Goal: Task Accomplishment & Management: Use online tool/utility

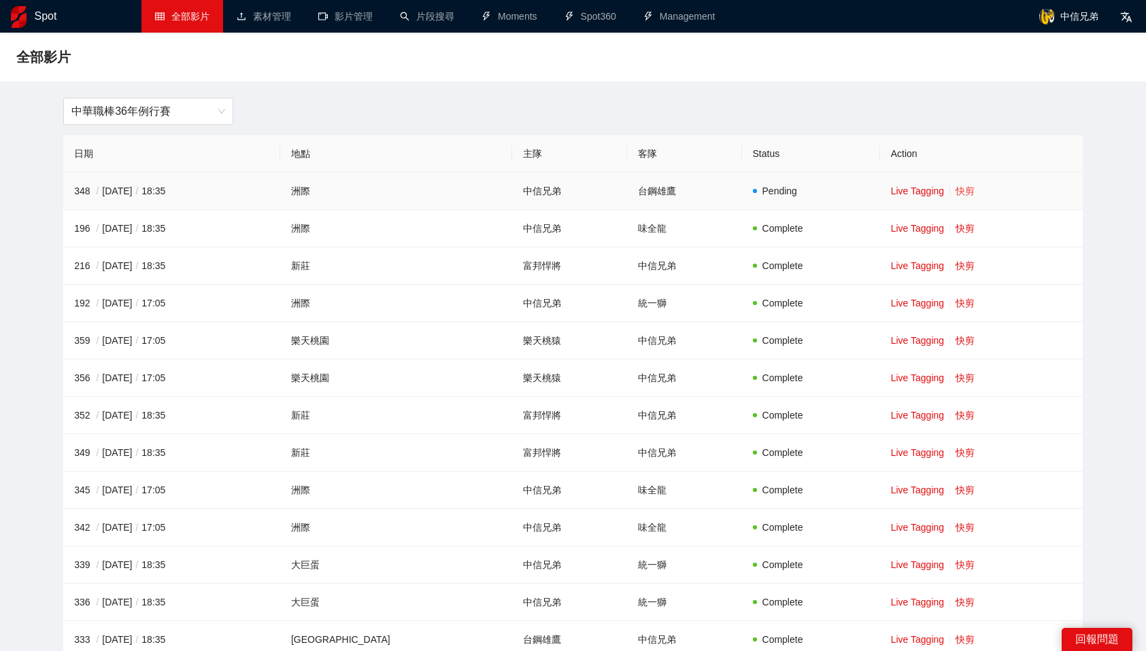
click at [955, 188] on link "快剪" at bounding box center [964, 191] width 19 height 11
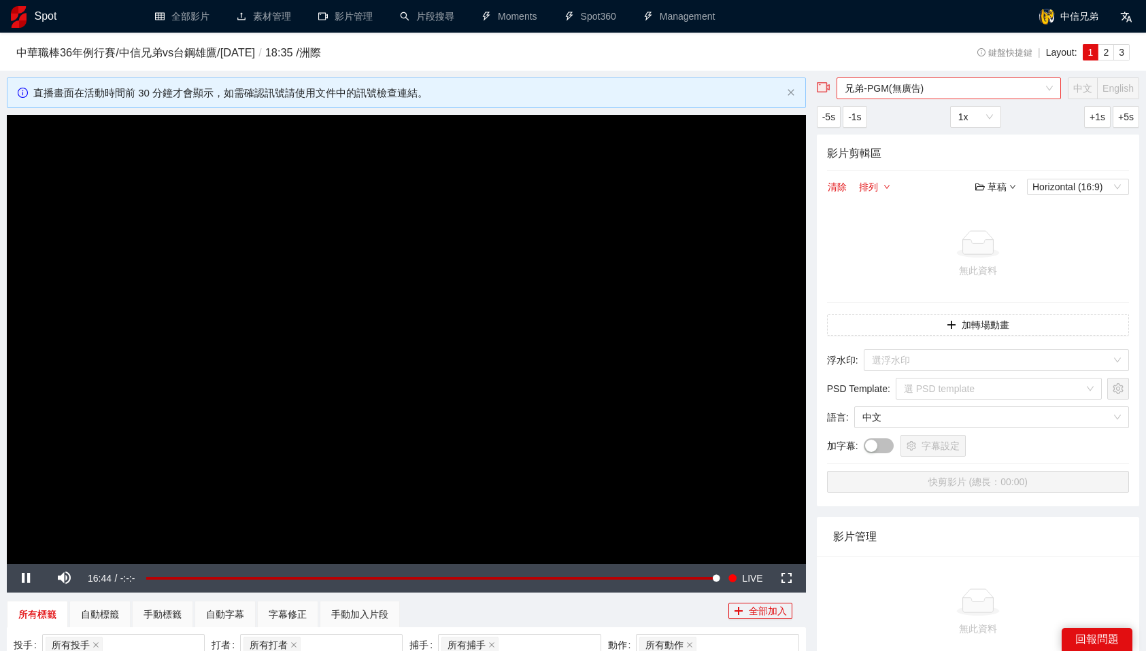
click at [929, 84] on span "兄弟-PGM(無廣告)" at bounding box center [948, 88] width 208 height 20
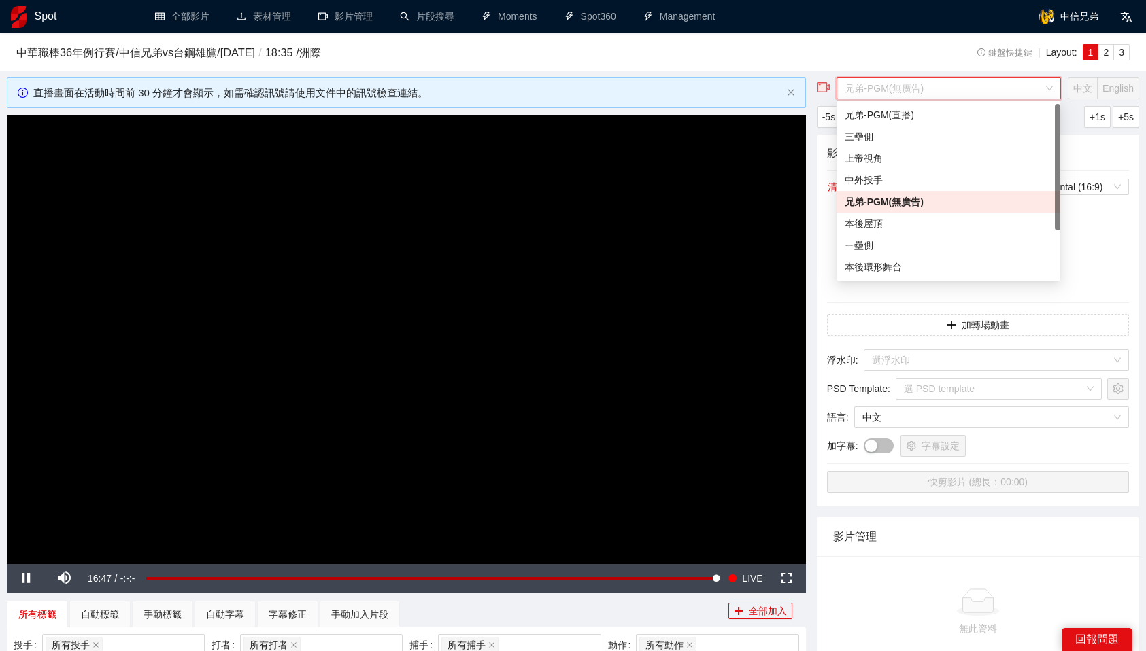
click at [887, 201] on div "兄弟-PGM(無廣告)" at bounding box center [947, 201] width 207 height 15
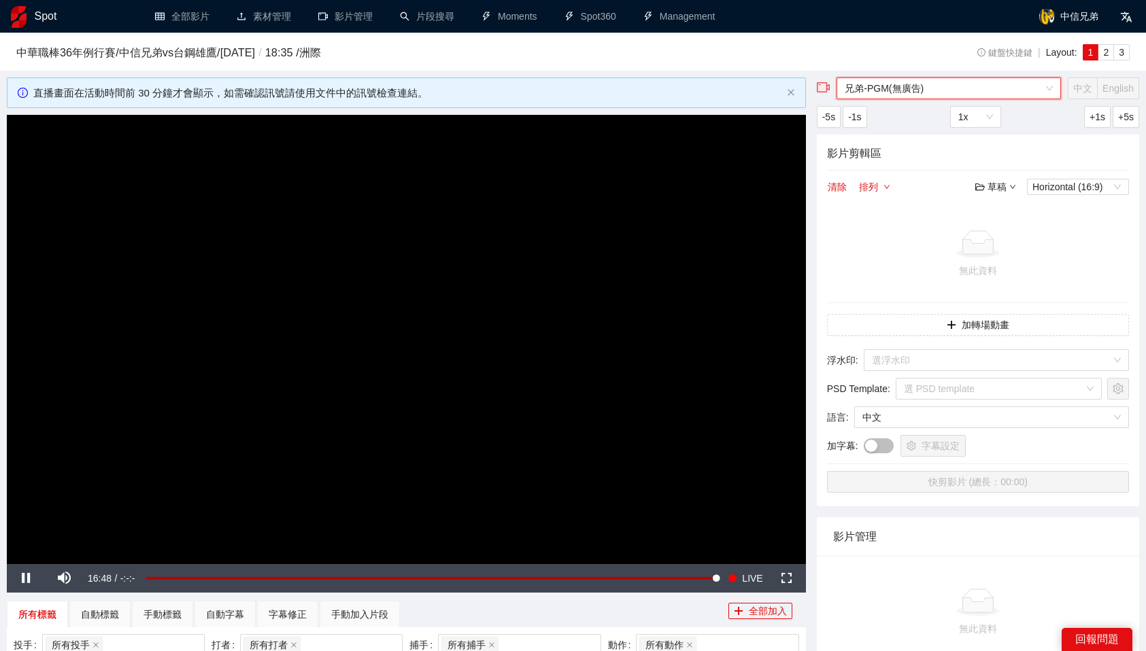
click at [954, 296] on td "無此資料" at bounding box center [978, 254] width 302 height 97
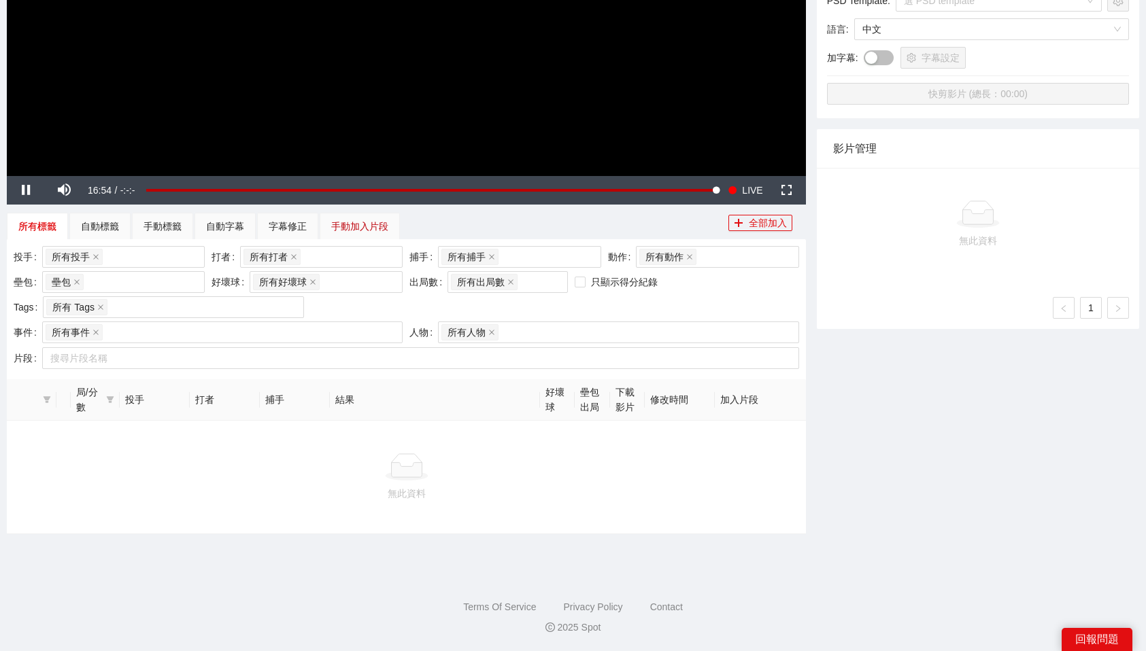
click at [348, 220] on div "手動加入片段" at bounding box center [359, 226] width 57 height 15
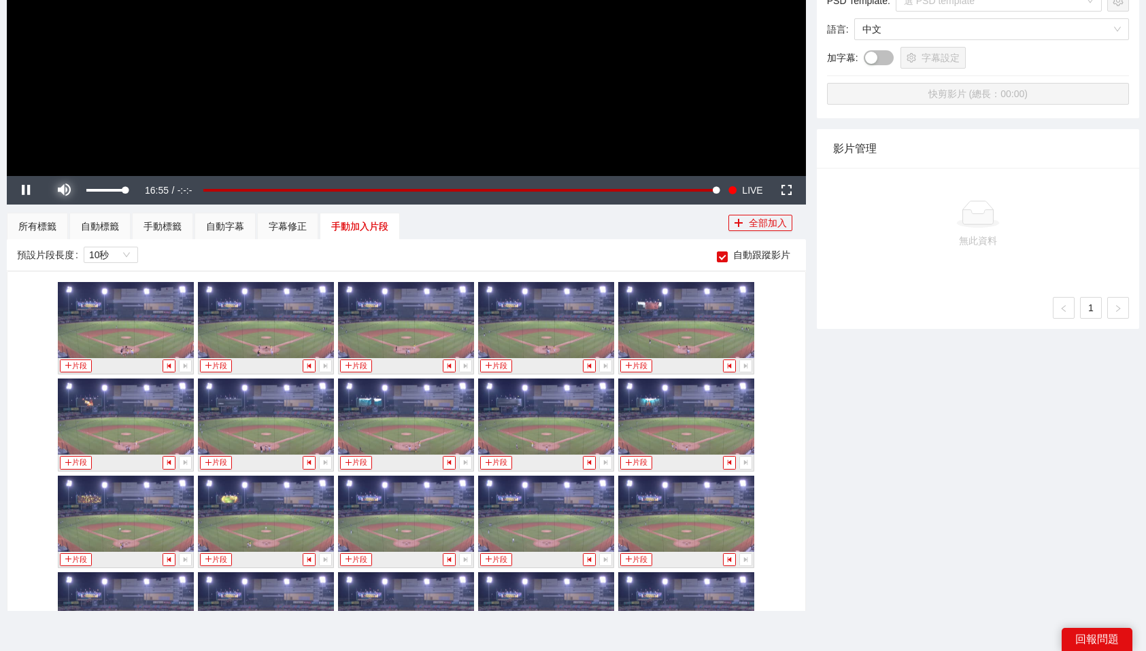
click at [65, 190] on span "Video Player" at bounding box center [64, 190] width 38 height 0
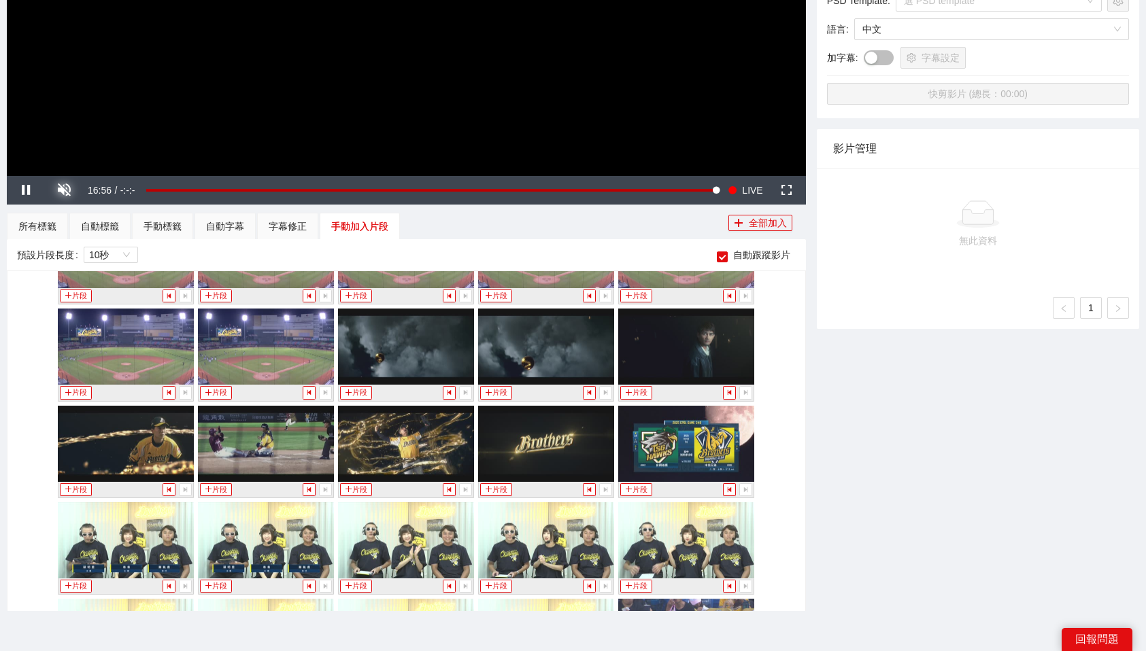
scroll to position [838, 0]
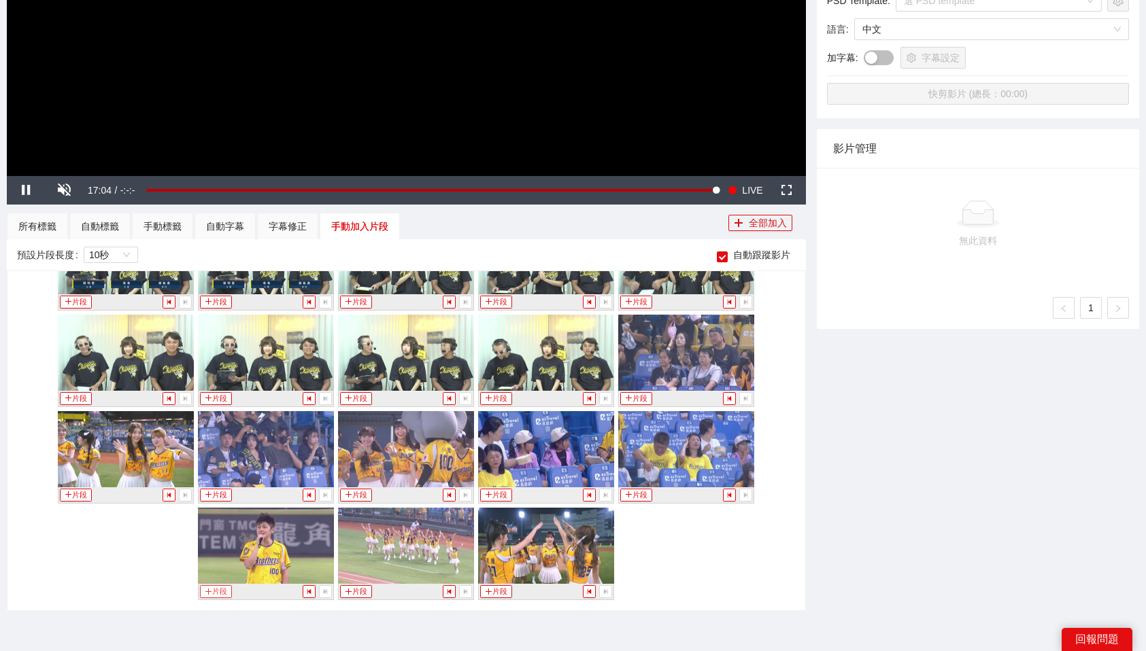
click at [214, 590] on button "片段" at bounding box center [215, 591] width 31 height 13
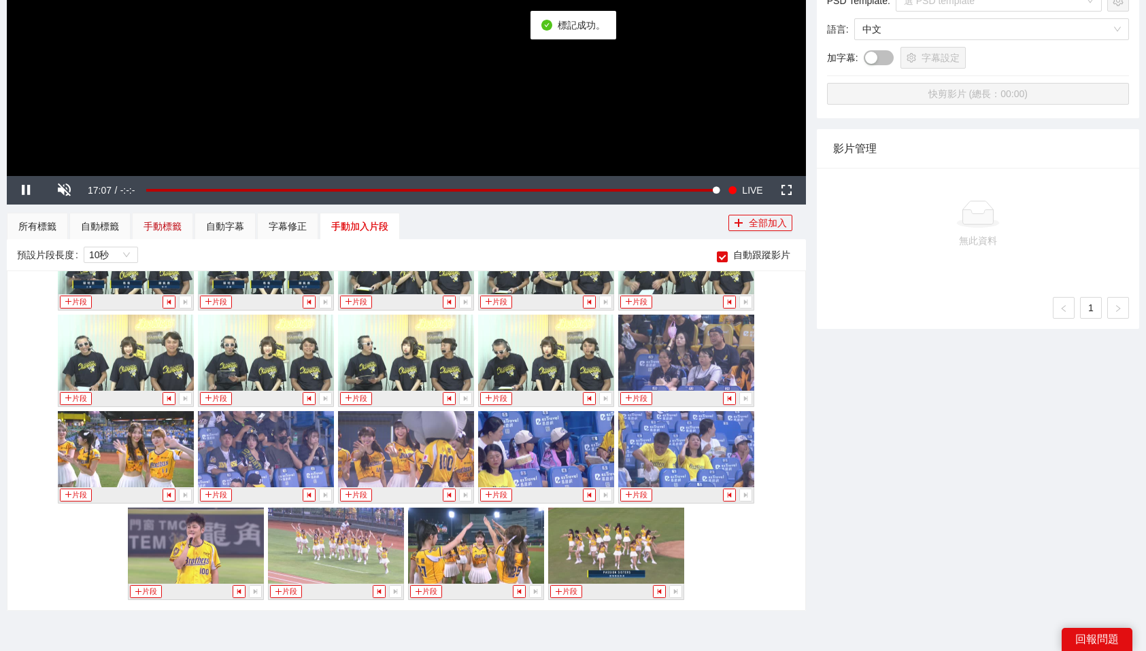
click at [152, 232] on div "手動標籤" at bounding box center [162, 226] width 38 height 15
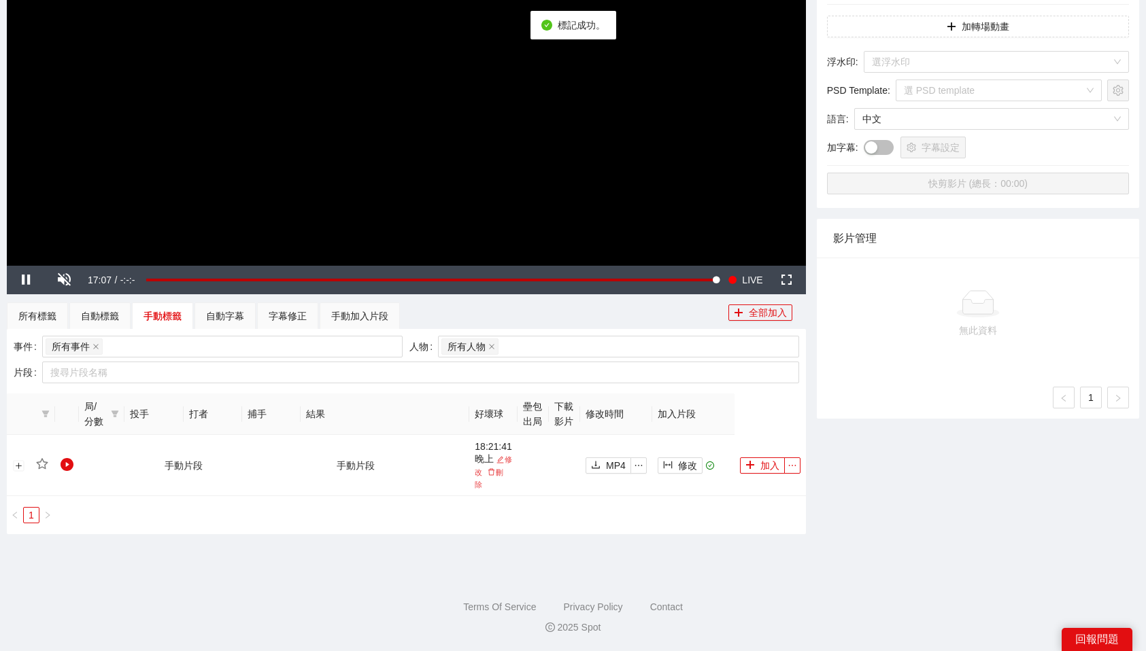
scroll to position [286, 0]
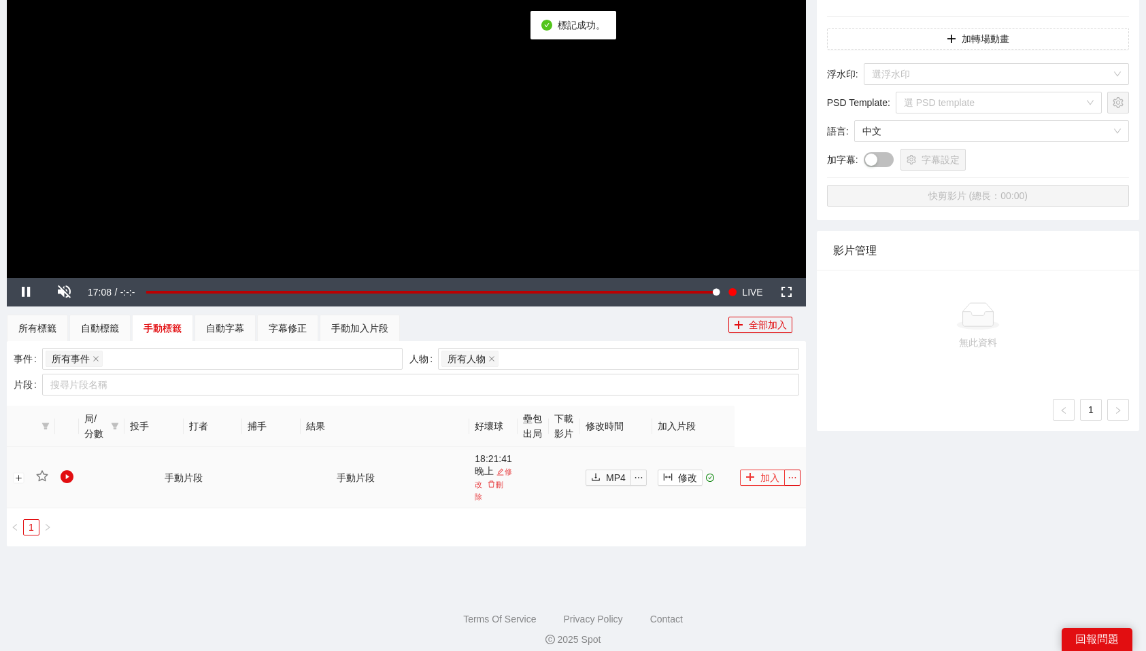
click at [751, 477] on icon "plus" at bounding box center [749, 477] width 7 height 1
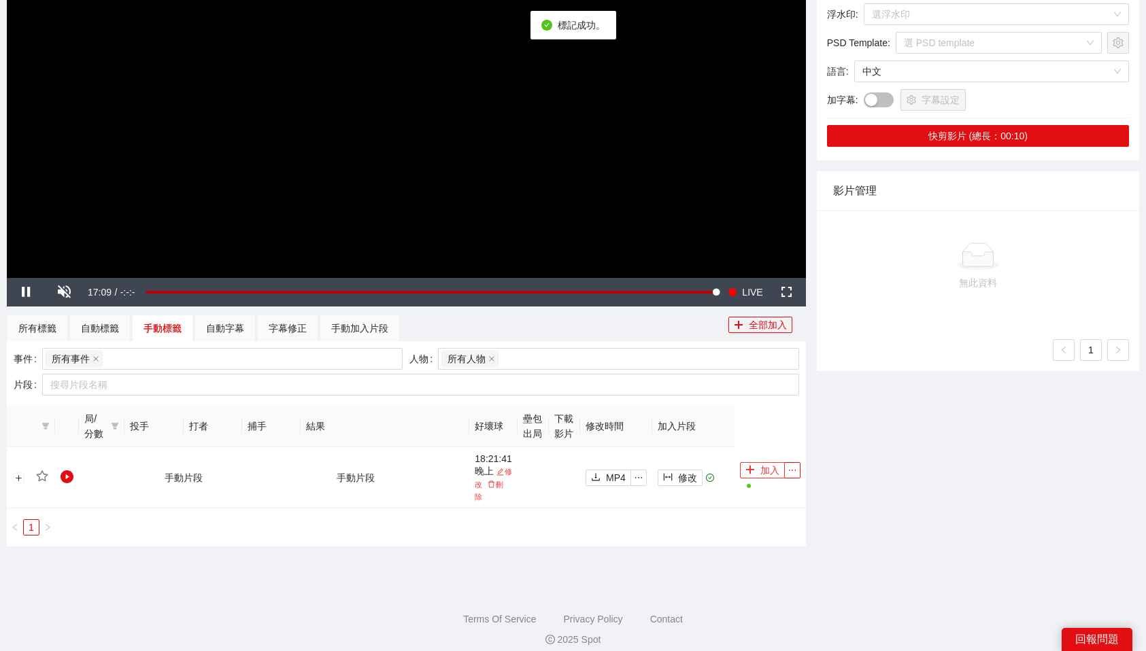
scroll to position [0, 0]
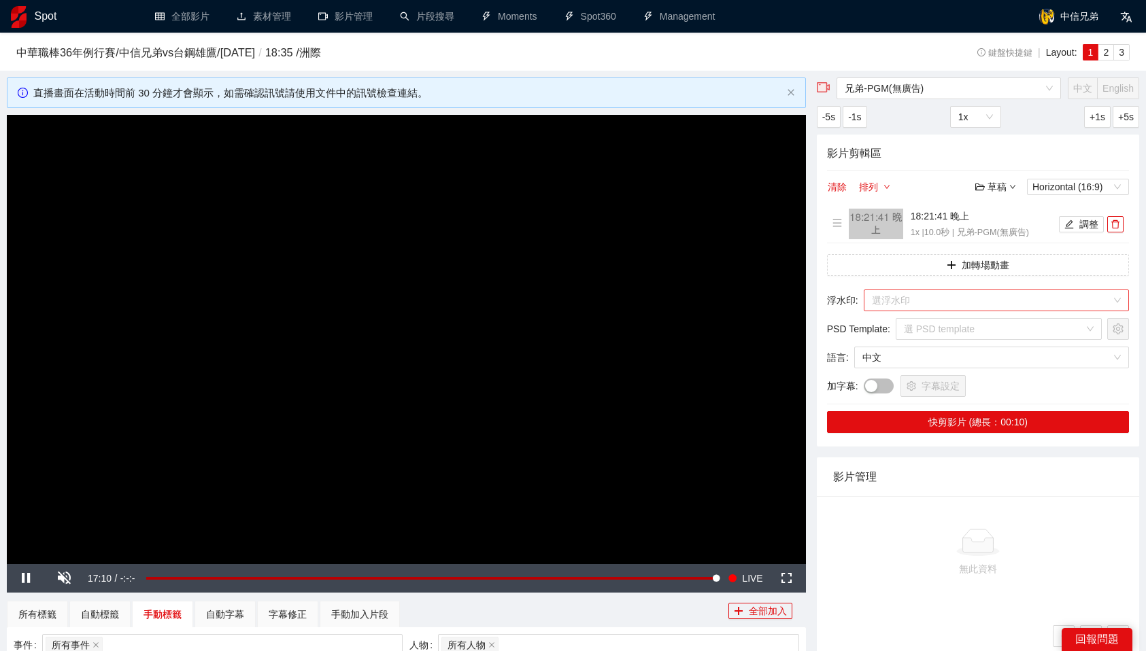
click at [989, 294] on input "search" at bounding box center [991, 300] width 239 height 20
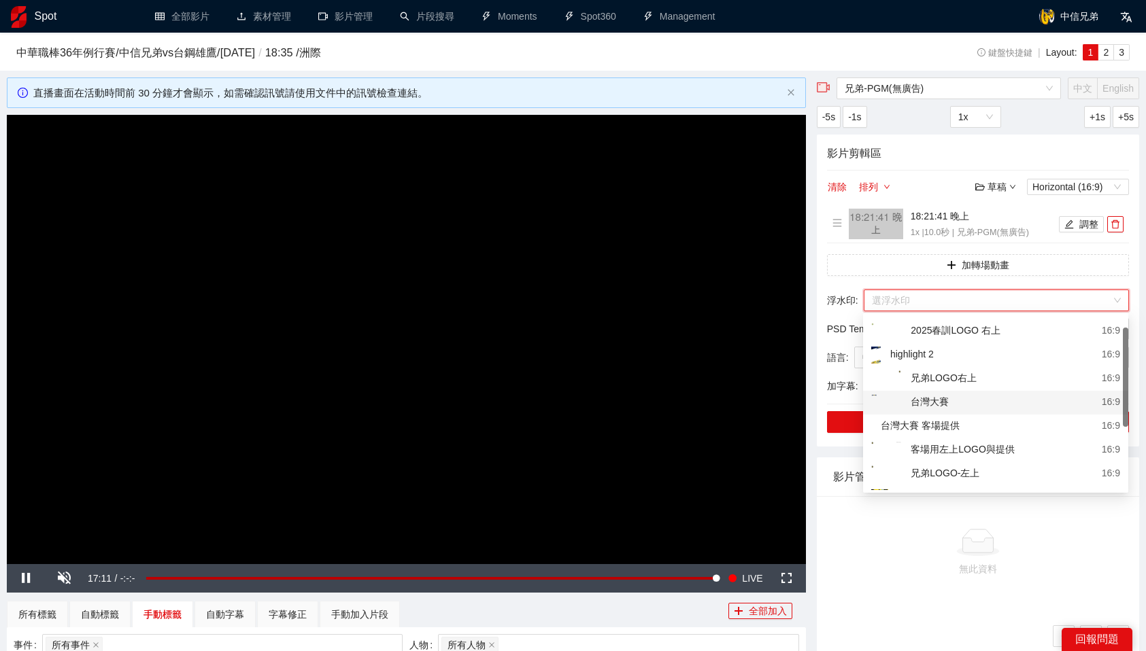
scroll to position [27, 0]
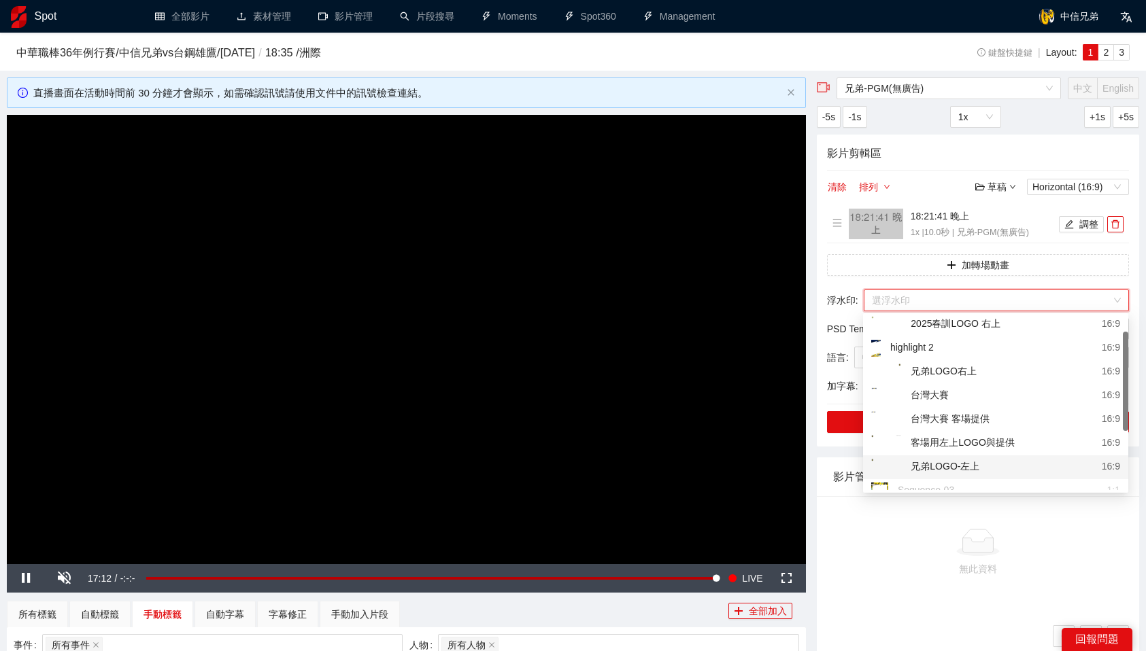
click at [944, 463] on div "兄弟LOGO-左上" at bounding box center [925, 467] width 108 height 17
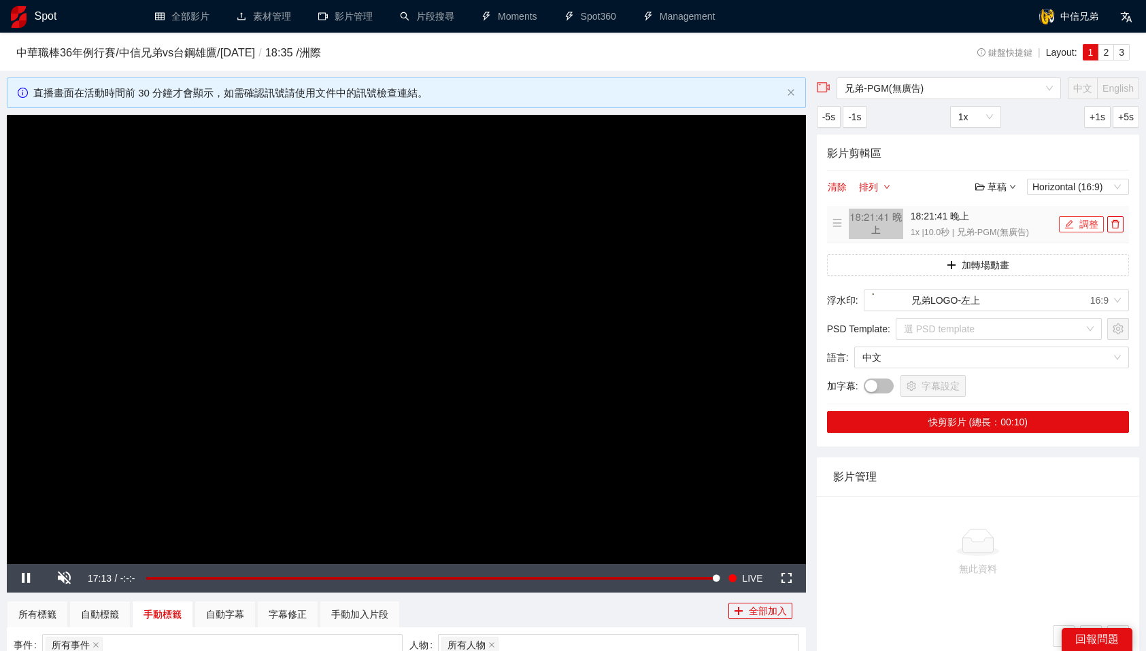
click at [1077, 218] on button "調整" at bounding box center [1081, 224] width 45 height 16
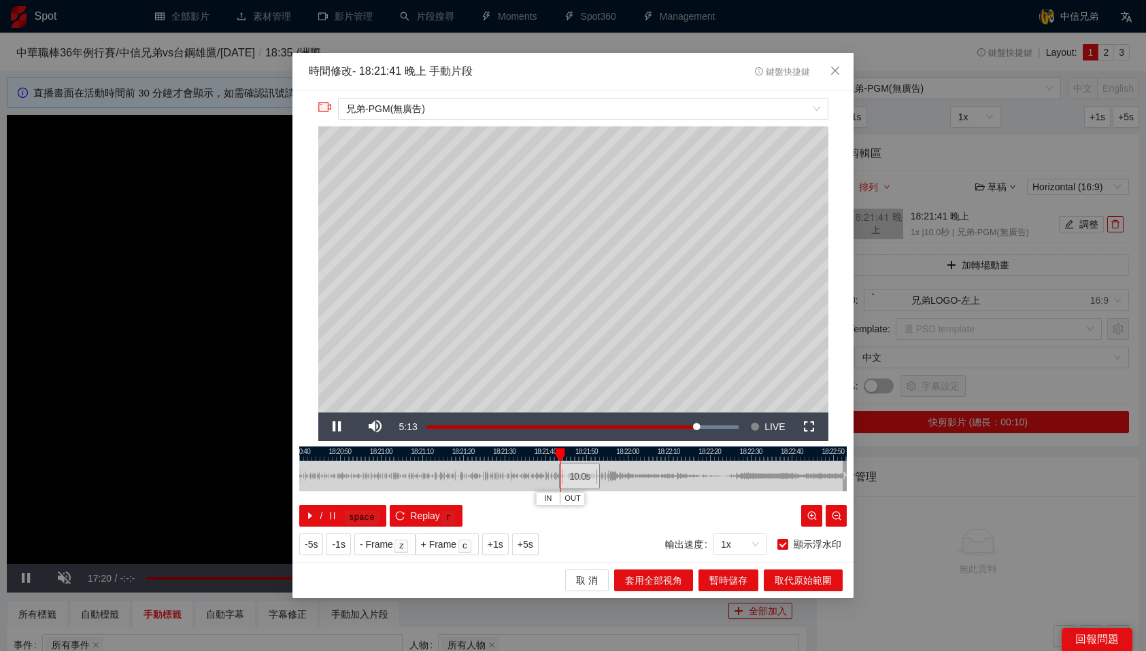
drag, startPoint x: 574, startPoint y: 477, endPoint x: 584, endPoint y: 476, distance: 9.5
click at [584, 476] on div "10.0 s" at bounding box center [579, 476] width 41 height 27
click at [588, 476] on div "10.0 s" at bounding box center [583, 476] width 41 height 27
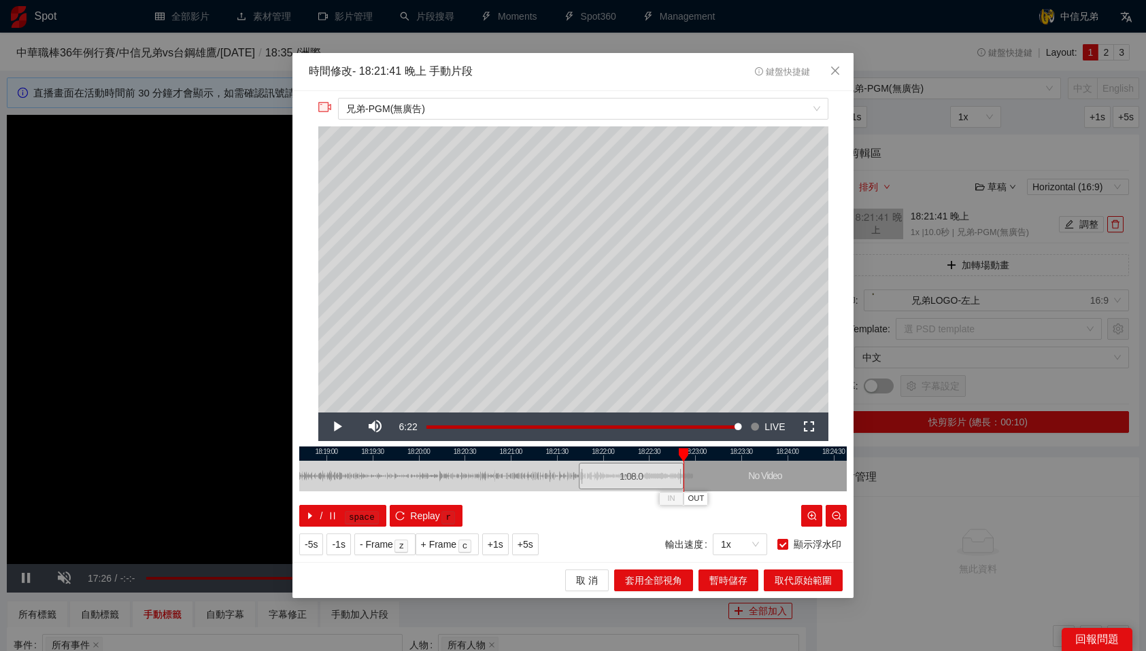
drag, startPoint x: 594, startPoint y: 472, endPoint x: 710, endPoint y: 475, distance: 117.0
click at [710, 475] on div at bounding box center [709, 476] width 8 height 31
click at [790, 576] on span "取代原始範圍" at bounding box center [802, 580] width 57 height 15
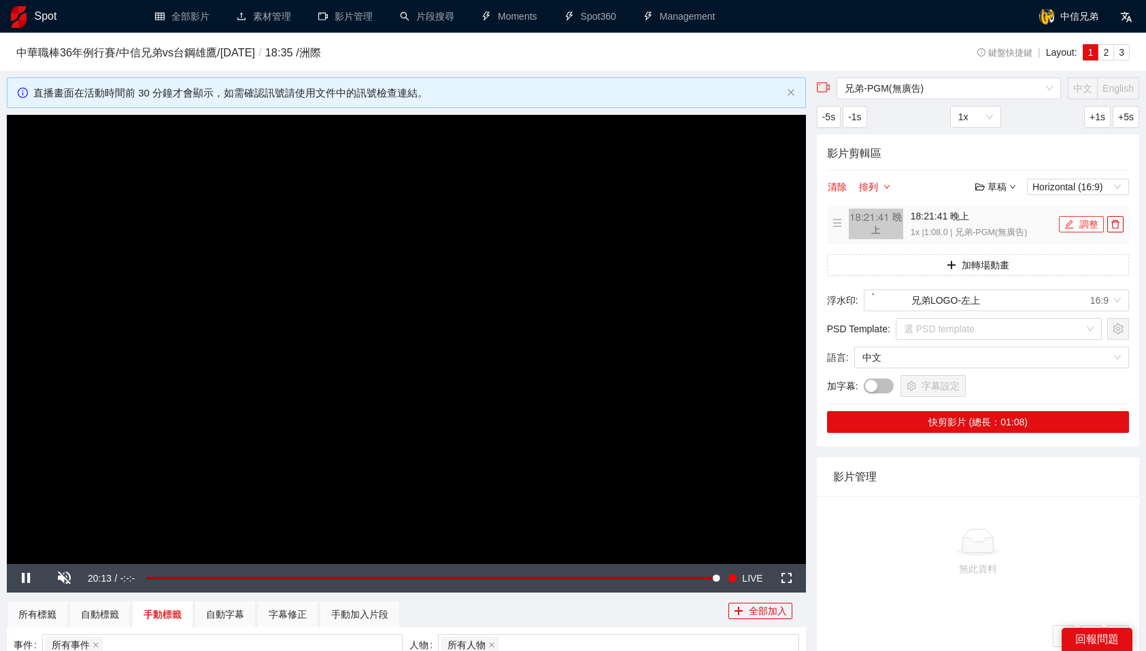
click at [1069, 228] on icon "edit" at bounding box center [1069, 225] width 10 height 10
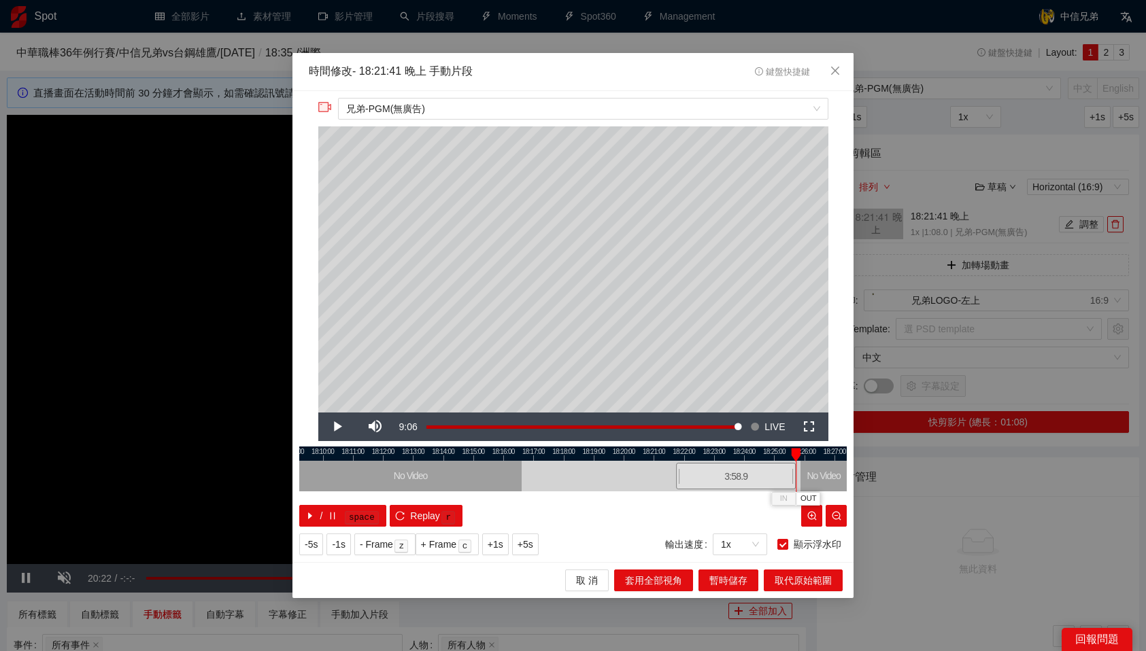
drag, startPoint x: 708, startPoint y: 475, endPoint x: 794, endPoint y: 470, distance: 85.8
click at [794, 470] on div at bounding box center [793, 476] width 8 height 31
click at [778, 453] on div at bounding box center [572, 454] width 547 height 14
click at [785, 453] on div at bounding box center [572, 454] width 547 height 14
click at [810, 498] on span "OUT" at bounding box center [803, 499] width 16 height 12
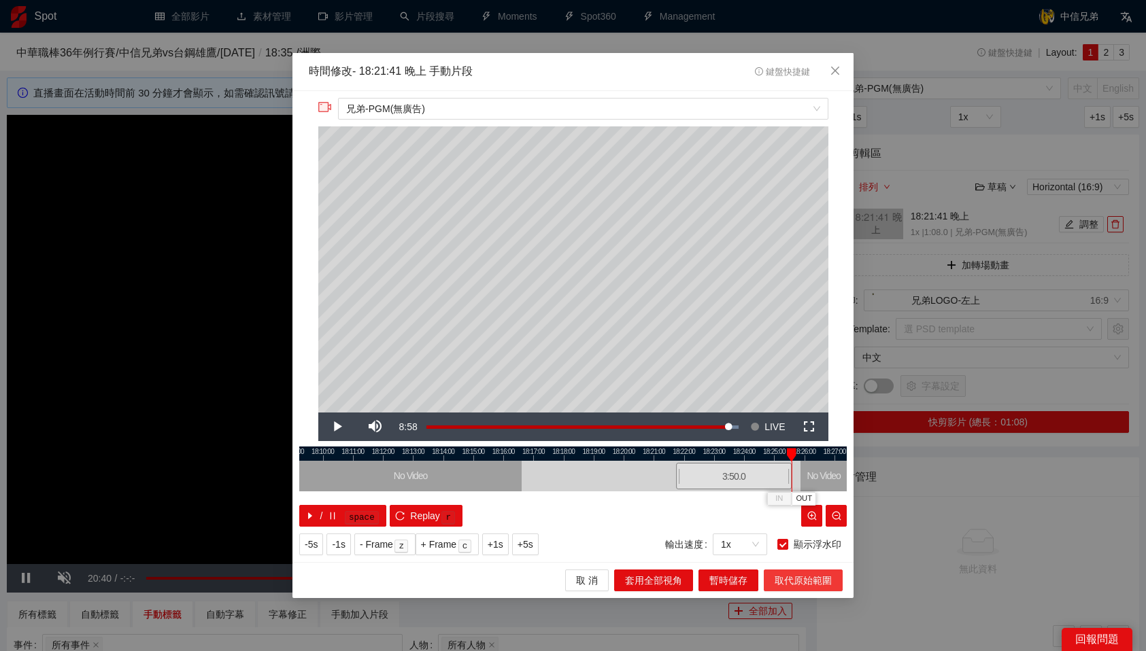
click at [814, 581] on span "取代原始範圍" at bounding box center [802, 580] width 57 height 15
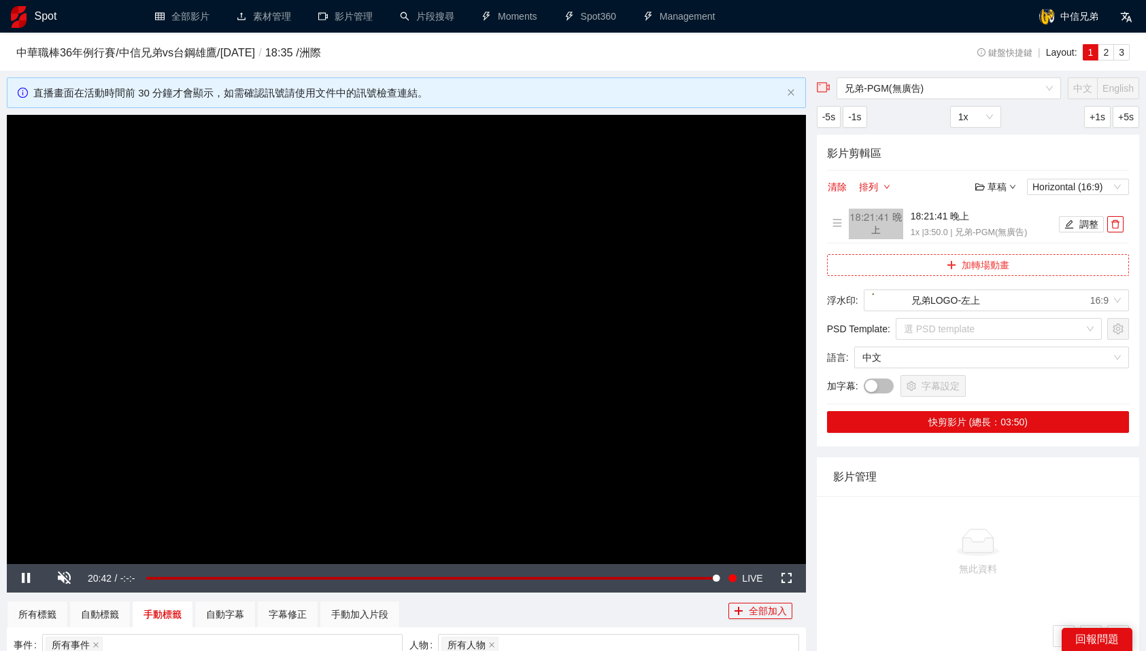
click at [947, 262] on icon "plus" at bounding box center [951, 265] width 10 height 10
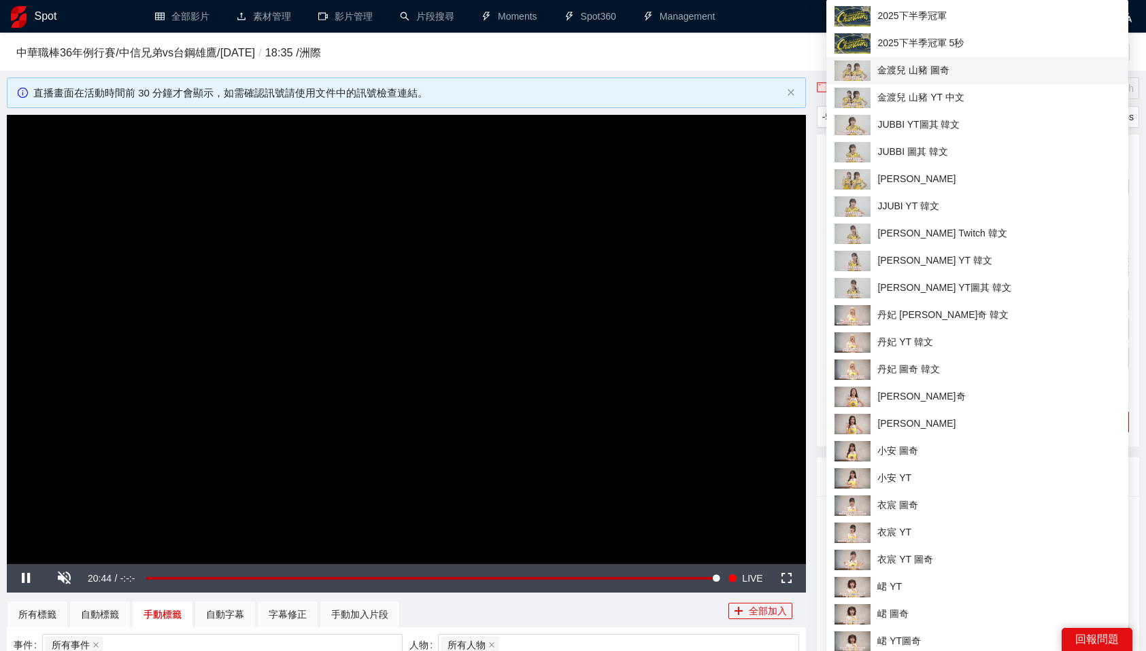
click at [944, 71] on span "金渡兒 山豬 圖奇" at bounding box center [977, 71] width 286 height 20
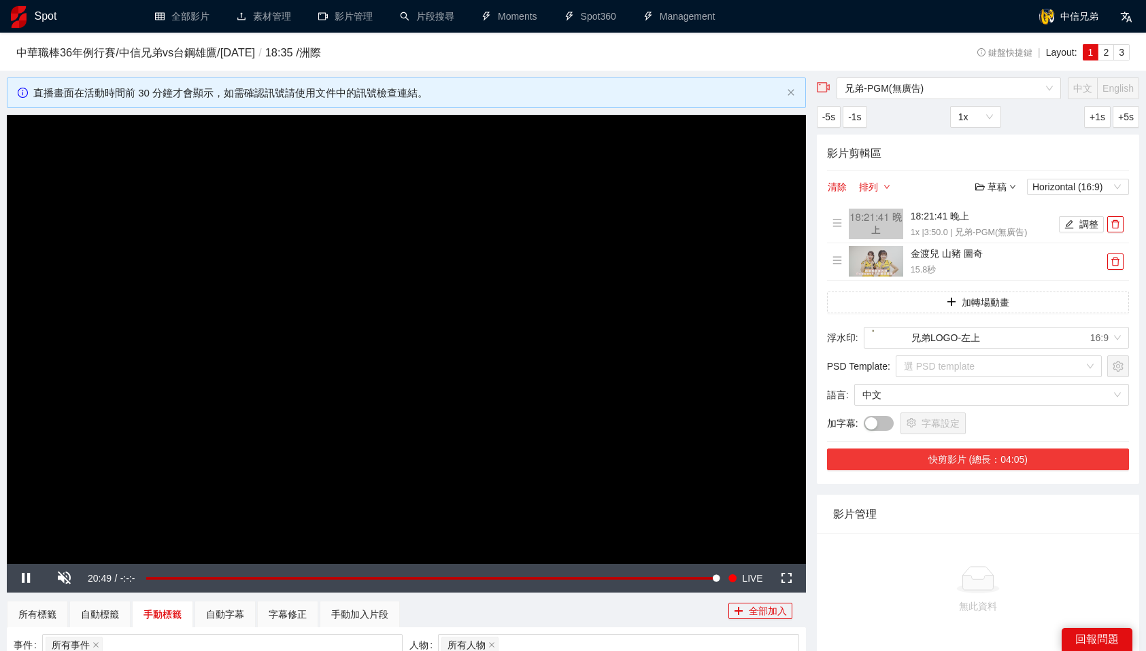
click at [1012, 452] on button "快剪影片 (總長：04:05)" at bounding box center [978, 460] width 302 height 22
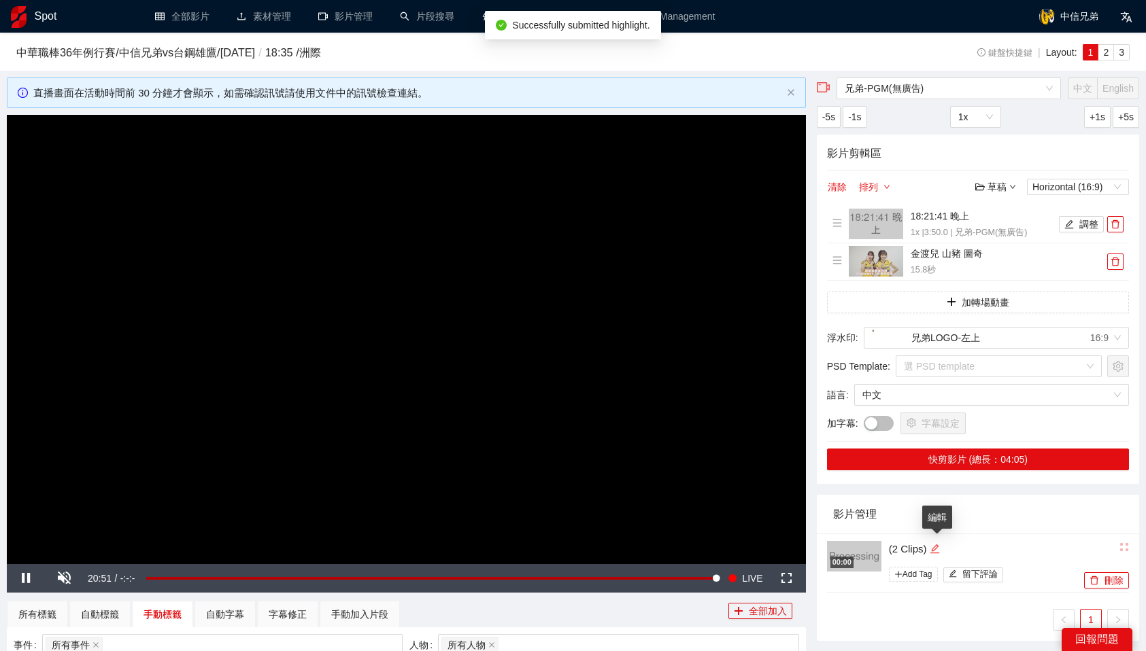
click at [936, 549] on icon "edit" at bounding box center [934, 549] width 10 height 10
click at [936, 549] on textarea "*********" at bounding box center [976, 548] width 192 height 22
type textarea "*"
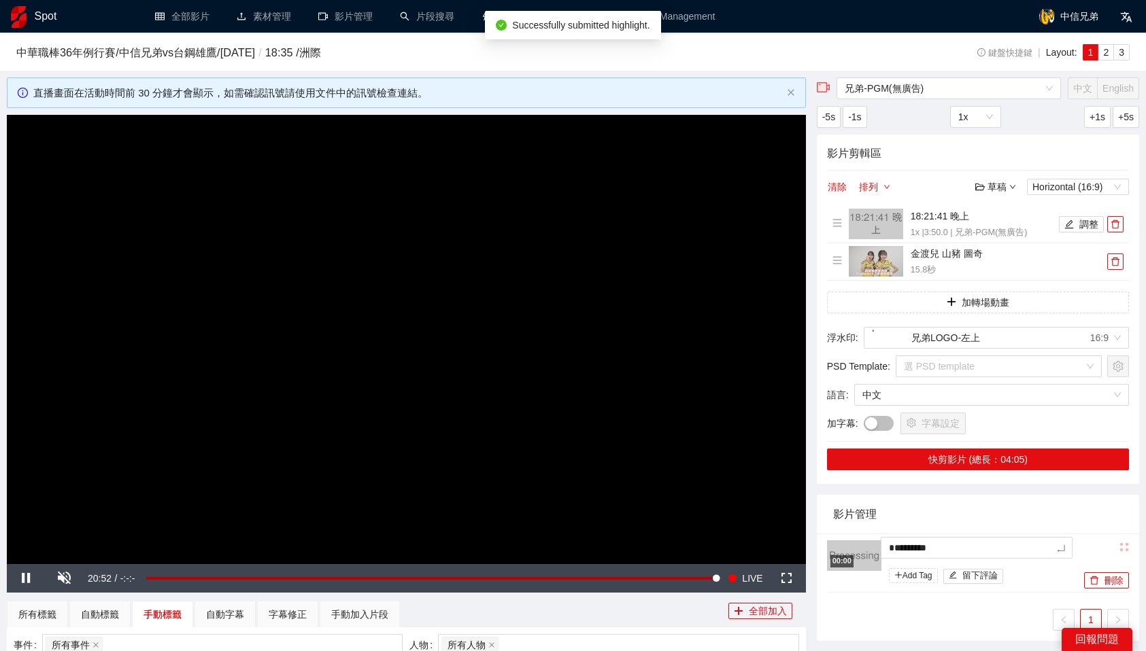
type textarea "*"
type textarea "**"
type textarea "*"
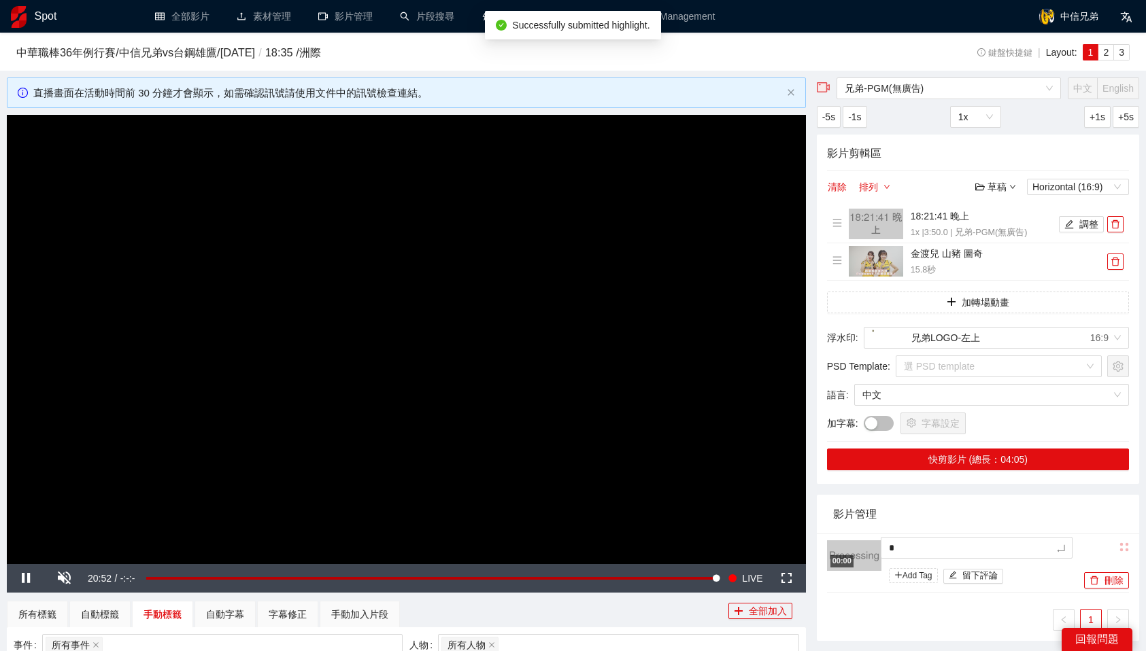
type textarea "**"
type textarea "***"
type textarea "**"
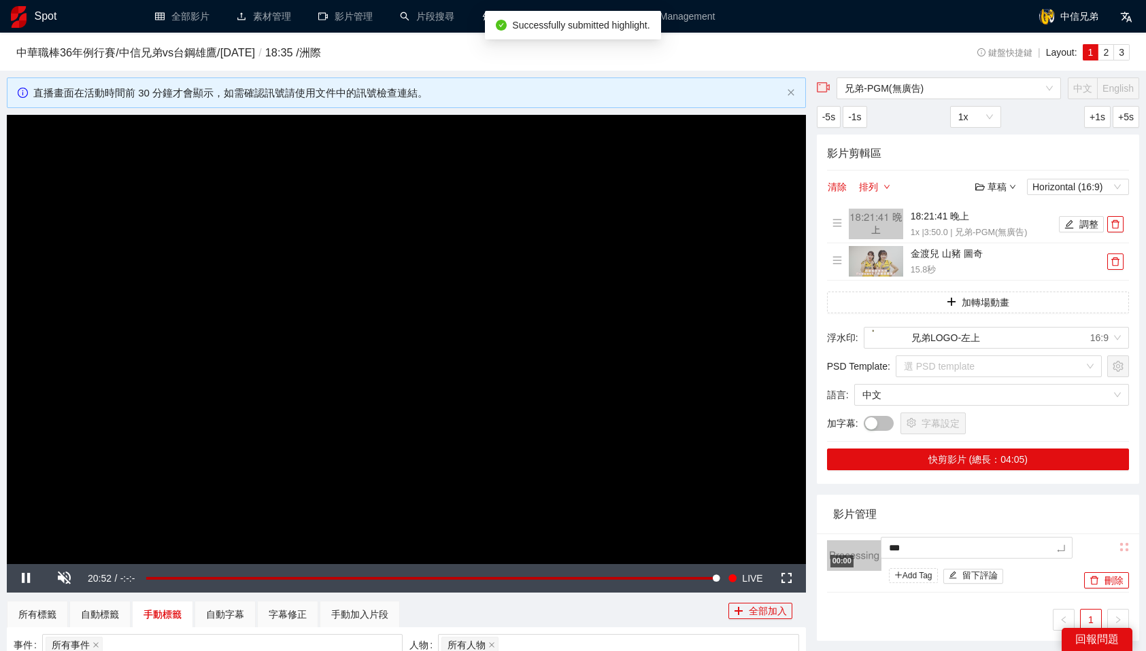
type textarea "**"
click at [989, 515] on div "影片管理" at bounding box center [978, 514] width 290 height 39
click at [1040, 545] on div "開場" at bounding box center [985, 549] width 192 height 16
click at [978, 515] on div "影片管理" at bounding box center [978, 514] width 290 height 39
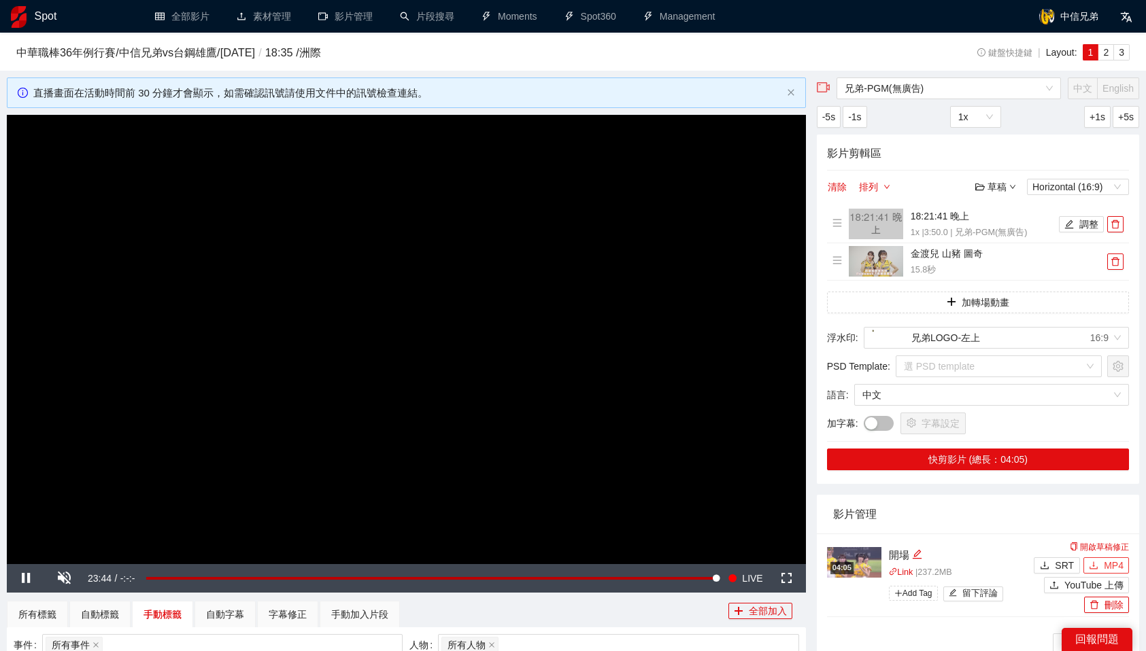
click at [1123, 563] on button "MP4" at bounding box center [1106, 566] width 46 height 16
click at [1119, 221] on span "delete" at bounding box center [1115, 225] width 15 height 10
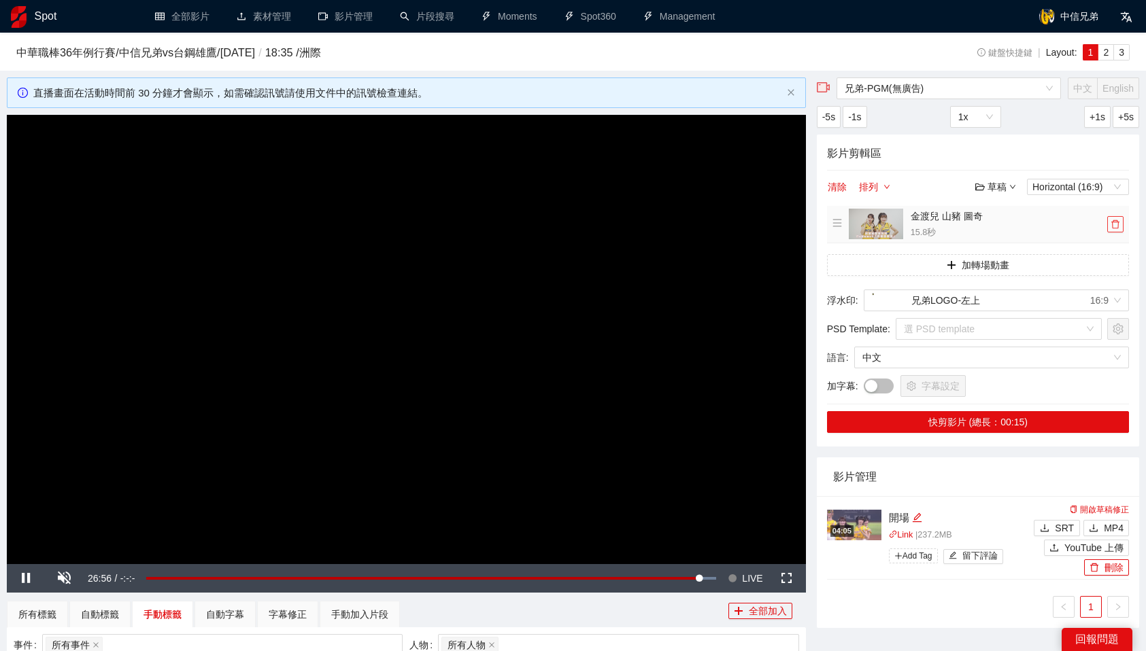
click at [1119, 221] on span "delete" at bounding box center [1115, 225] width 15 height 10
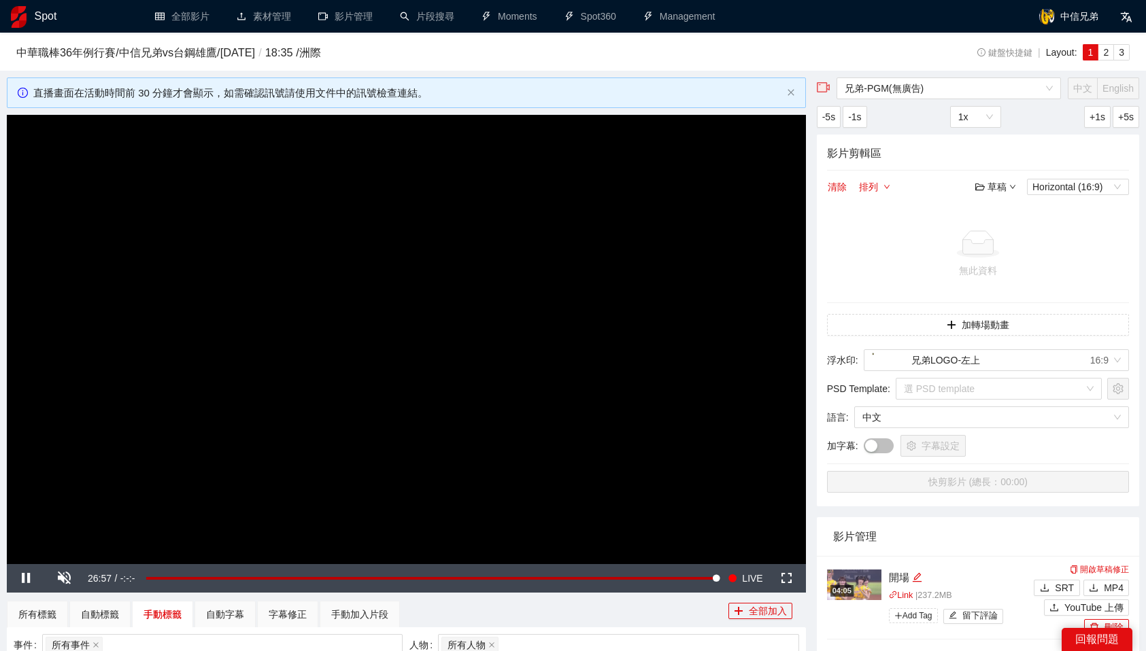
scroll to position [286, 0]
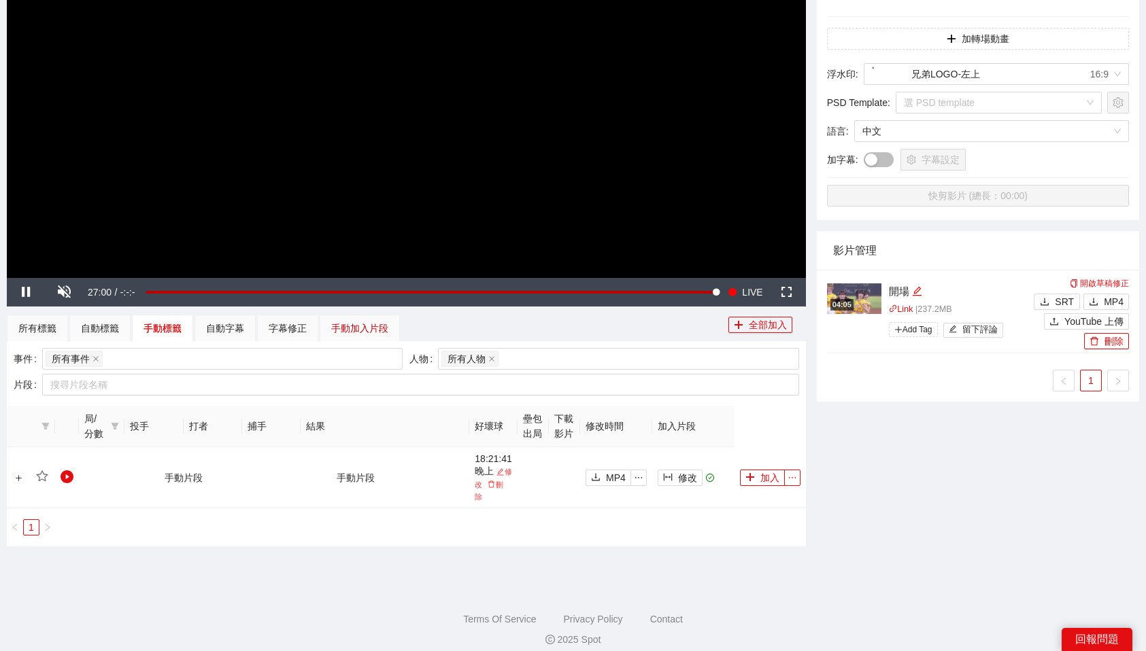
click at [371, 334] on div "手動加入片段" at bounding box center [359, 328] width 57 height 15
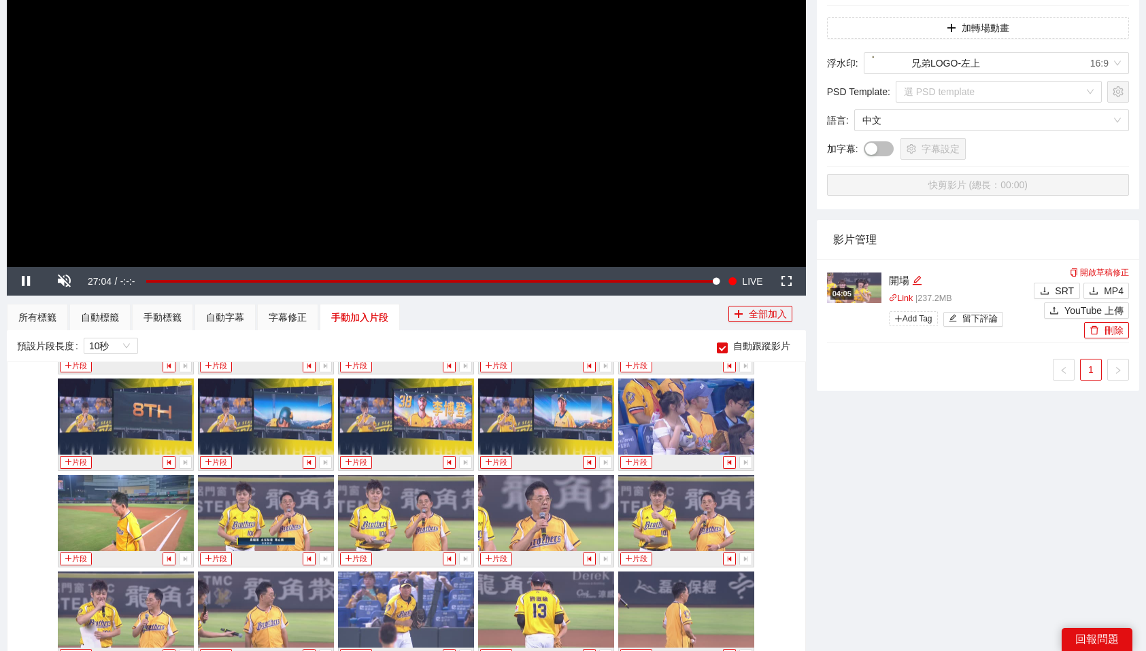
scroll to position [1447, 0]
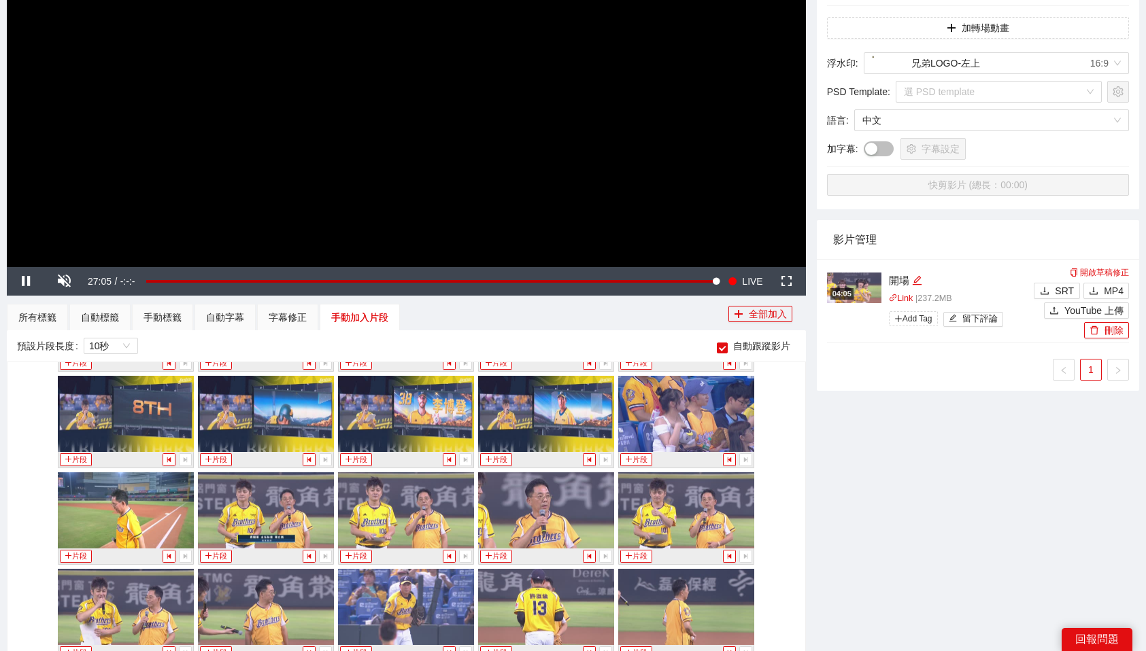
click at [73, 549] on div "片段" at bounding box center [126, 557] width 136 height 16
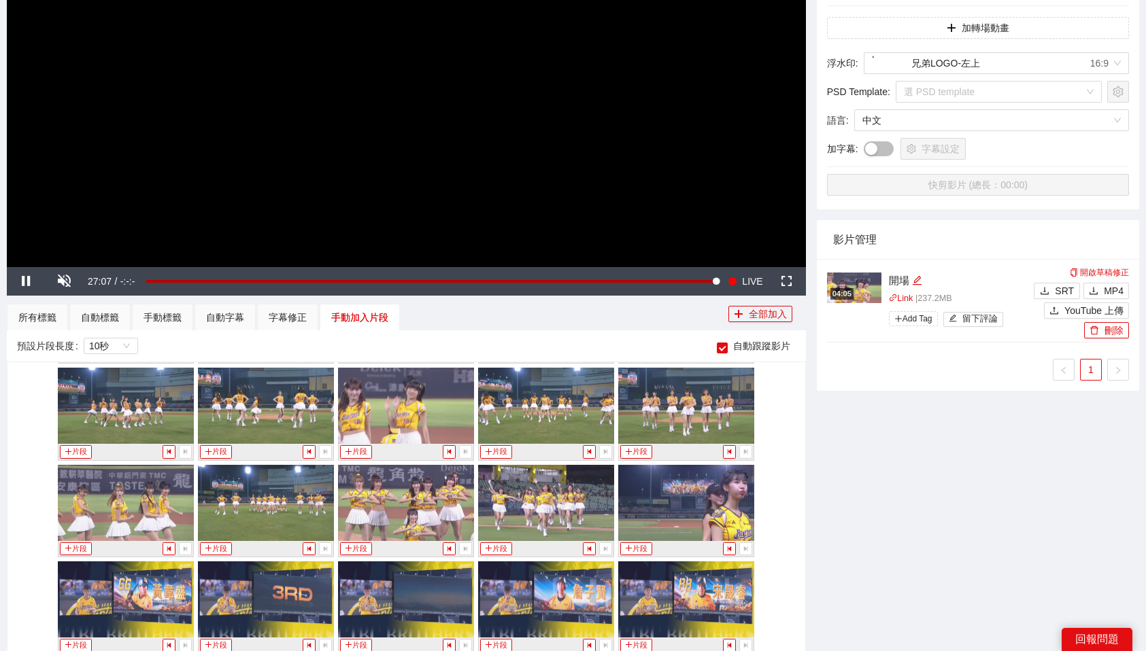
scroll to position [1514, 0]
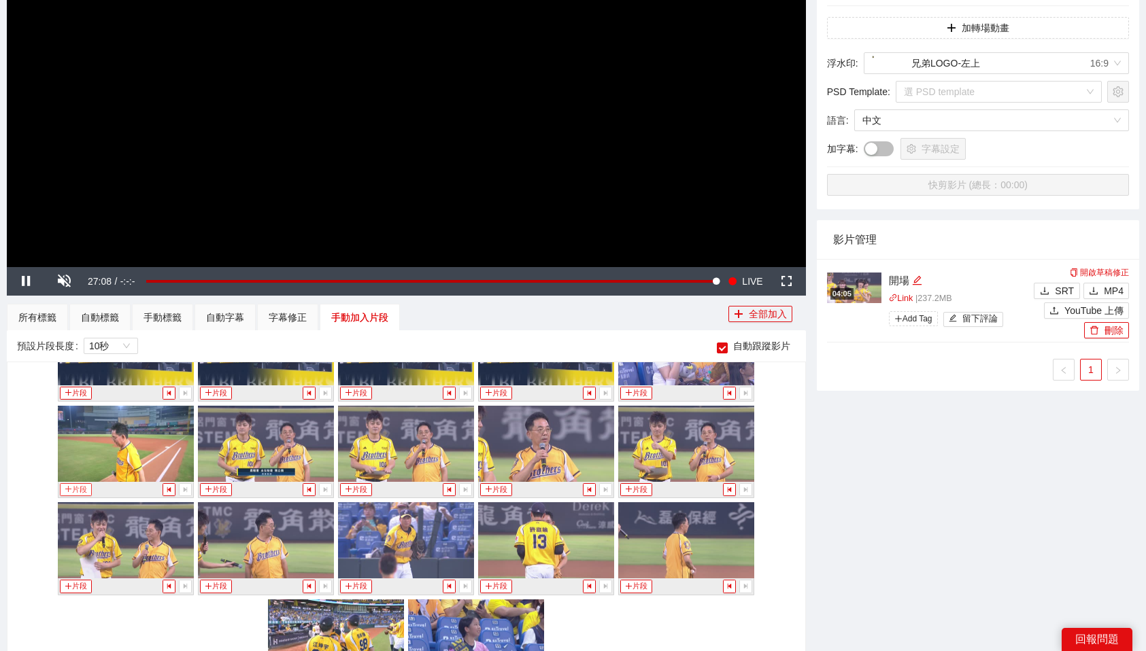
click at [77, 487] on button "片段" at bounding box center [75, 489] width 31 height 13
click at [158, 315] on div "手動標籤" at bounding box center [162, 317] width 38 height 15
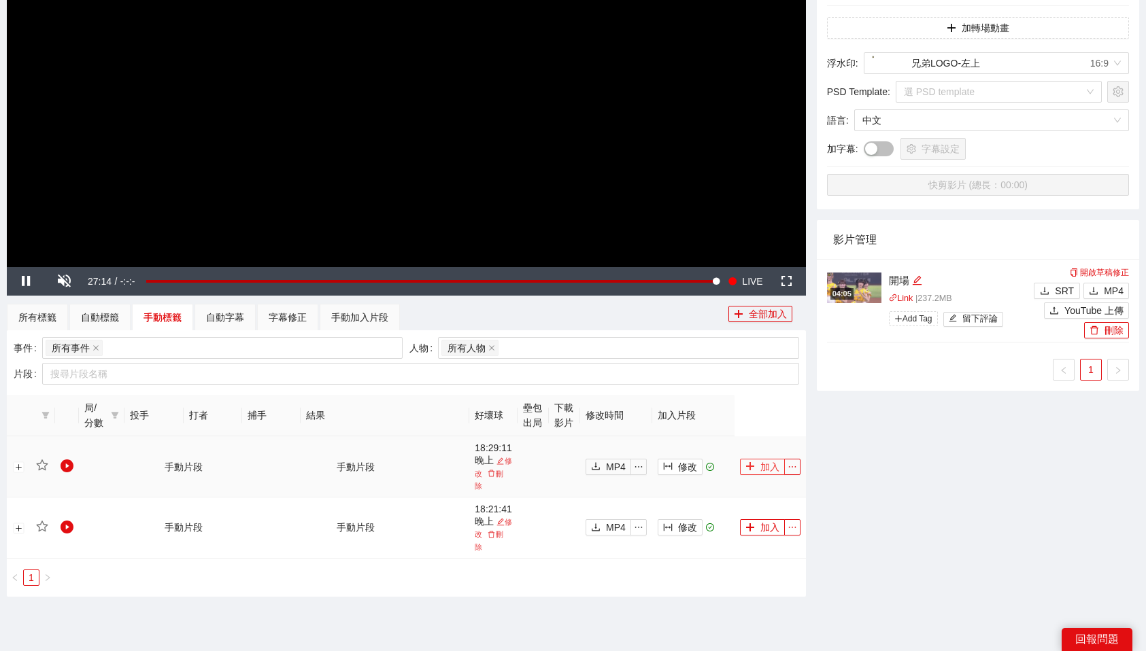
click at [768, 465] on button "加入" at bounding box center [762, 467] width 45 height 16
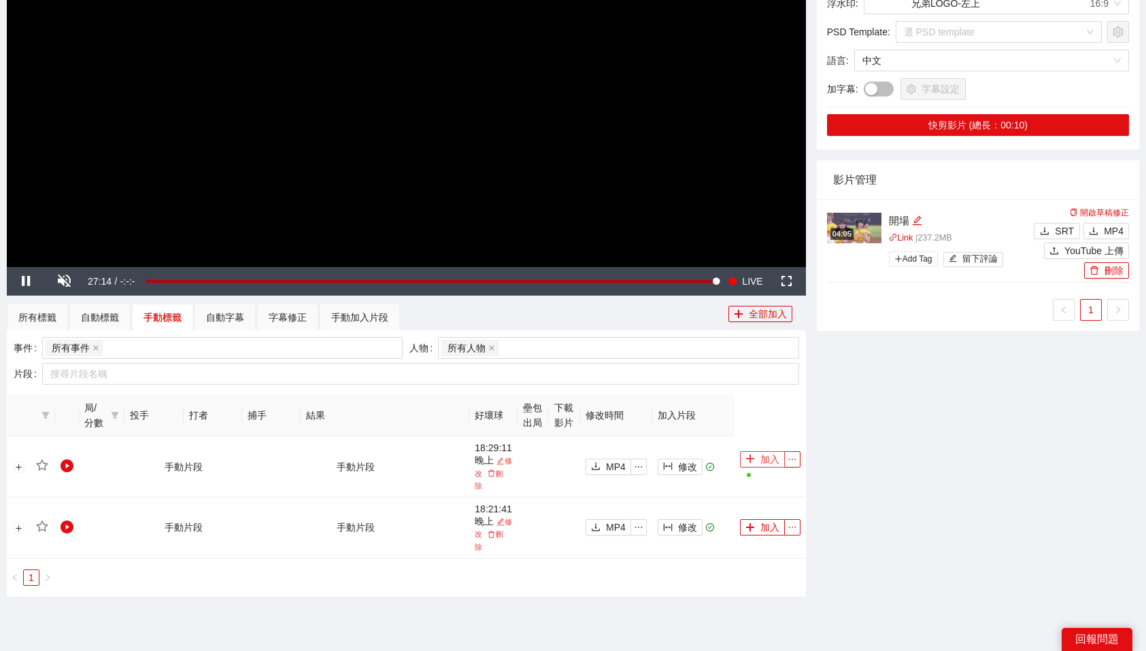
scroll to position [0, 0]
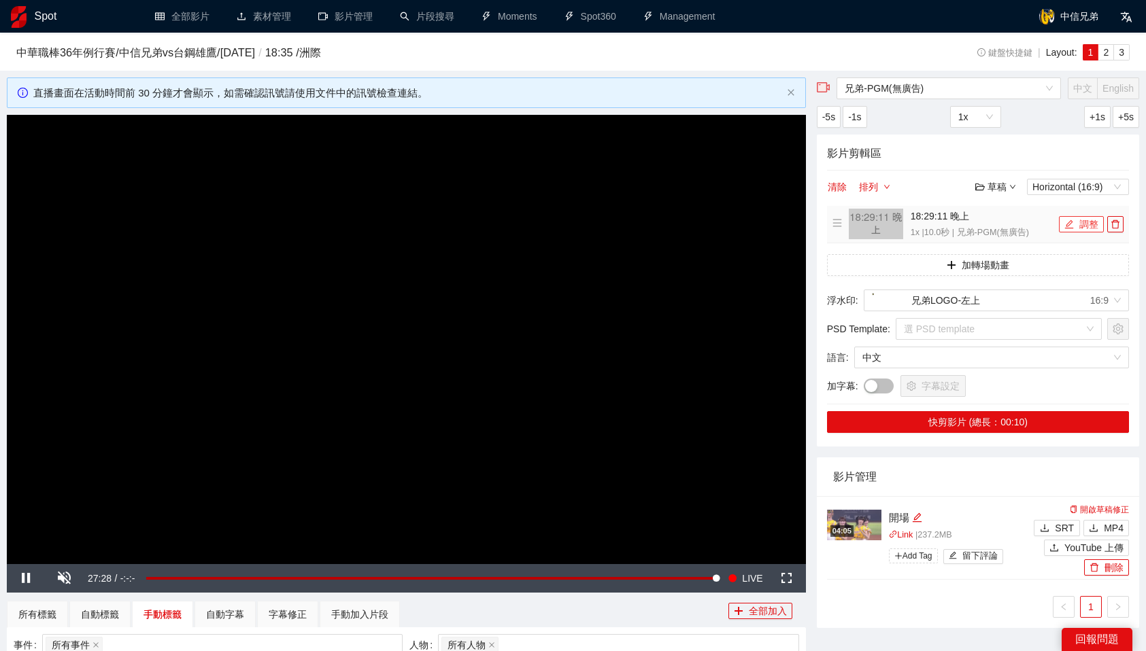
click at [1070, 223] on icon "edit" at bounding box center [1069, 224] width 9 height 9
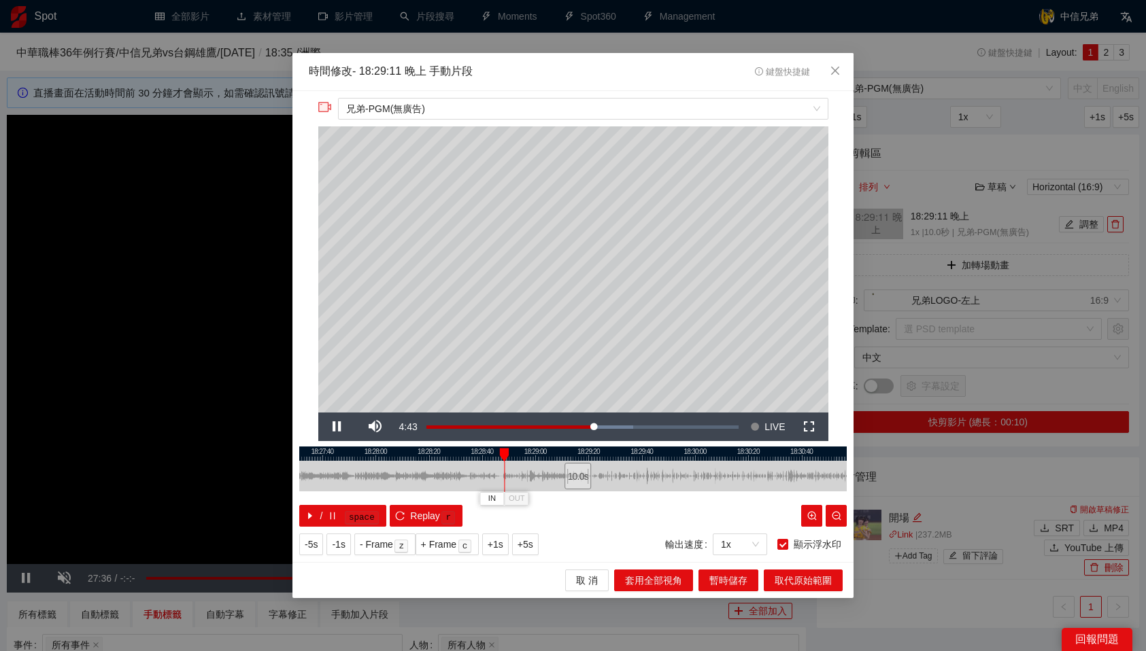
drag, startPoint x: 567, startPoint y: 452, endPoint x: 494, endPoint y: 455, distance: 73.5
click at [494, 455] on div "18:27:20 18:27:40 18:28:00 18:28:20 18:28:40 18:29:00 18:29:20 18:29:40 18:30:0…" at bounding box center [572, 487] width 547 height 80
click at [501, 447] on div at bounding box center [572, 454] width 547 height 14
click at [494, 496] on span "IN" at bounding box center [492, 499] width 7 height 12
click at [498, 496] on span "IN" at bounding box center [497, 499] width 7 height 12
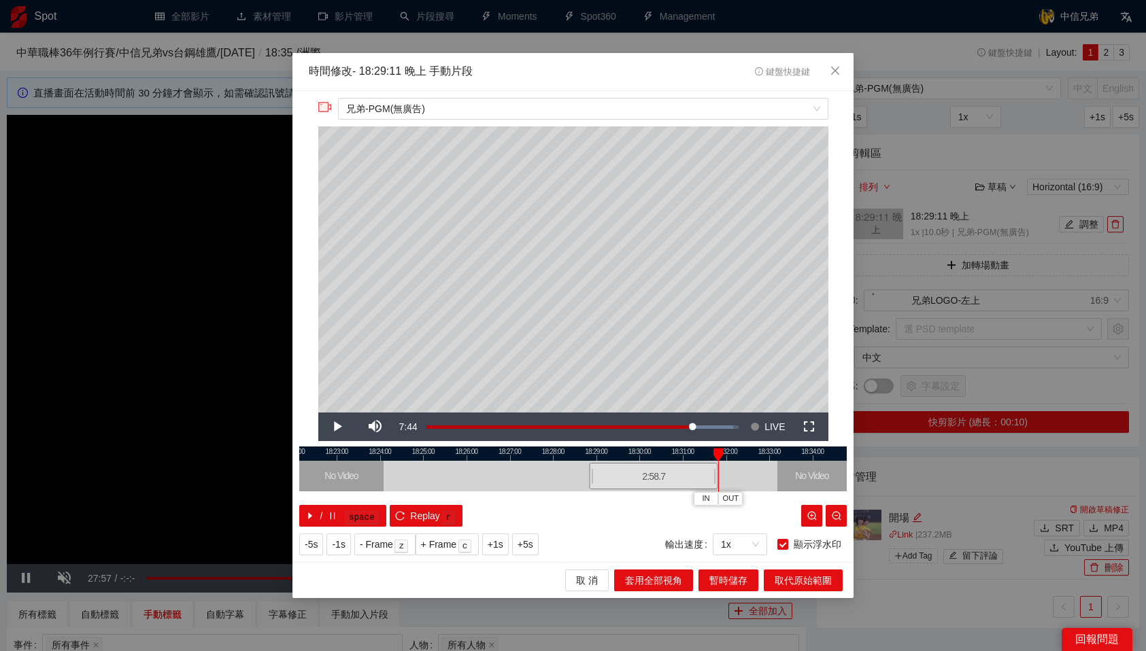
drag, startPoint x: 610, startPoint y: 470, endPoint x: 717, endPoint y: 480, distance: 107.2
click at [717, 480] on div at bounding box center [716, 476] width 8 height 31
click at [709, 455] on div at bounding box center [572, 454] width 547 height 14
click at [735, 498] on span "OUT" at bounding box center [732, 499] width 16 height 12
click at [815, 585] on span "取代原始範圍" at bounding box center [802, 580] width 57 height 15
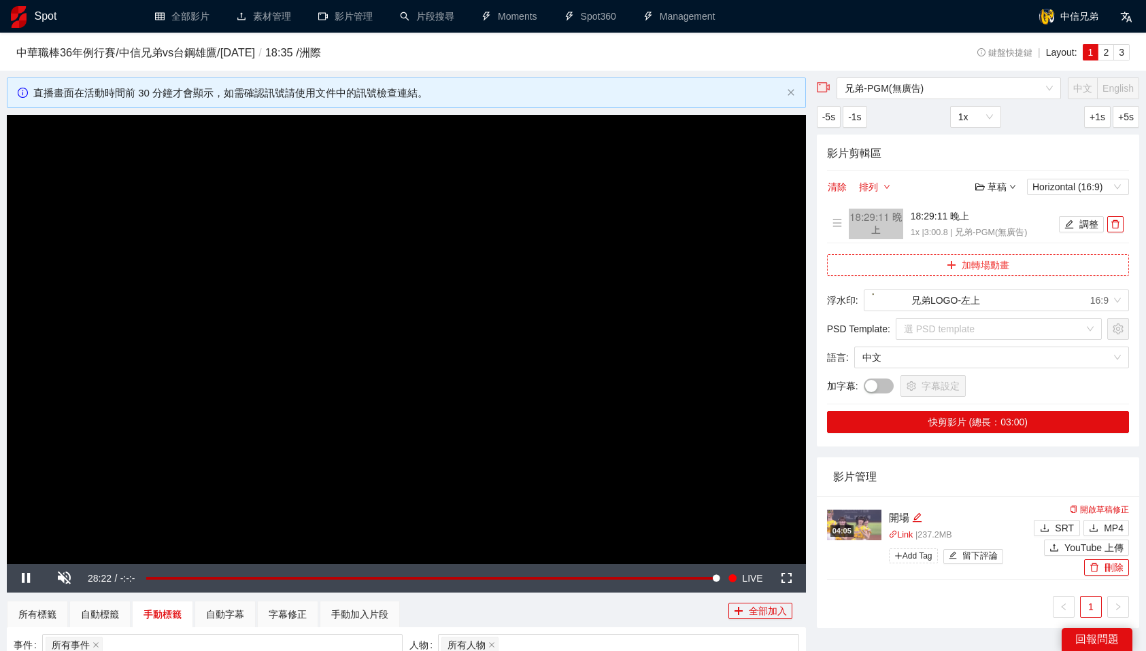
click at [962, 255] on button "加轉場動畫" at bounding box center [978, 265] width 302 height 22
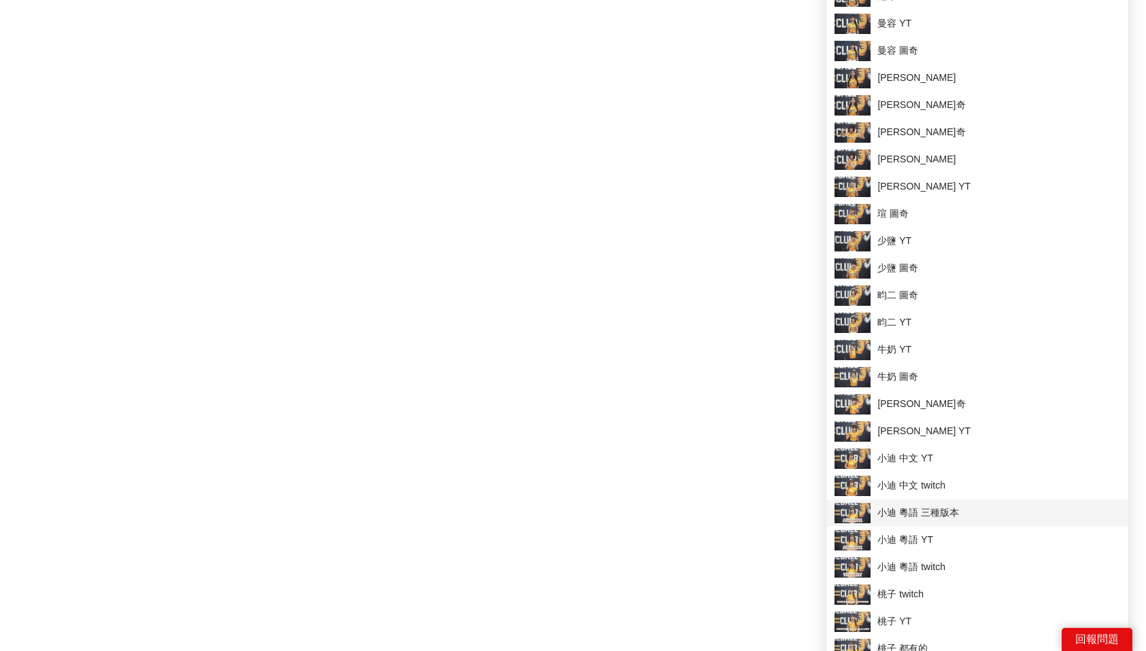
scroll to position [1382, 0]
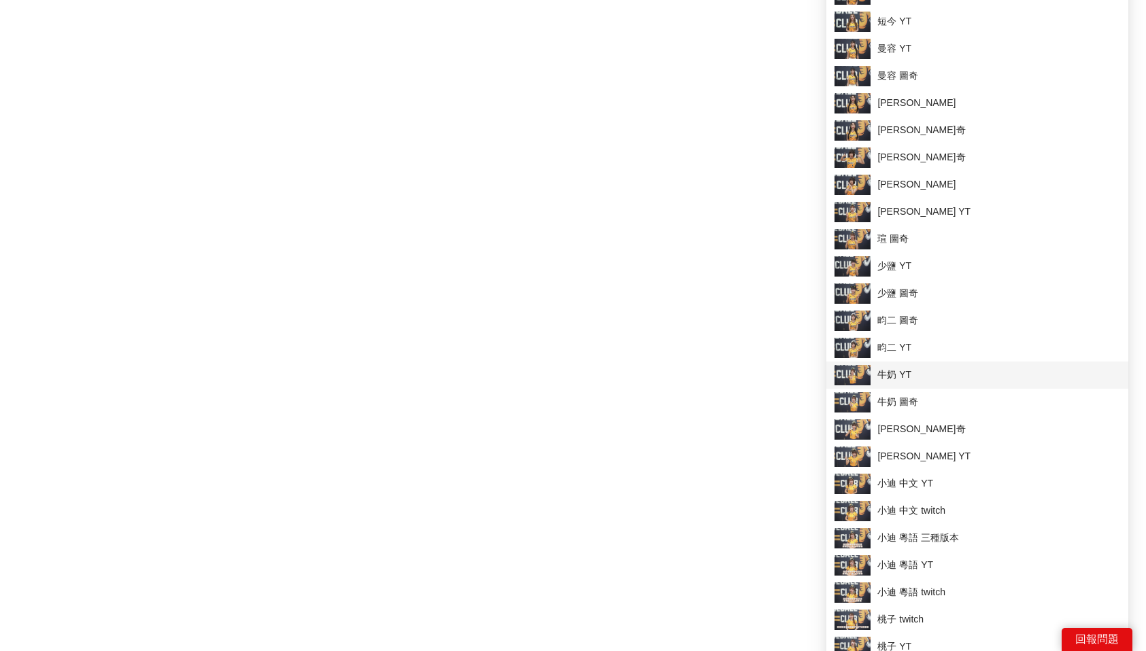
click at [892, 380] on span "牛奶 YT" at bounding box center [977, 375] width 286 height 20
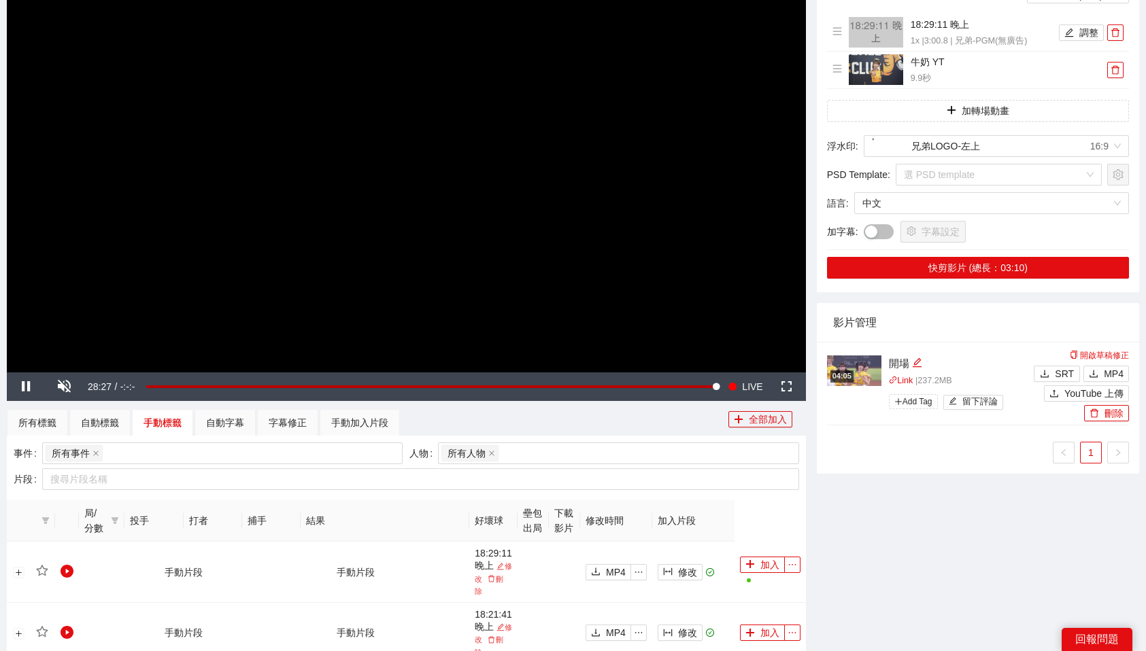
scroll to position [91, 0]
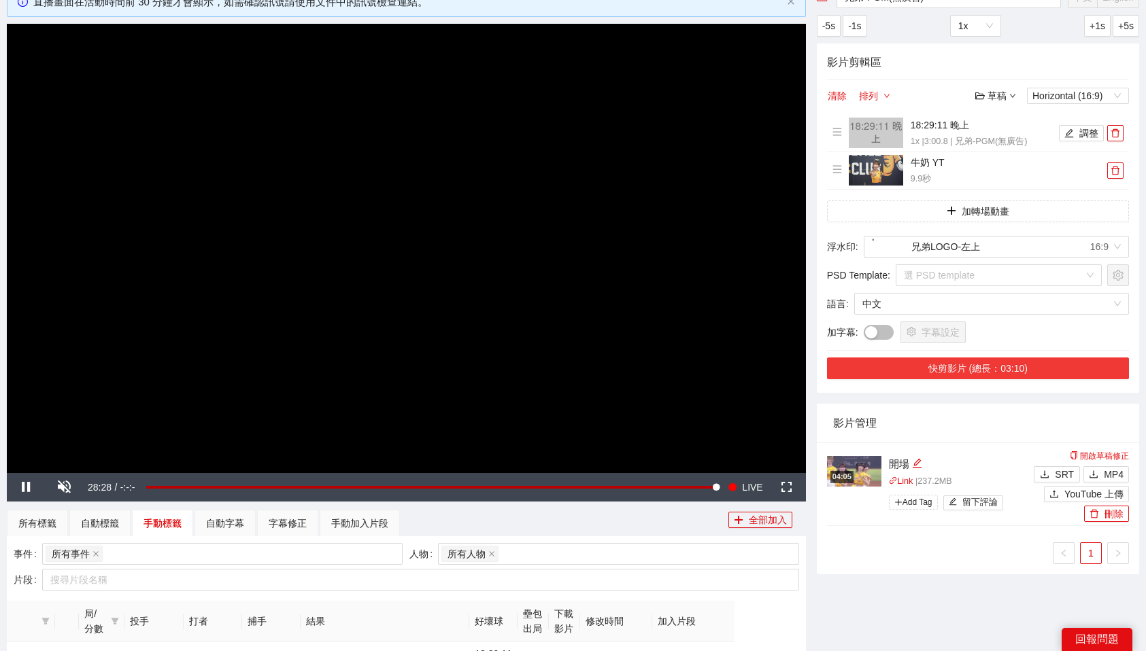
click at [955, 371] on button "快剪影片 (總長：03:10)" at bounding box center [978, 369] width 302 height 22
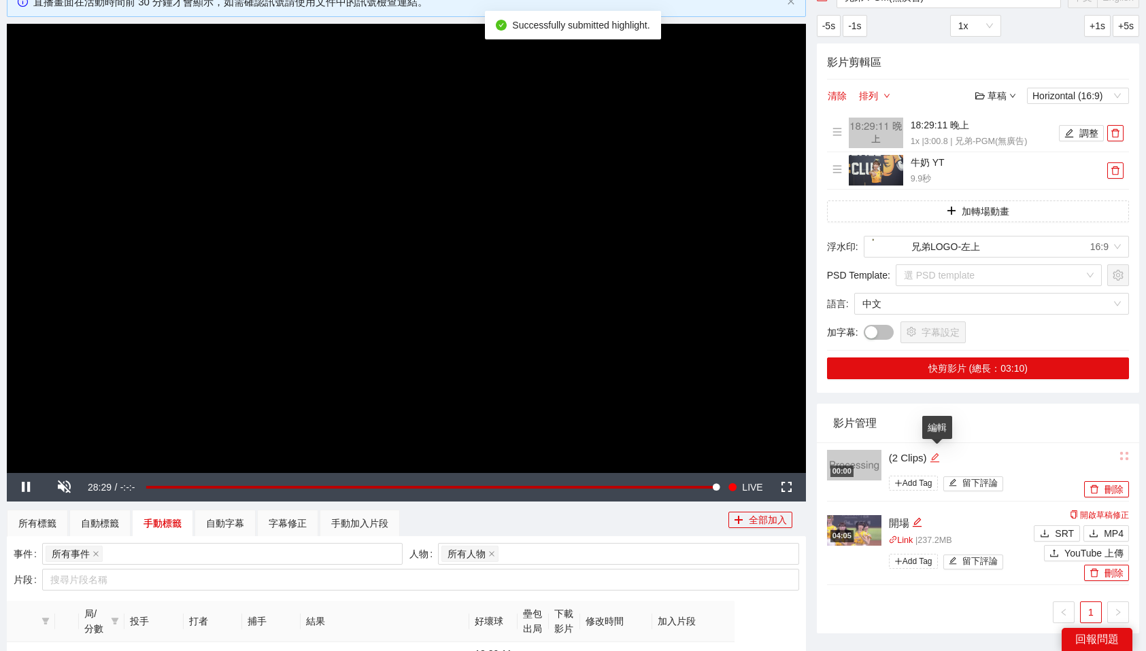
click at [934, 455] on icon "edit" at bounding box center [934, 458] width 10 height 10
click at [934, 455] on textarea "*********" at bounding box center [976, 457] width 192 height 22
type textarea "*"
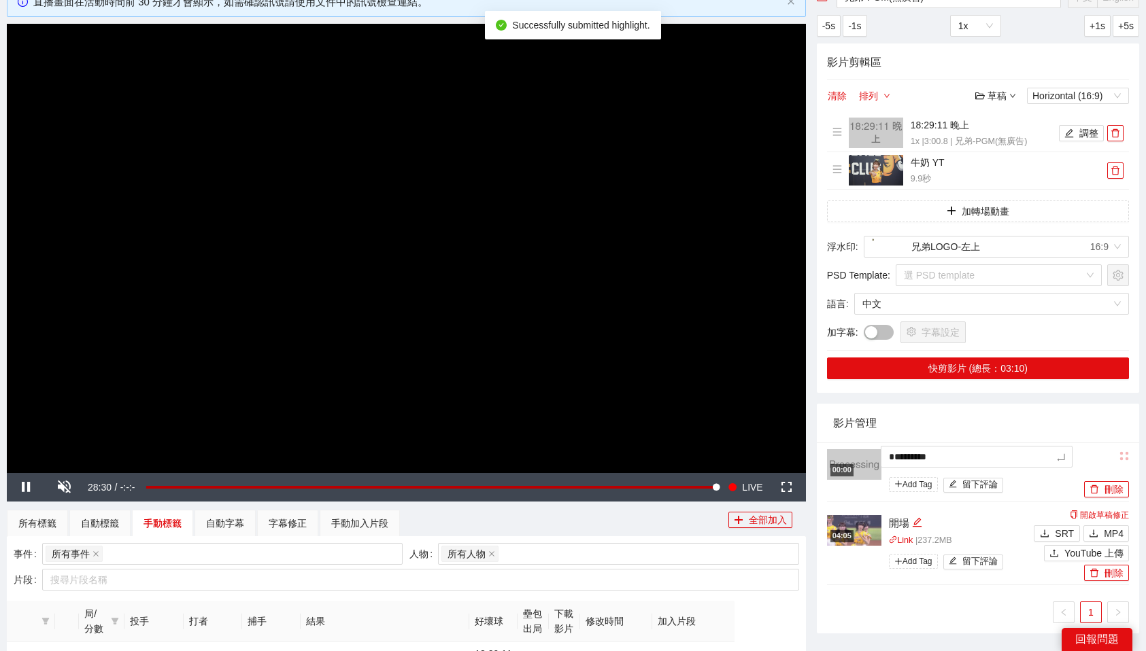
type textarea "*"
type textarea "**"
type textarea "*"
type textarea "**"
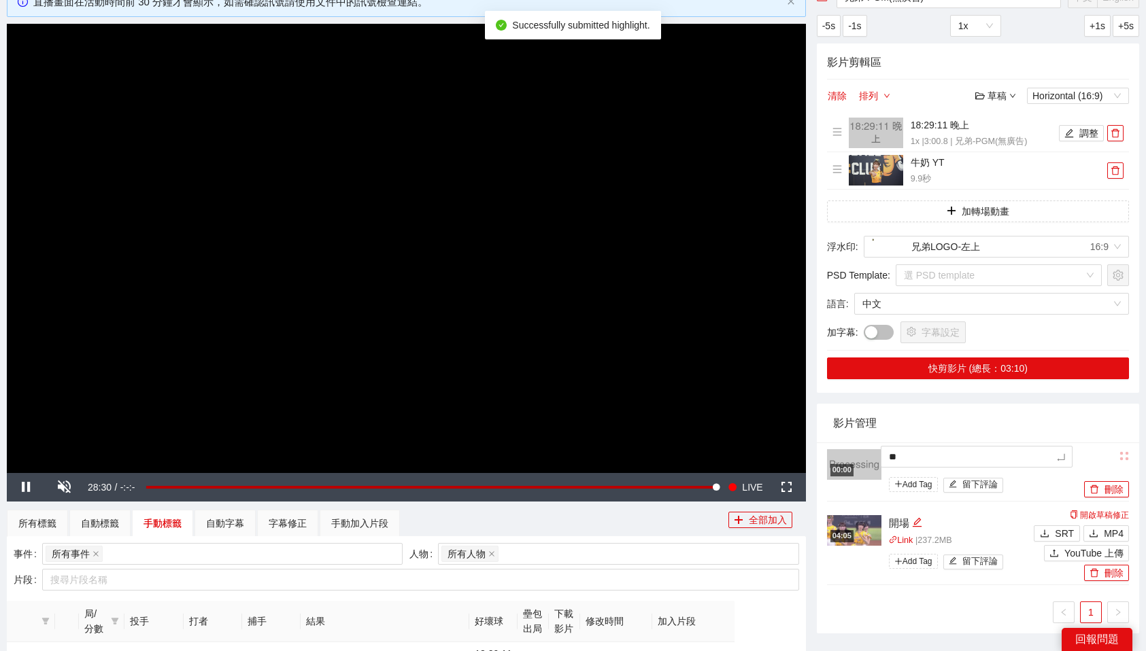
type textarea "***"
type textarea "****"
type textarea "**"
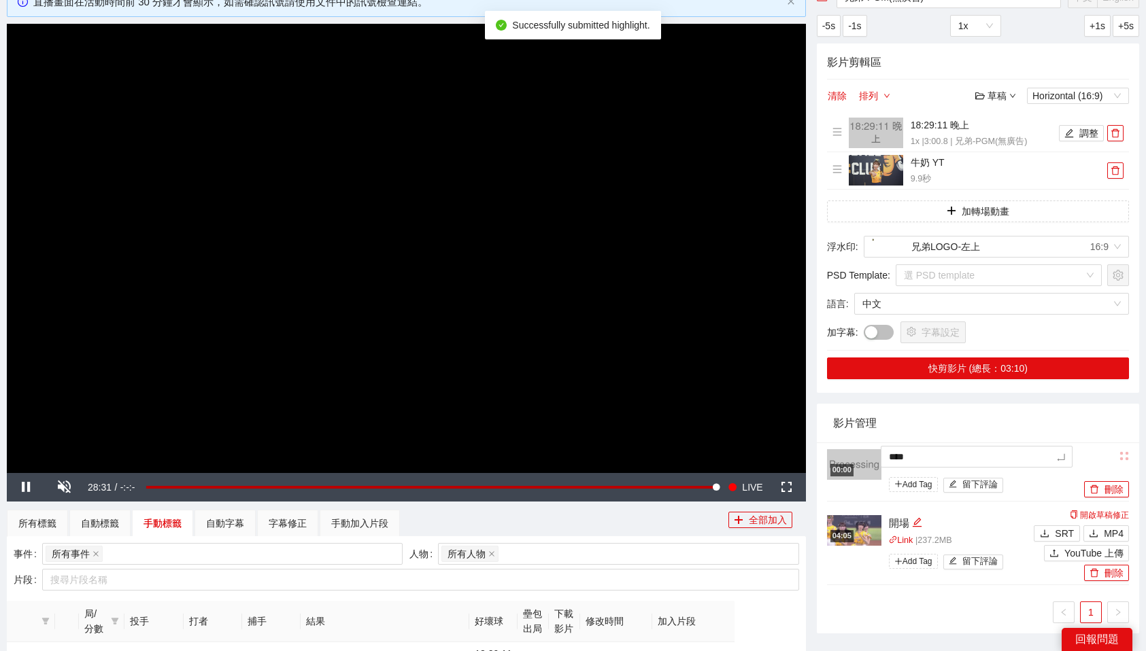
type textarea "**"
click at [906, 426] on div "影片管理" at bounding box center [978, 423] width 290 height 39
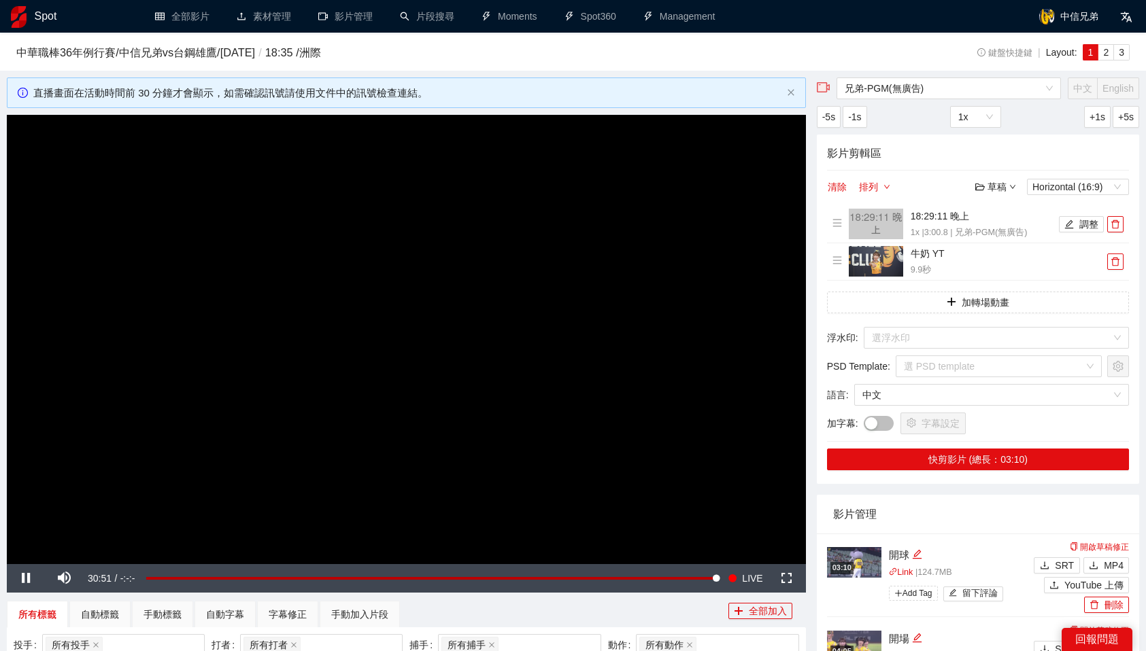
click at [523, 377] on video "Video Player" at bounding box center [406, 339] width 799 height 449
click at [67, 579] on span "Video Player" at bounding box center [64, 579] width 38 height 0
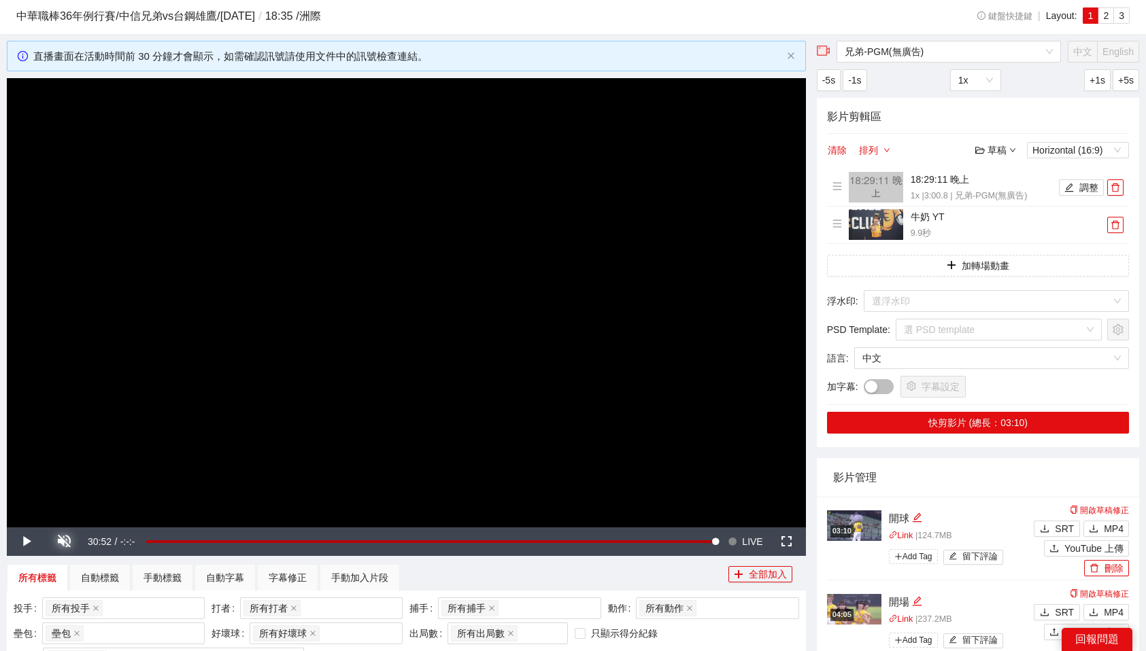
scroll to position [57, 0]
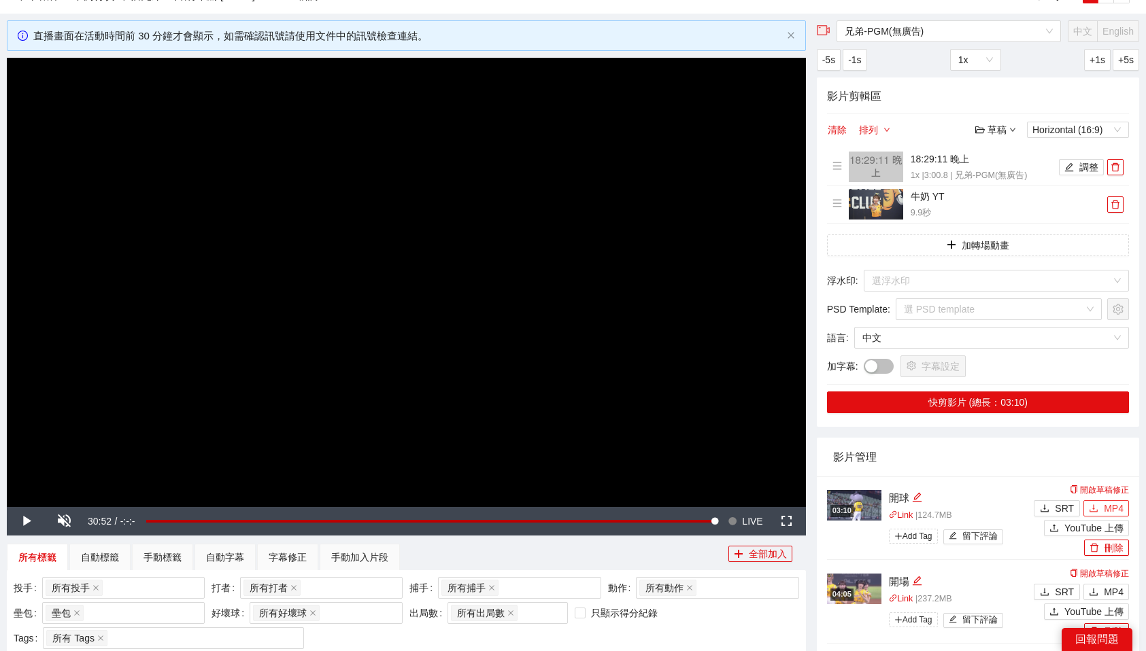
click at [1103, 509] on span "MP4" at bounding box center [1113, 508] width 20 height 15
click at [416, 243] on video "Video Player" at bounding box center [406, 282] width 799 height 449
click at [740, 521] on button "Seek to live, currently behind live LIVE" at bounding box center [745, 521] width 44 height 29
click at [1108, 164] on span "delete" at bounding box center [1115, 167] width 15 height 10
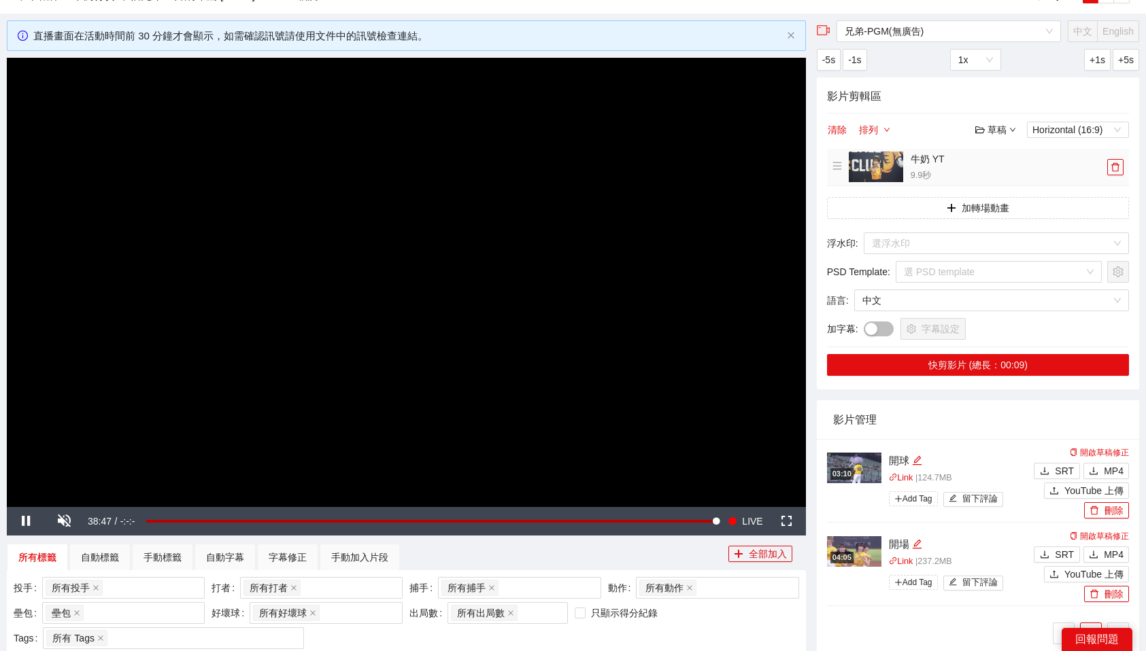
click at [1108, 164] on span "delete" at bounding box center [1115, 167] width 15 height 10
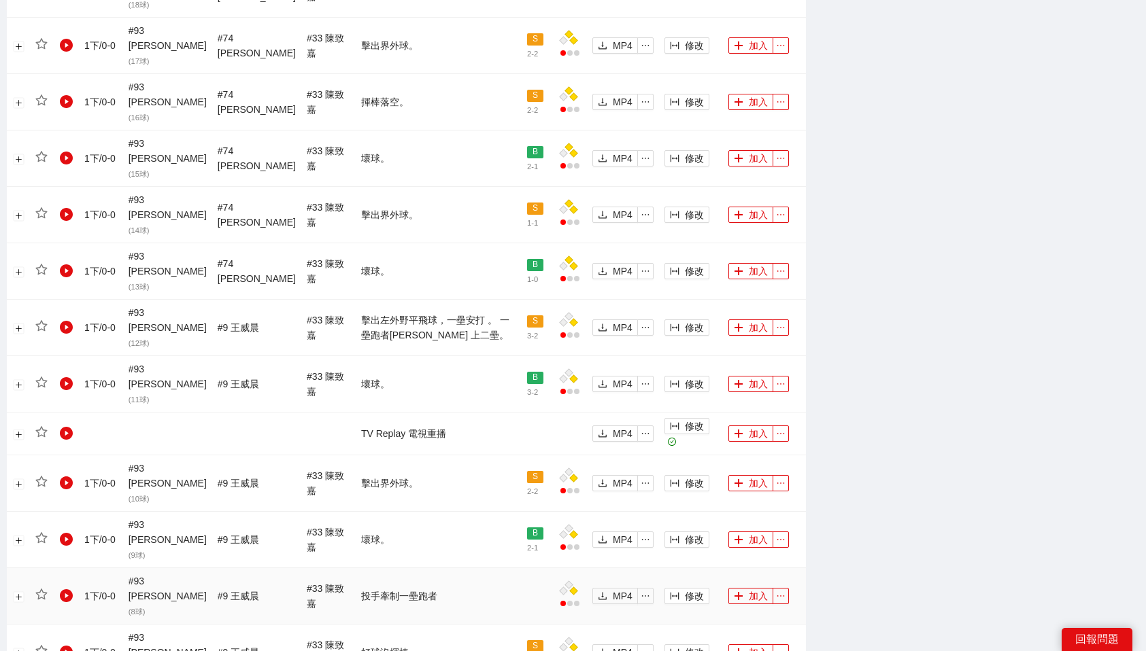
scroll to position [1078, 0]
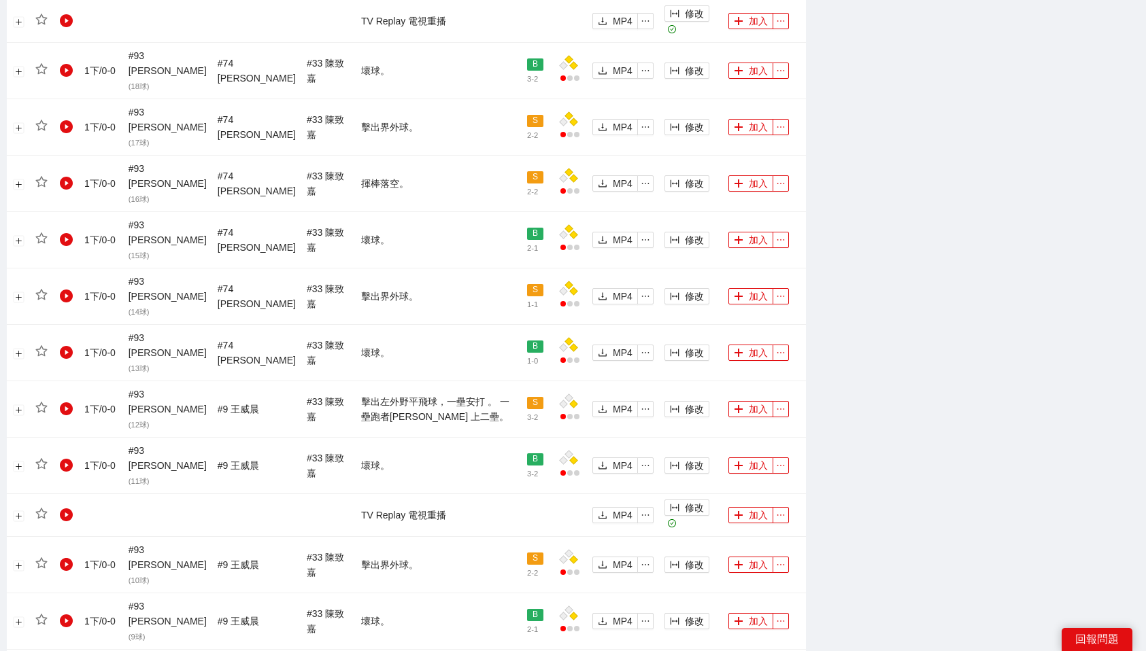
scroll to position [950, 0]
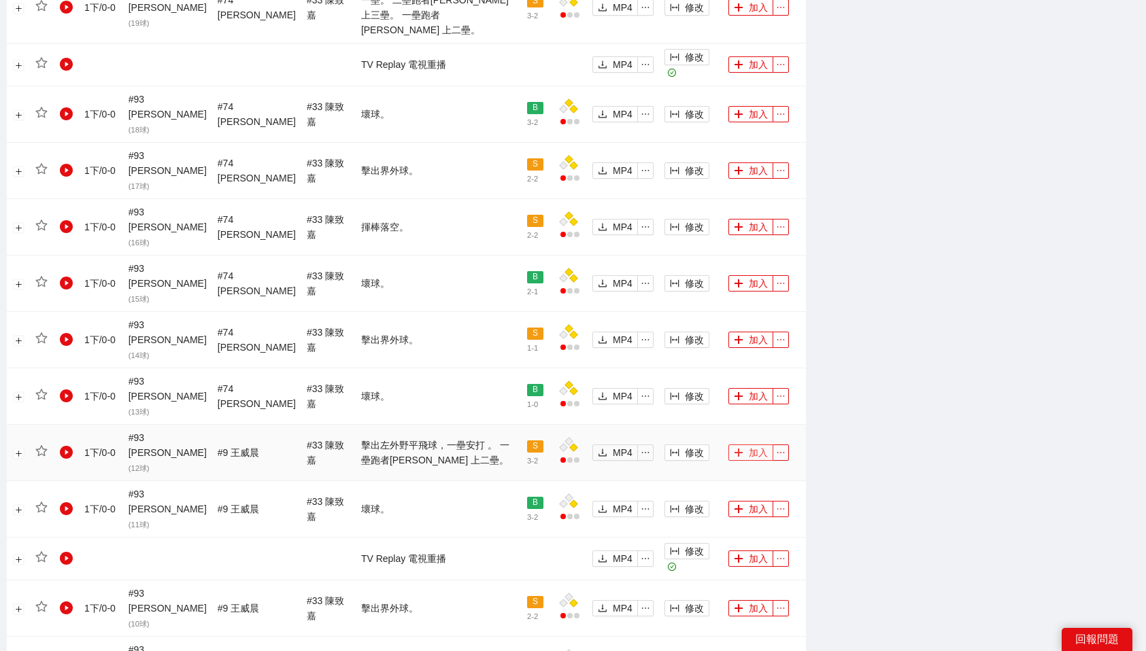
click at [757, 445] on button "加入" at bounding box center [750, 453] width 45 height 16
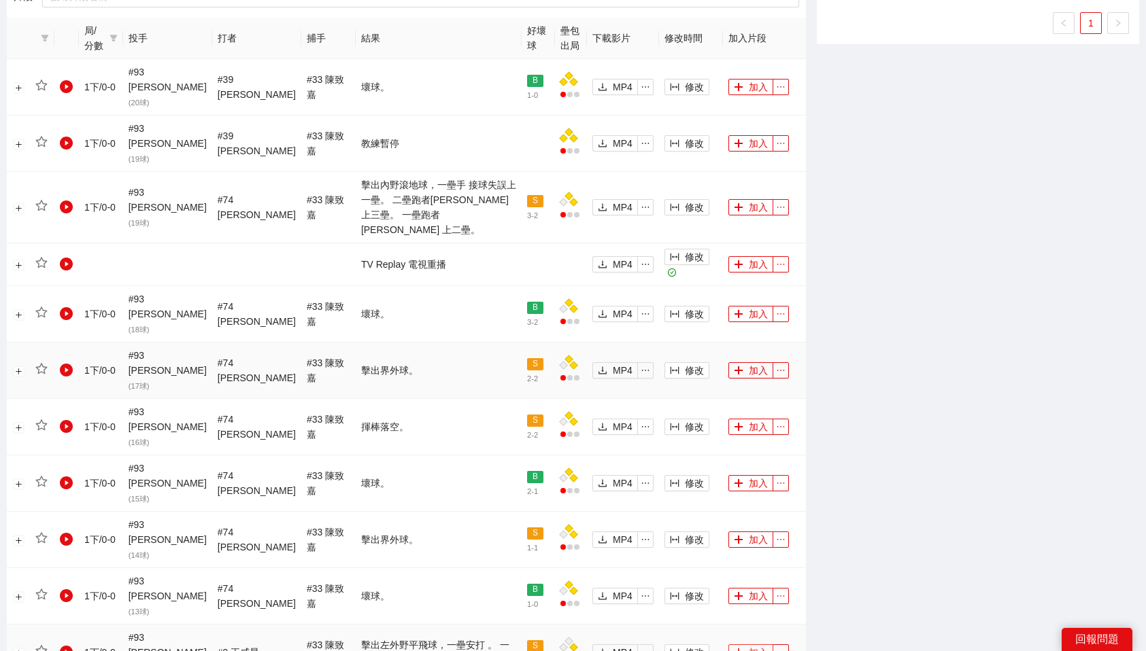
scroll to position [728, 0]
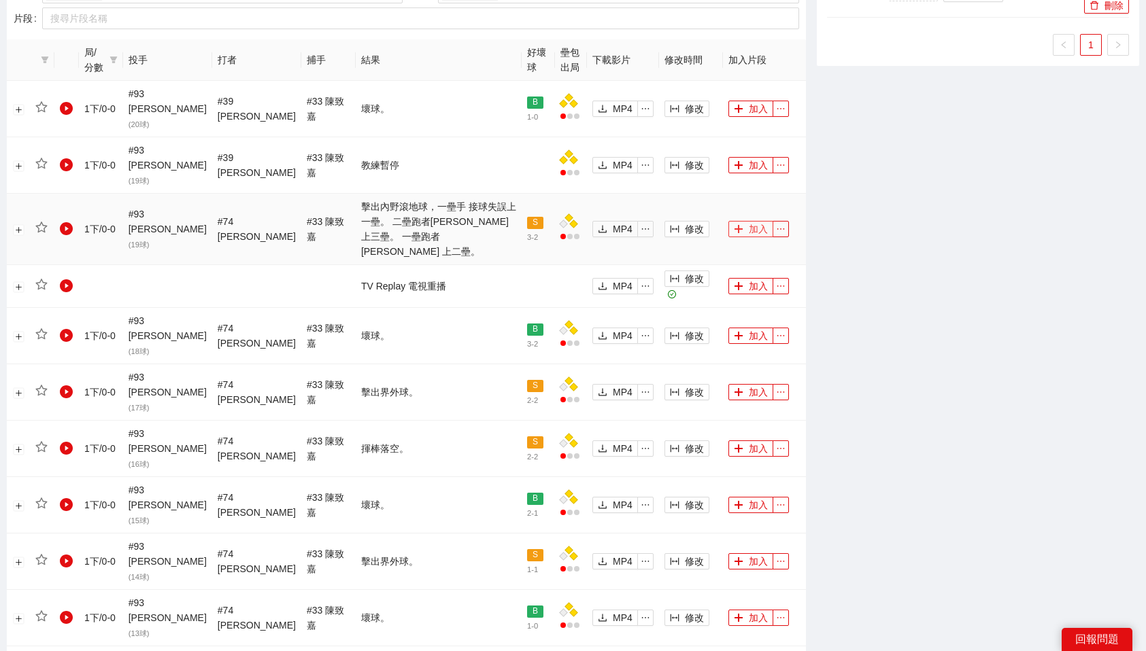
click at [748, 221] on button "加入" at bounding box center [750, 229] width 45 height 16
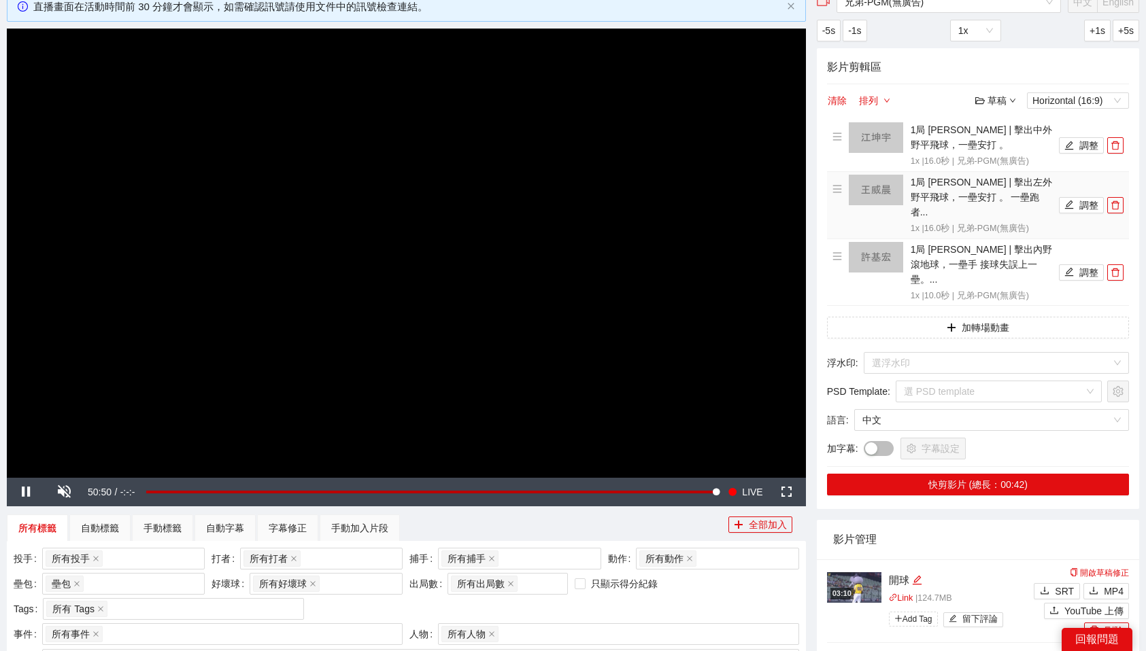
scroll to position [0, 0]
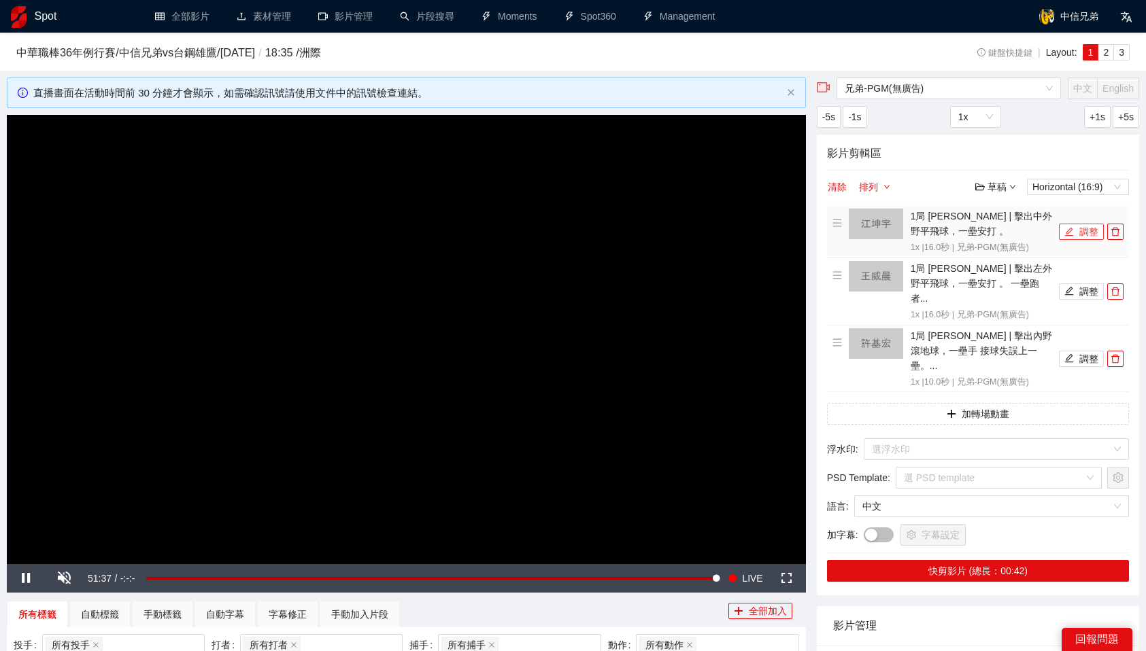
click at [1074, 228] on button "調整" at bounding box center [1081, 232] width 45 height 16
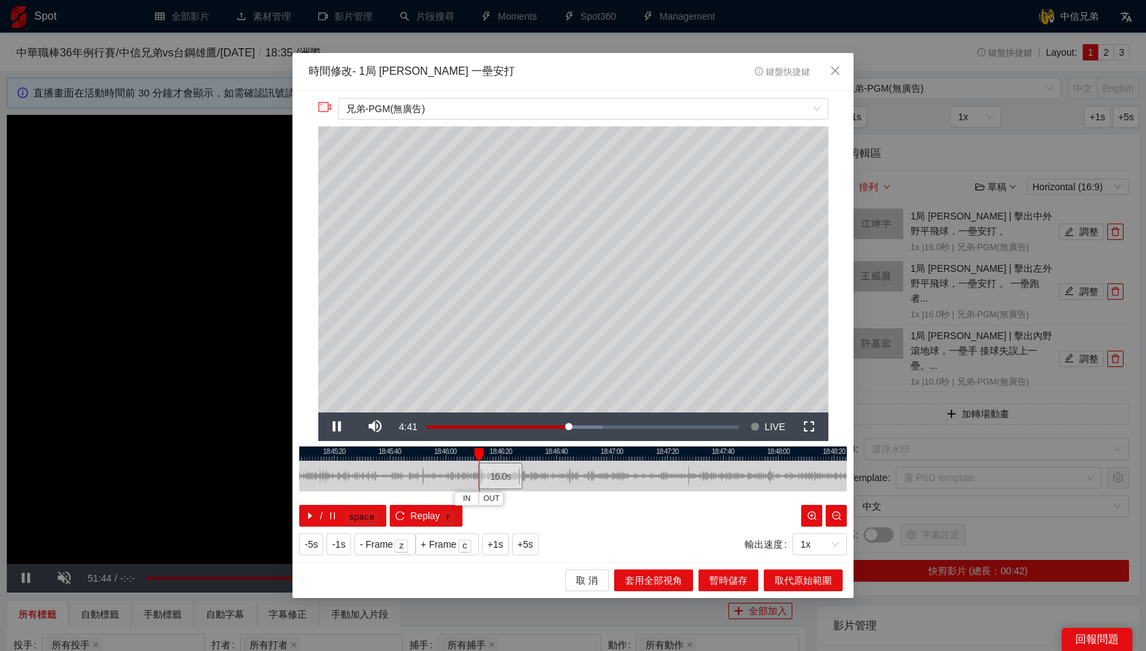
drag, startPoint x: 587, startPoint y: 473, endPoint x: 504, endPoint y: 482, distance: 84.1
click at [504, 482] on div "16.0 s" at bounding box center [500, 476] width 44 height 27
drag, startPoint x: 483, startPoint y: 455, endPoint x: 538, endPoint y: 458, distance: 55.1
click at [538, 458] on div at bounding box center [539, 455] width 10 height 14
click at [562, 499] on span "OUT" at bounding box center [561, 499] width 16 height 12
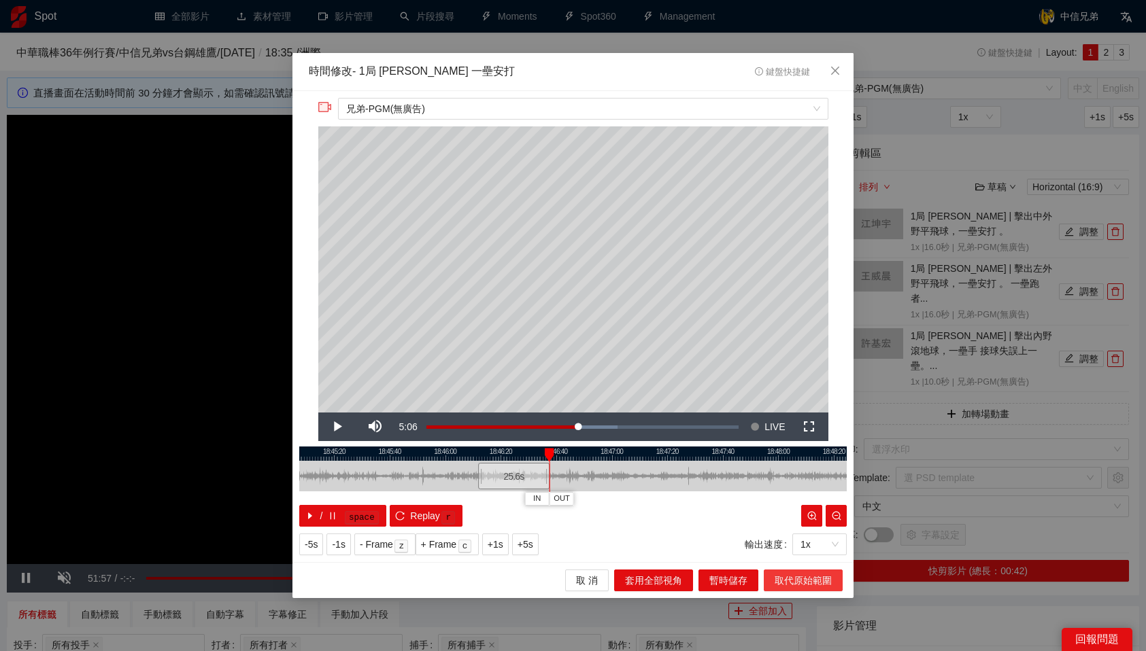
click at [814, 583] on span "取代原始範圍" at bounding box center [802, 580] width 57 height 15
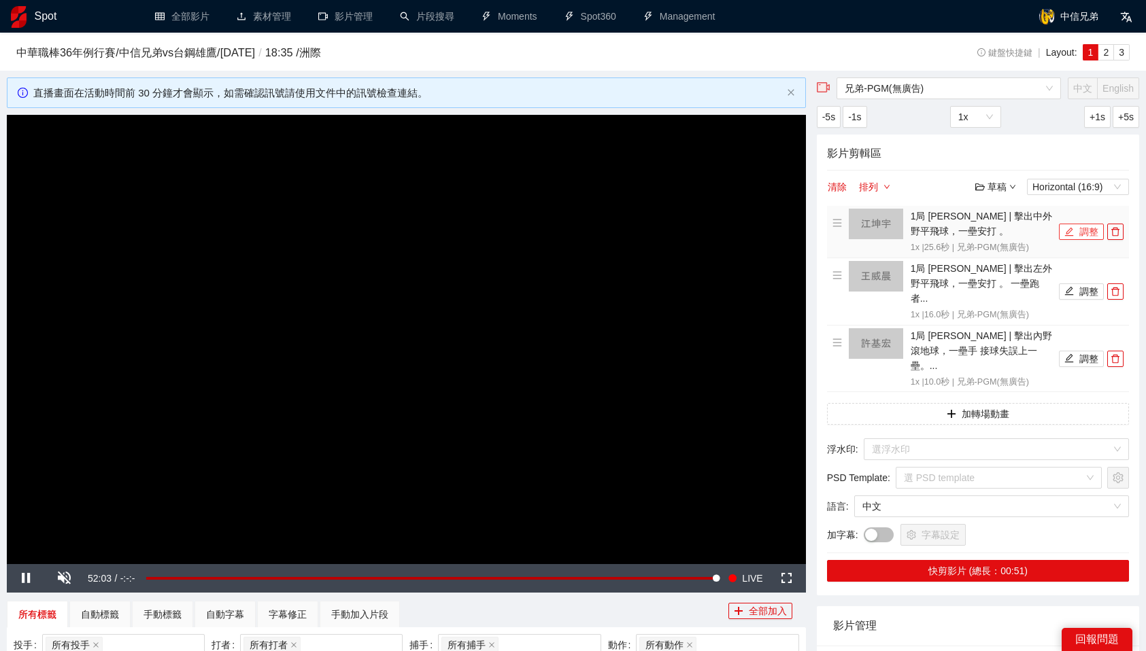
click at [1082, 231] on button "調整" at bounding box center [1081, 232] width 45 height 16
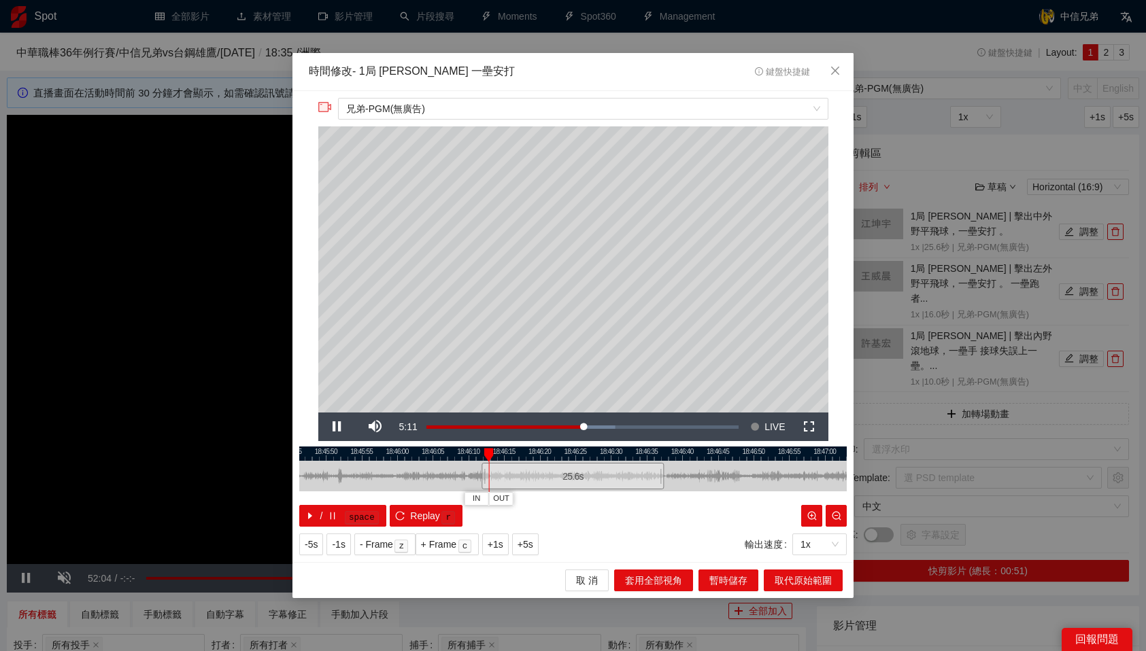
click at [636, 451] on div at bounding box center [572, 454] width 547 height 14
click at [662, 498] on button "OUT" at bounding box center [651, 498] width 24 height 13
click at [798, 579] on span "取代原始範圍" at bounding box center [802, 580] width 57 height 15
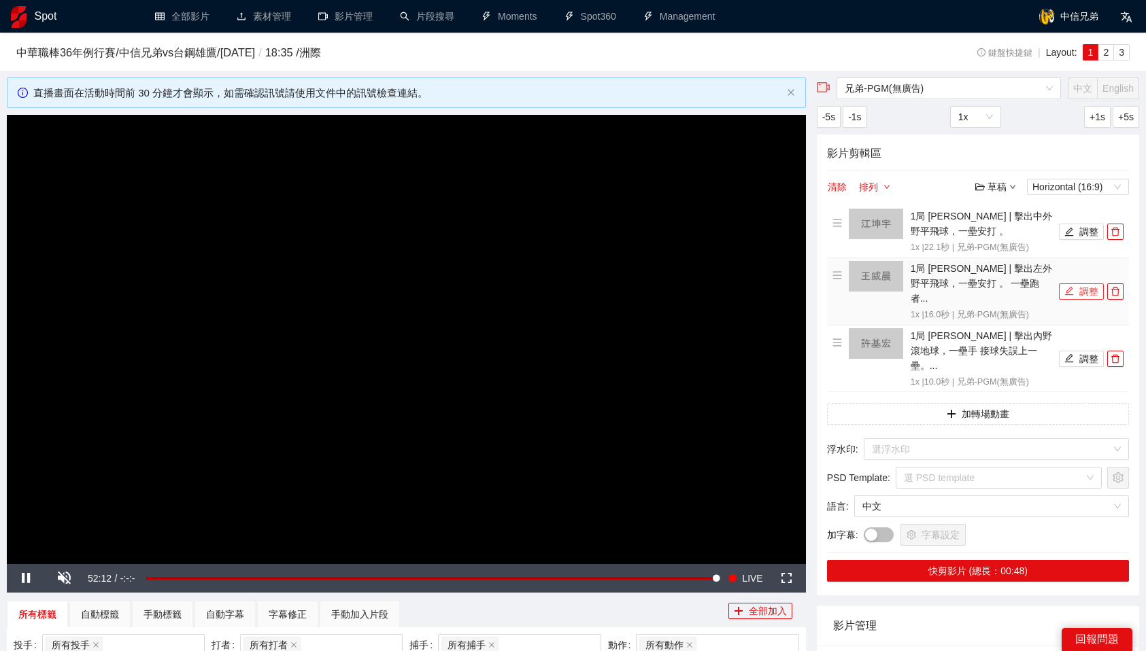
click at [1084, 284] on button "調整" at bounding box center [1081, 292] width 45 height 16
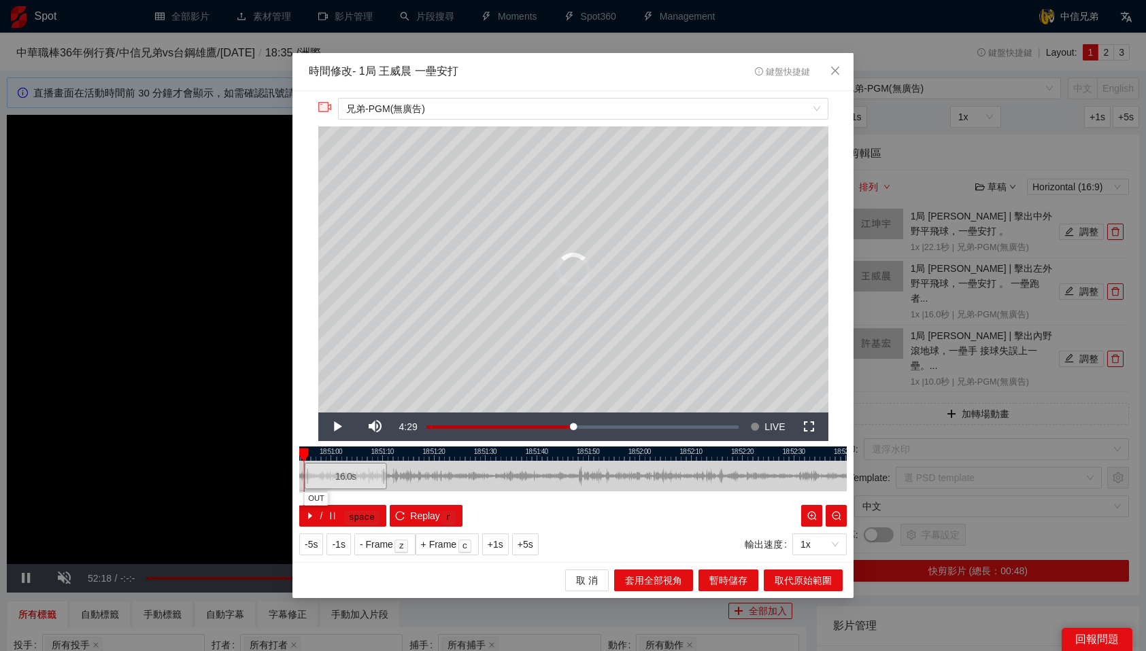
drag, startPoint x: 566, startPoint y: 475, endPoint x: 355, endPoint y: 489, distance: 211.9
click at [355, 489] on div "16.0 s" at bounding box center [346, 476] width 82 height 27
drag, startPoint x: 521, startPoint y: 478, endPoint x: 457, endPoint y: 486, distance: 64.4
click at [457, 486] on div "16.0 s" at bounding box center [456, 476] width 17 height 27
drag, startPoint x: 360, startPoint y: 453, endPoint x: 443, endPoint y: 455, distance: 82.3
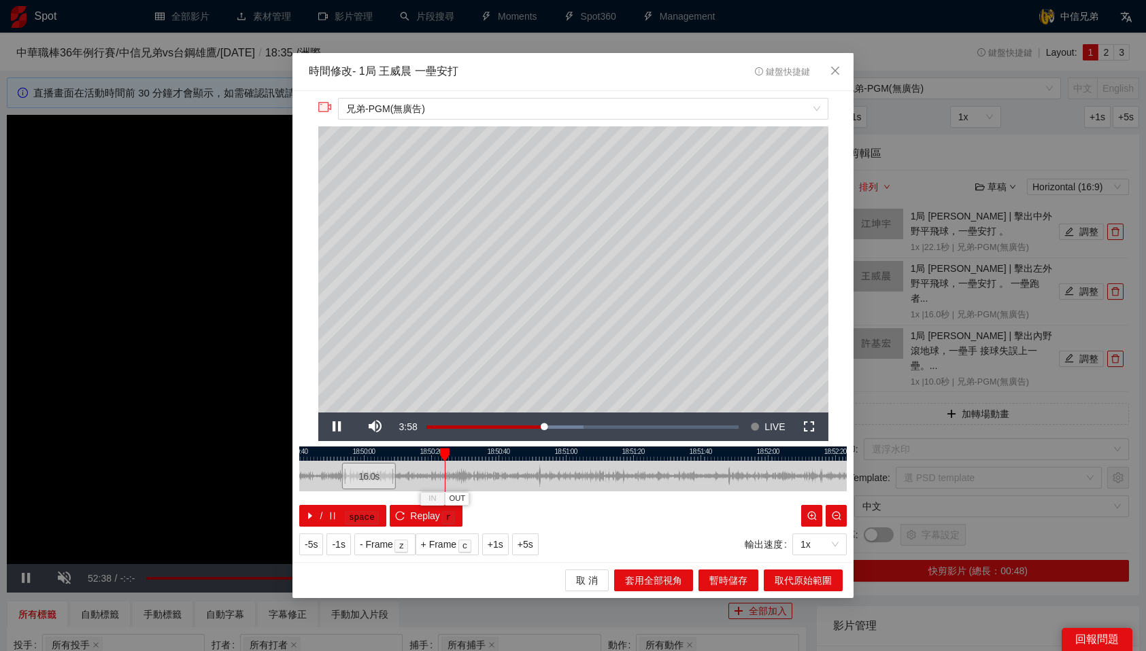
click at [443, 455] on div at bounding box center [445, 455] width 10 height 14
click at [472, 498] on span "OUT" at bounding box center [467, 499] width 16 height 12
click at [826, 577] on span "取代原始範圍" at bounding box center [802, 580] width 57 height 15
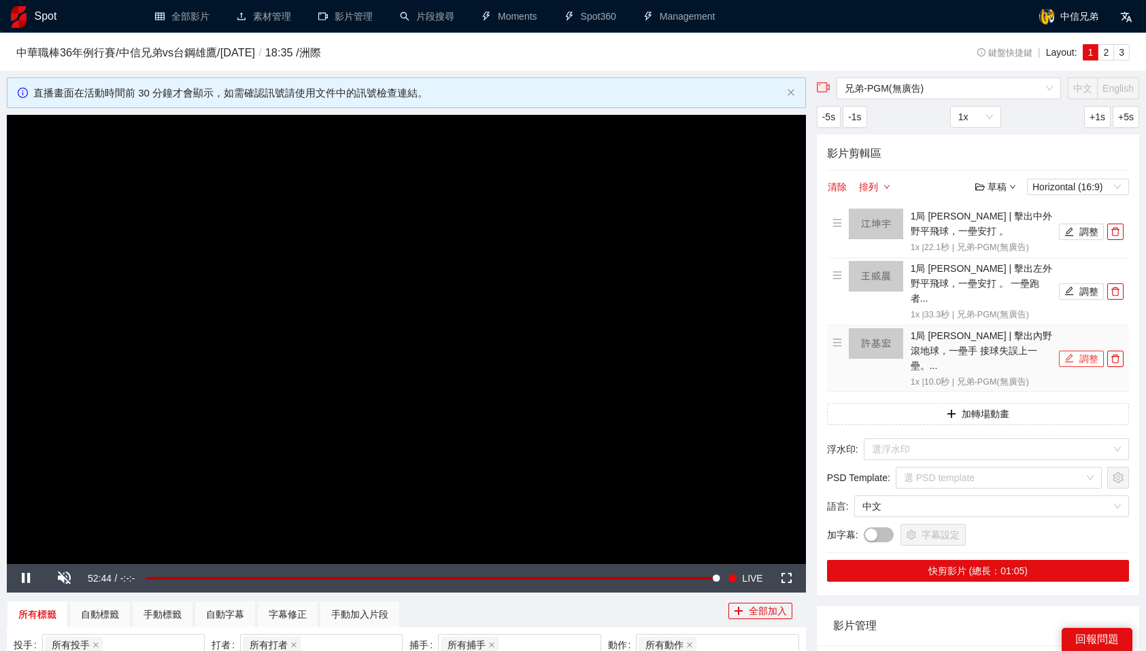
click at [1086, 351] on button "調整" at bounding box center [1081, 359] width 45 height 16
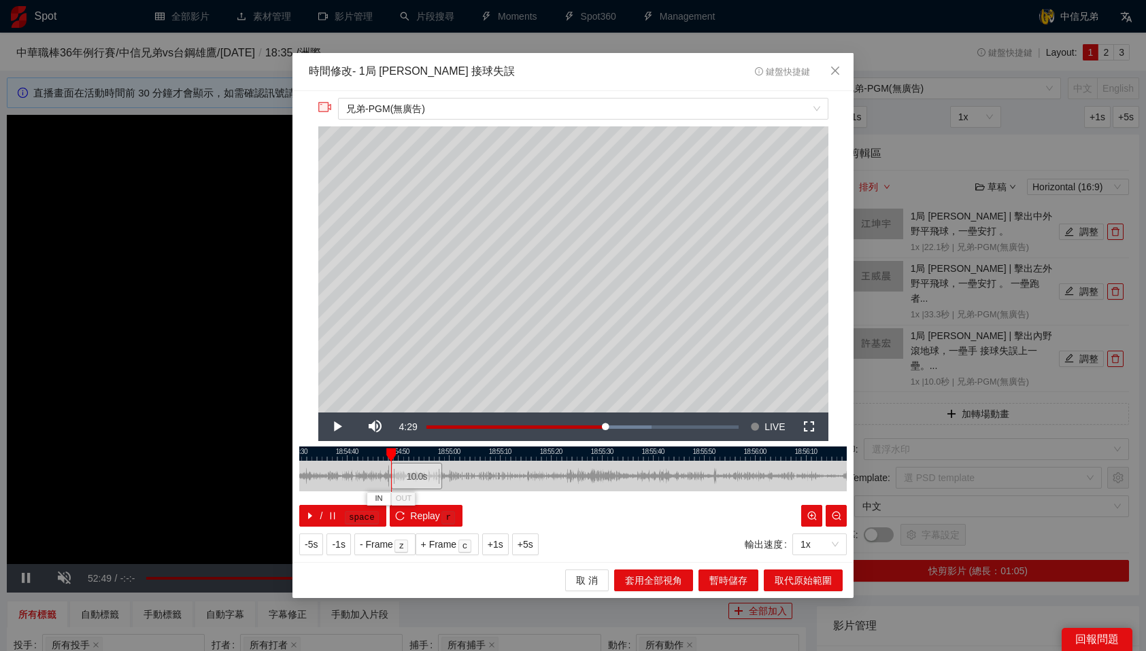
drag, startPoint x: 608, startPoint y: 479, endPoint x: 418, endPoint y: 488, distance: 190.6
click at [418, 488] on div "10.0 s" at bounding box center [416, 476] width 51 height 27
drag, startPoint x: 580, startPoint y: 478, endPoint x: 477, endPoint y: 492, distance: 103.6
click at [477, 492] on div "18:52:40 18:53:00 18:53:20 18:53:40 18:54:00 18:54:20 18:54:40 18:55:00 18:55:2…" at bounding box center [572, 487] width 547 height 80
drag, startPoint x: 399, startPoint y: 454, endPoint x: 560, endPoint y: 458, distance: 161.2
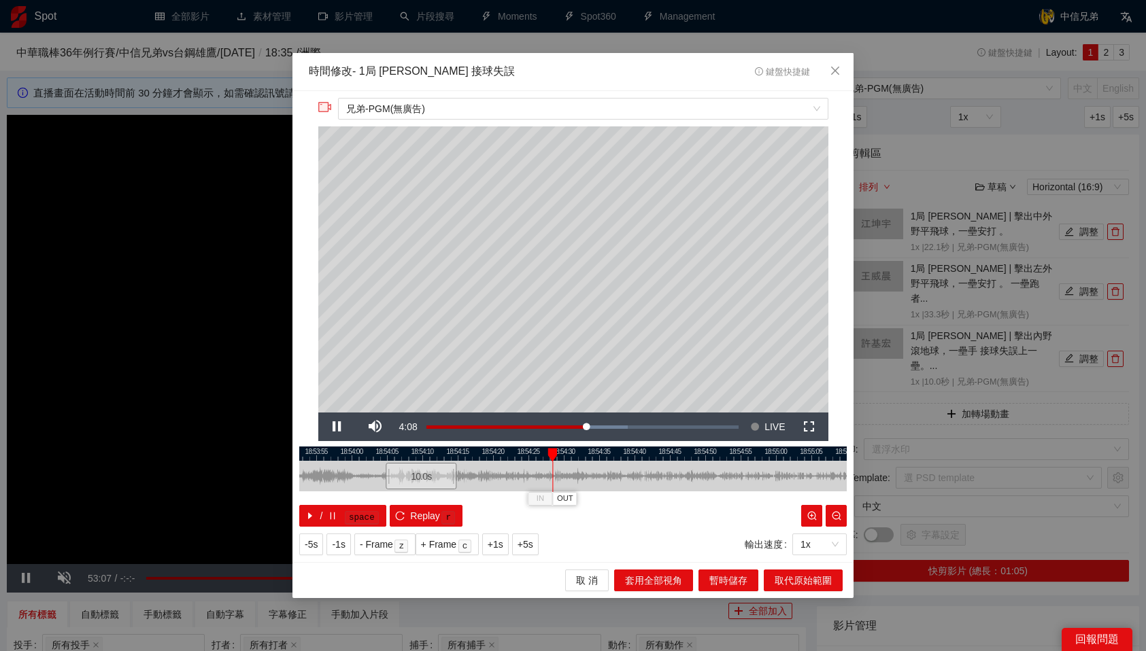
click at [560, 458] on div "18:53:50 18:53:55 18:54:00 18:54:05 18:54:10 18:54:15 18:54:20 18:54:25 18:54:3…" at bounding box center [572, 487] width 547 height 80
drag, startPoint x: 607, startPoint y: 450, endPoint x: 681, endPoint y: 456, distance: 73.6
click at [681, 456] on div at bounding box center [684, 455] width 10 height 14
click at [681, 456] on div at bounding box center [685, 455] width 10 height 14
click at [698, 501] on span "OUT" at bounding box center [694, 499] width 16 height 12
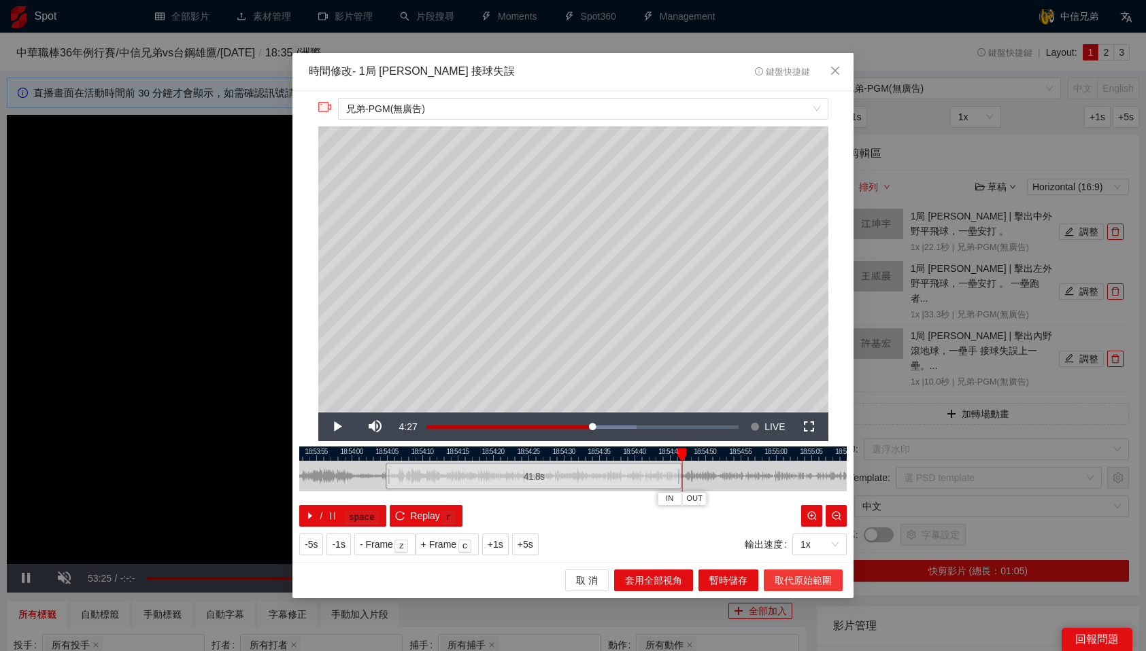
click at [812, 580] on span "取代原始範圍" at bounding box center [802, 580] width 57 height 15
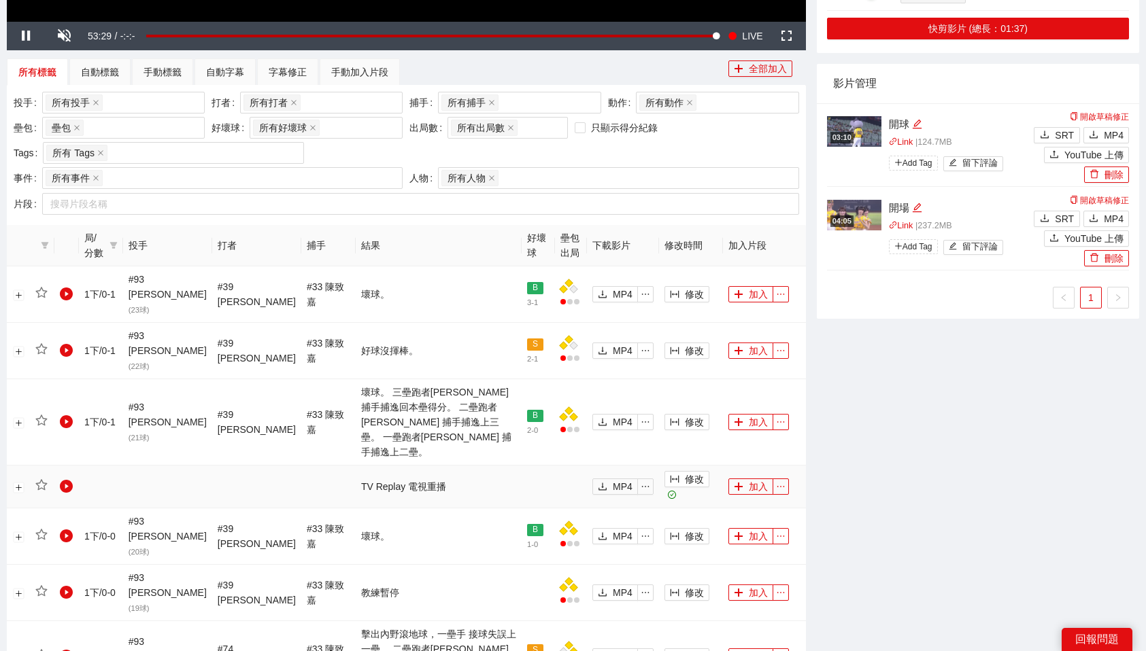
scroll to position [540, 0]
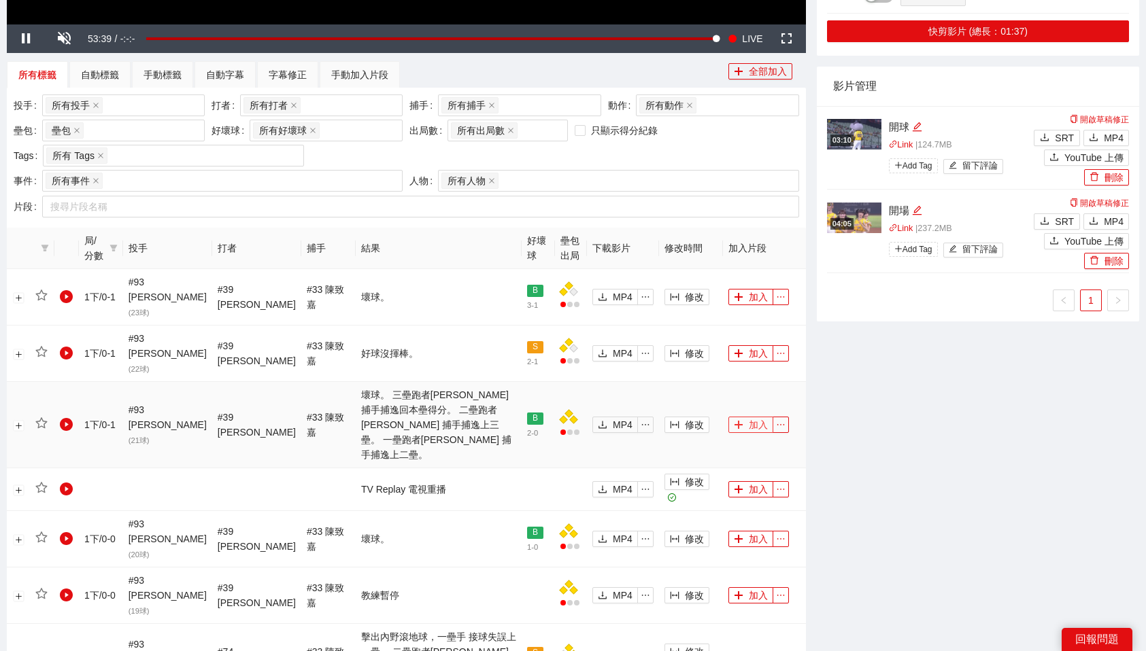
click at [740, 417] on button "加入" at bounding box center [750, 425] width 45 height 16
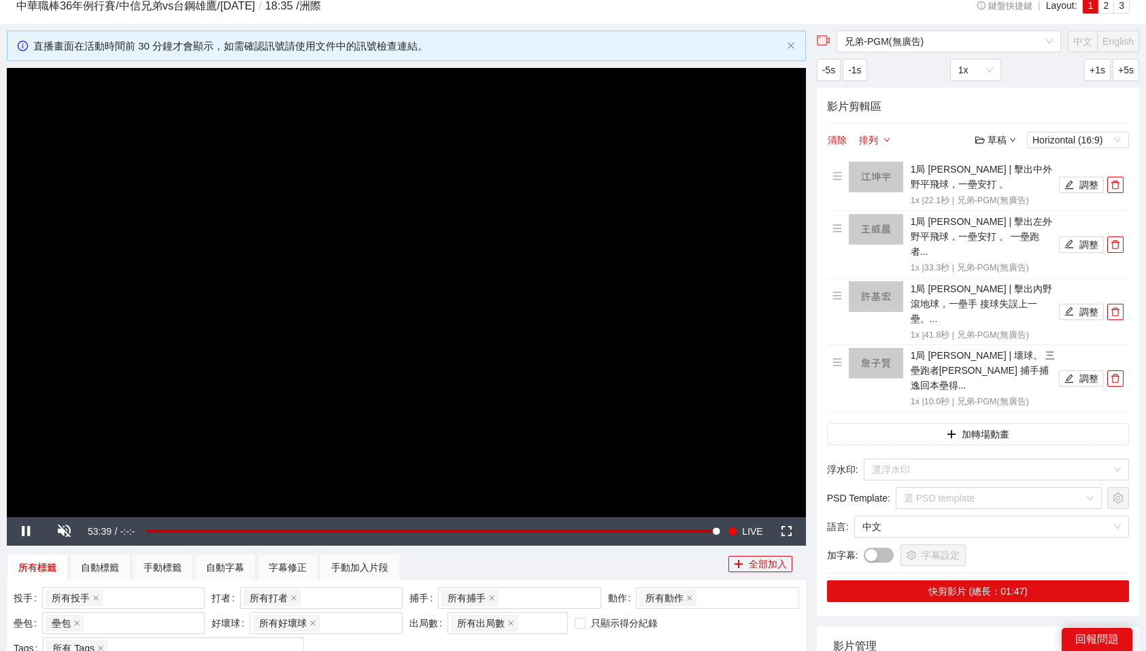
scroll to position [0, 0]
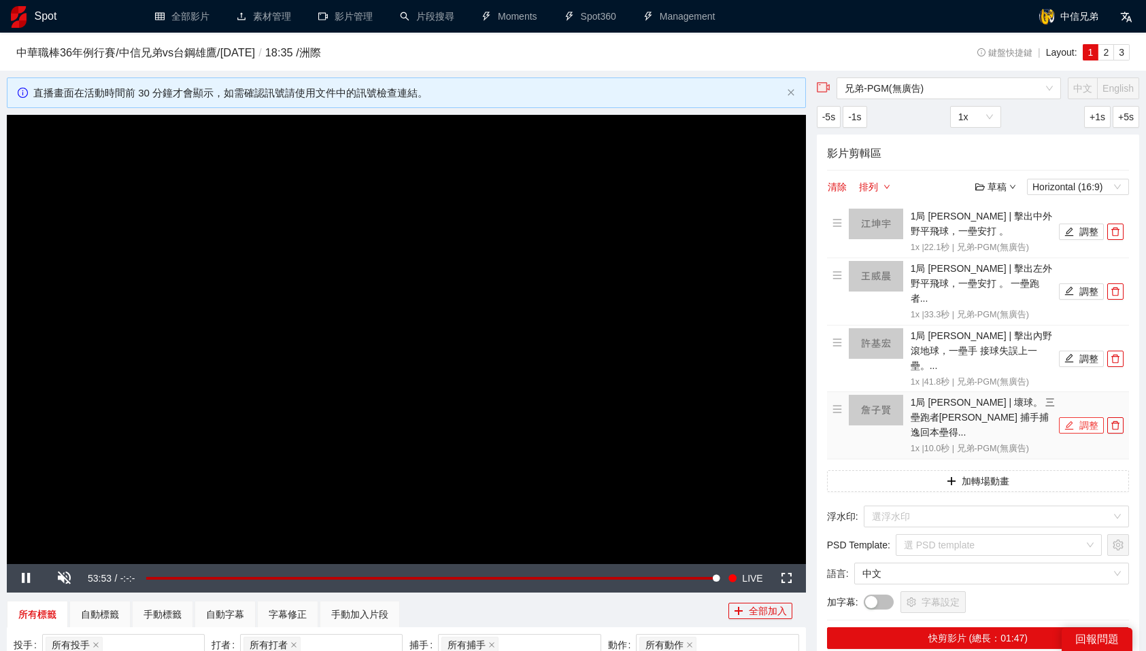
click at [1083, 417] on button "調整" at bounding box center [1081, 425] width 45 height 16
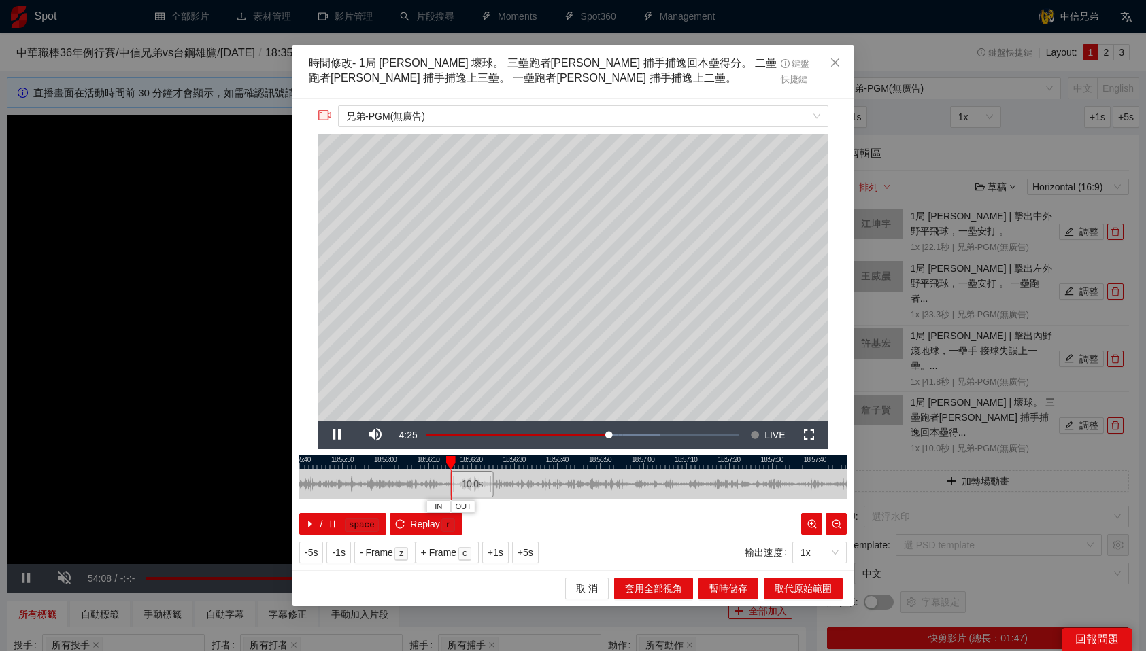
drag, startPoint x: 645, startPoint y: 481, endPoint x: 479, endPoint y: 499, distance: 167.6
click at [479, 499] on div "18:55:30 18:55:40 18:55:50 18:56:00 18:56:10 18:56:20 18:56:30 18:56:40 18:56:5…" at bounding box center [572, 495] width 547 height 80
click at [586, 123] on span "兄弟-PGM(無廣告)" at bounding box center [582, 116] width 473 height 20
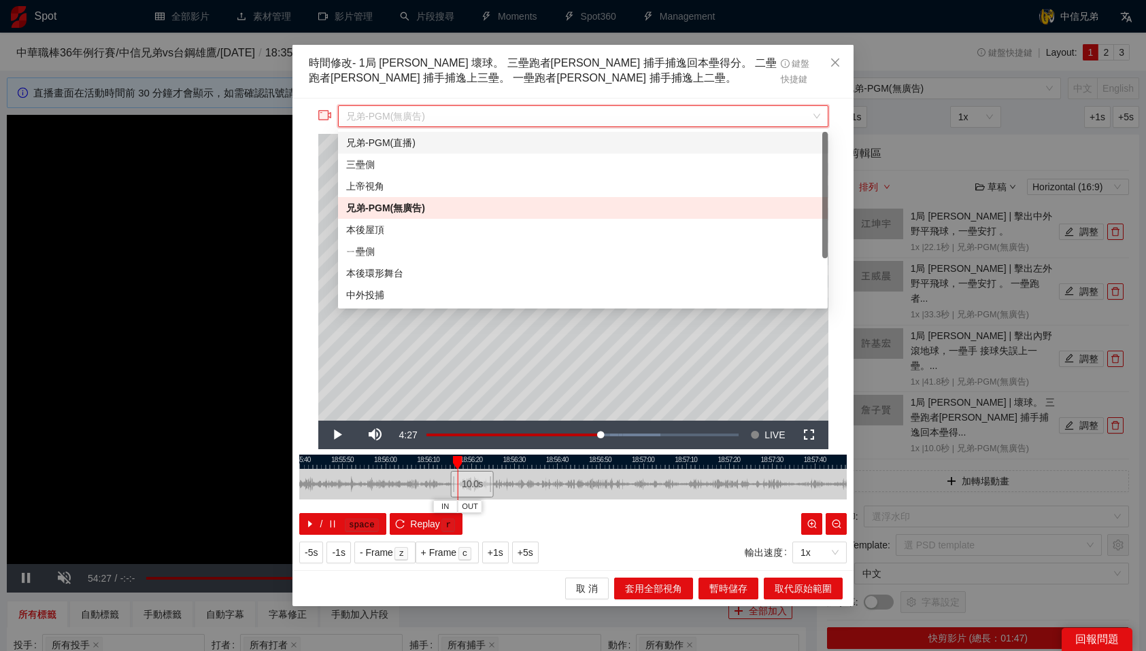
click at [480, 139] on div "兄弟-PGM(直播)" at bounding box center [582, 142] width 473 height 15
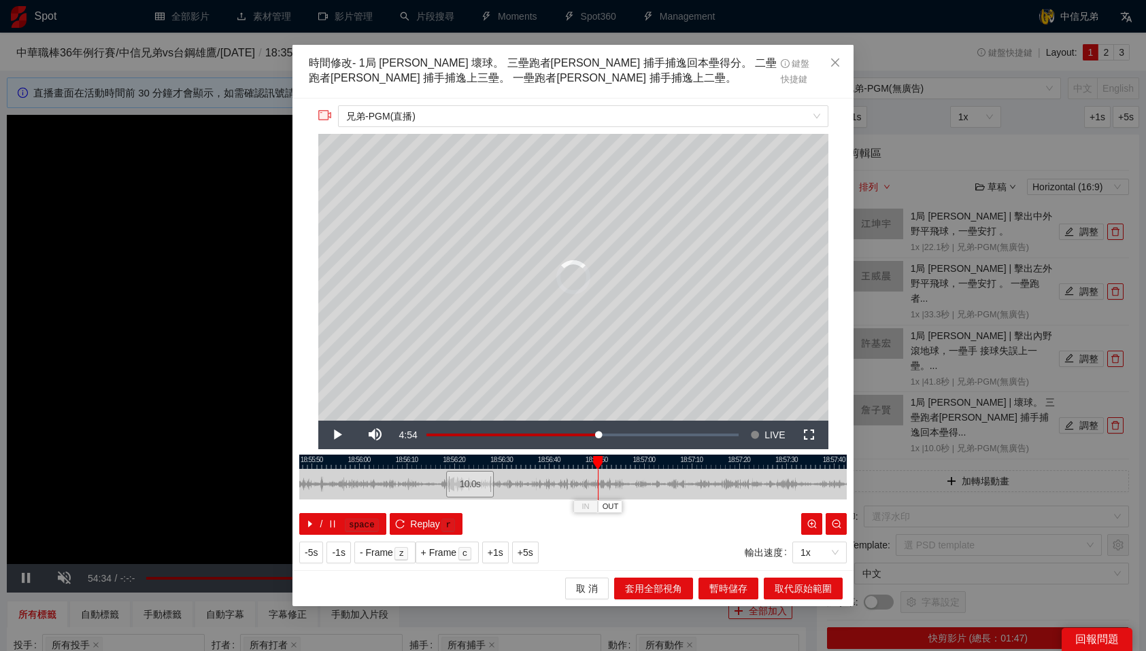
drag, startPoint x: 650, startPoint y: 492, endPoint x: 481, endPoint y: 498, distance: 169.4
click at [481, 498] on div "10.0 s" at bounding box center [572, 484] width 547 height 31
click at [541, 115] on span "兄弟-PGM(直播)" at bounding box center [582, 116] width 473 height 20
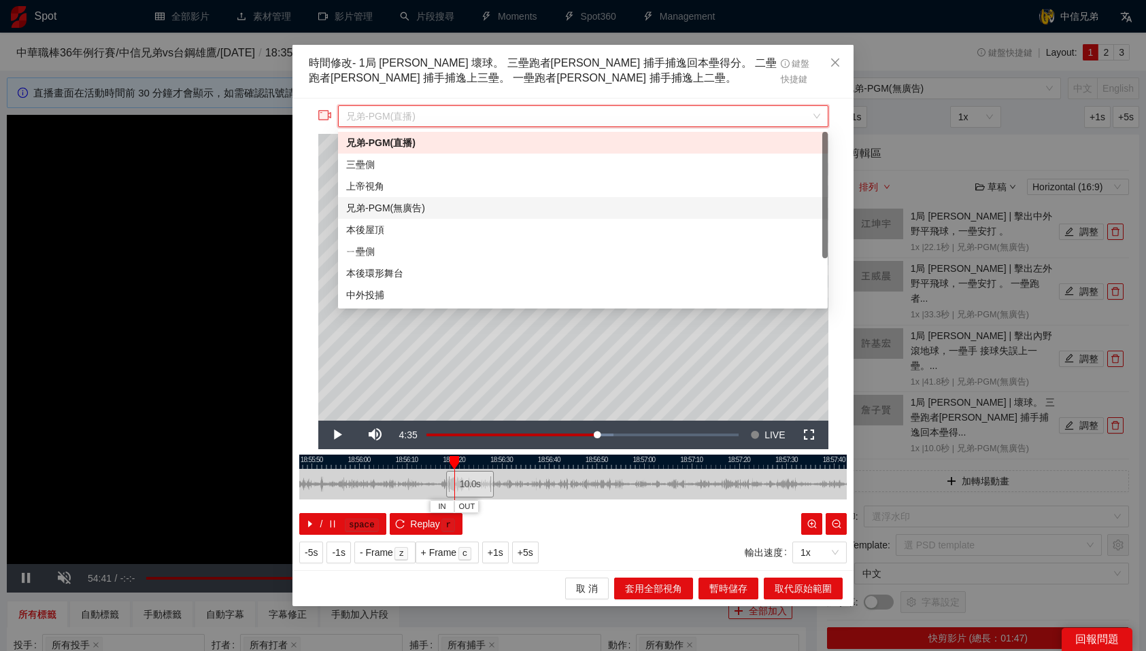
click at [425, 209] on div "兄弟-PGM(無廣告)" at bounding box center [582, 208] width 473 height 15
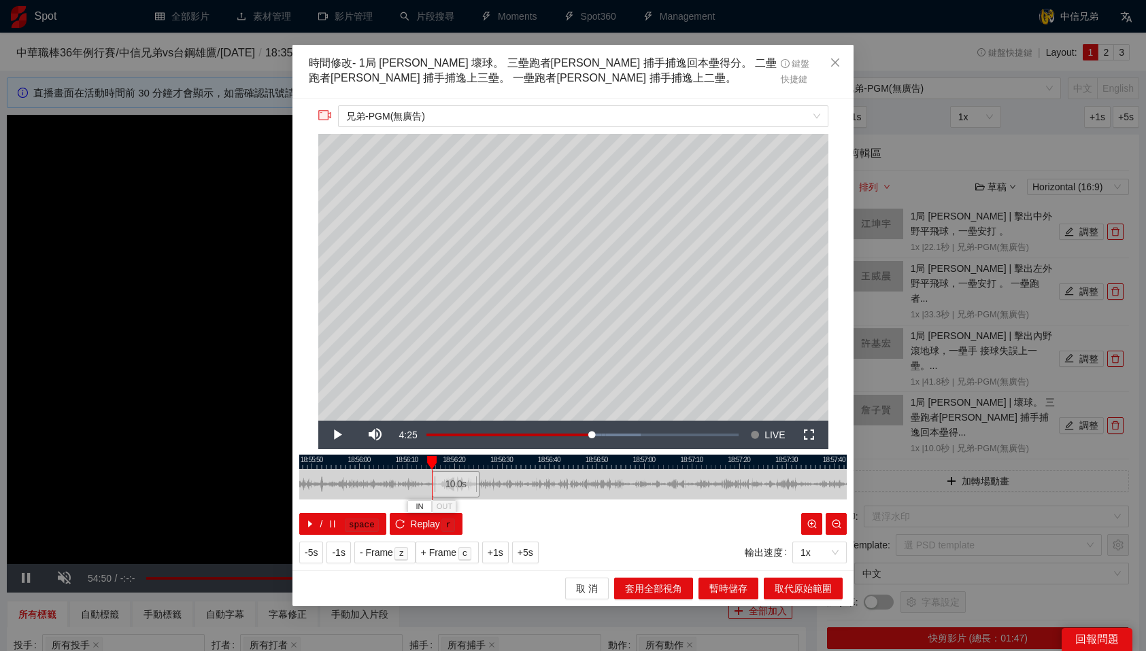
drag, startPoint x: 639, startPoint y: 483, endPoint x: 456, endPoint y: 499, distance: 184.3
click at [456, 499] on div "10.0 s" at bounding box center [572, 484] width 547 height 31
drag, startPoint x: 440, startPoint y: 458, endPoint x: 454, endPoint y: 462, distance: 14.7
click at [454, 462] on div at bounding box center [586, 462] width 547 height 14
drag, startPoint x: 447, startPoint y: 460, endPoint x: 558, endPoint y: 471, distance: 110.7
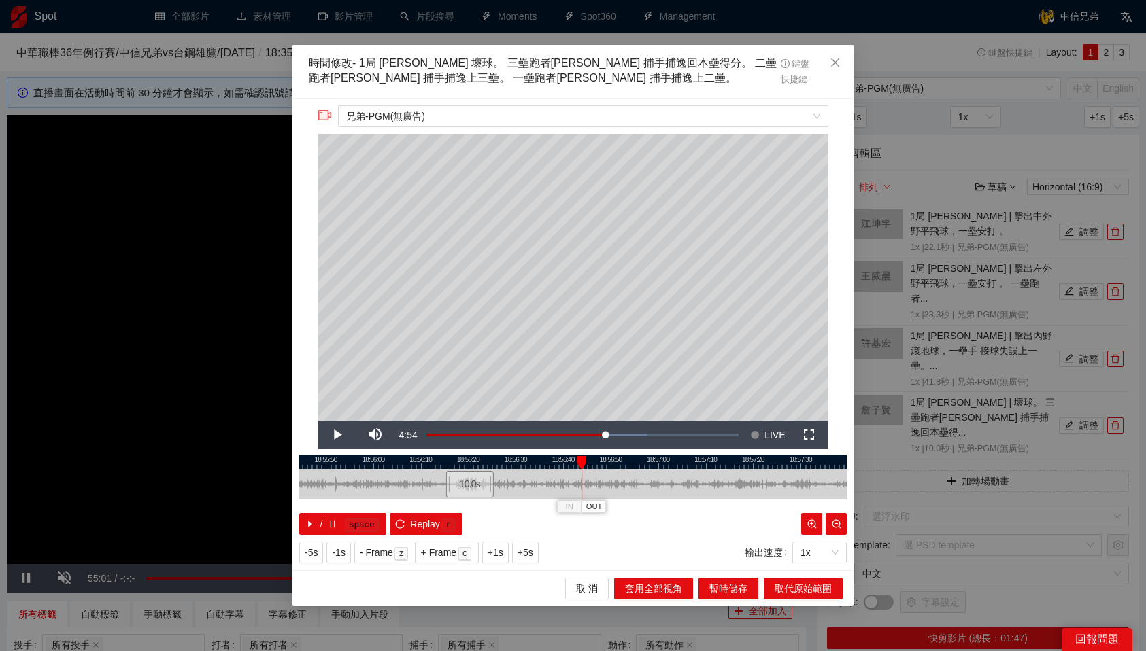
click at [558, 471] on div "18:55:40 18:55:50 18:56:00 18:56:10 18:56:20 18:56:30 18:56:40 18:56:50 18:57:0…" at bounding box center [572, 495] width 547 height 80
click at [599, 504] on span "OUT" at bounding box center [594, 507] width 16 height 12
click at [794, 589] on span "取代原始範圍" at bounding box center [802, 588] width 57 height 15
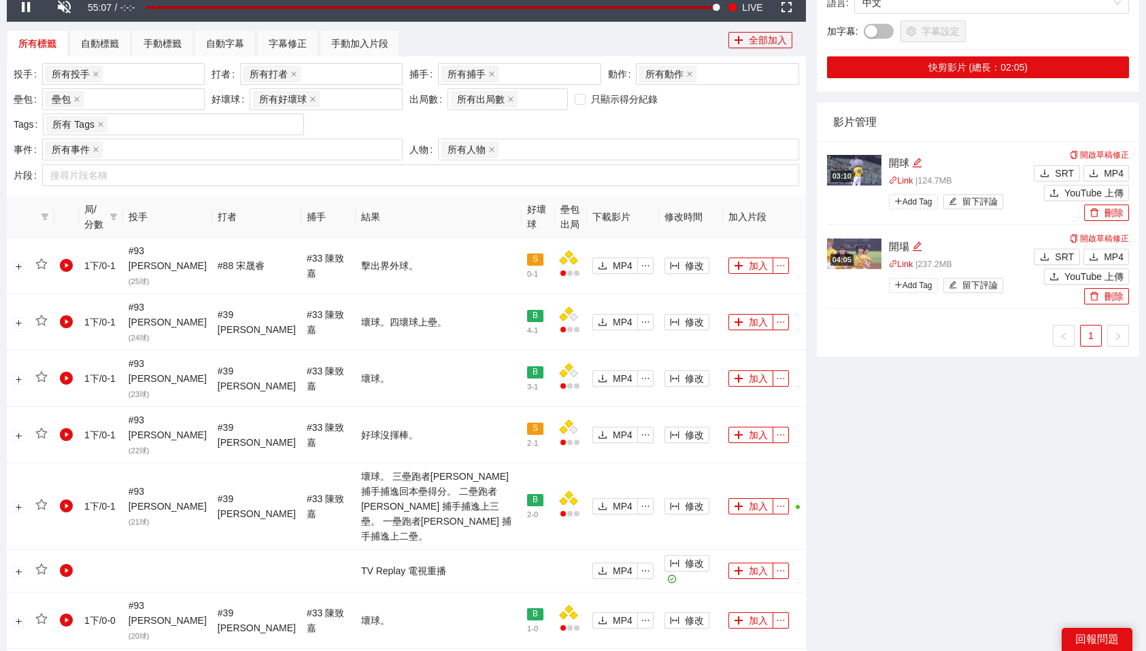
scroll to position [579, 0]
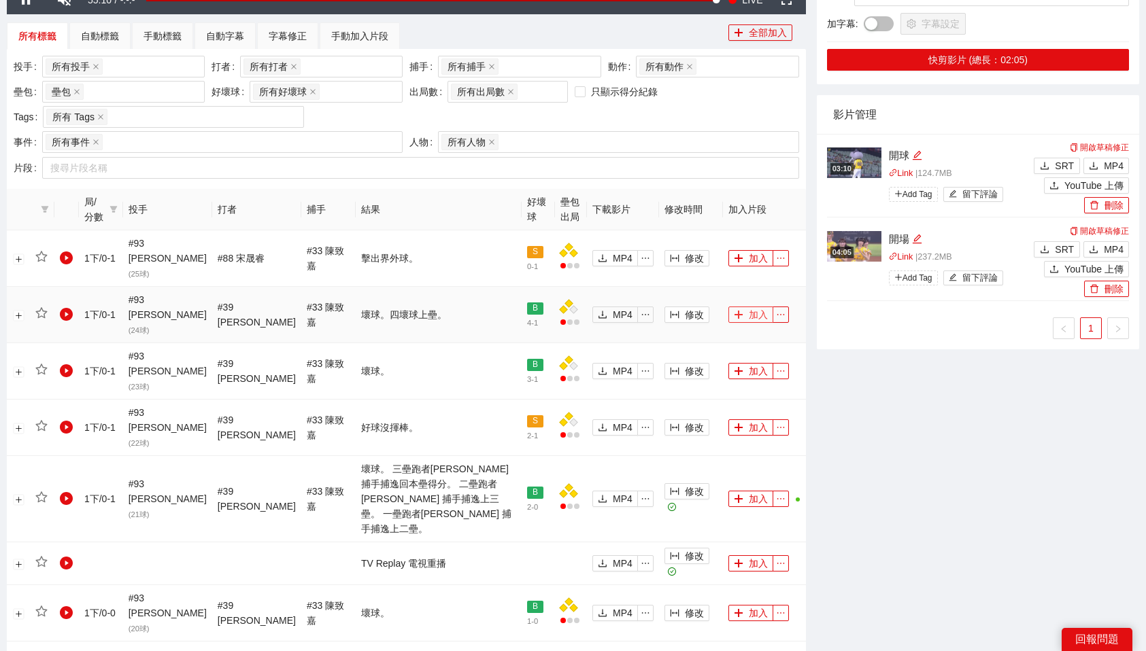
click at [746, 307] on button "加入" at bounding box center [750, 315] width 45 height 16
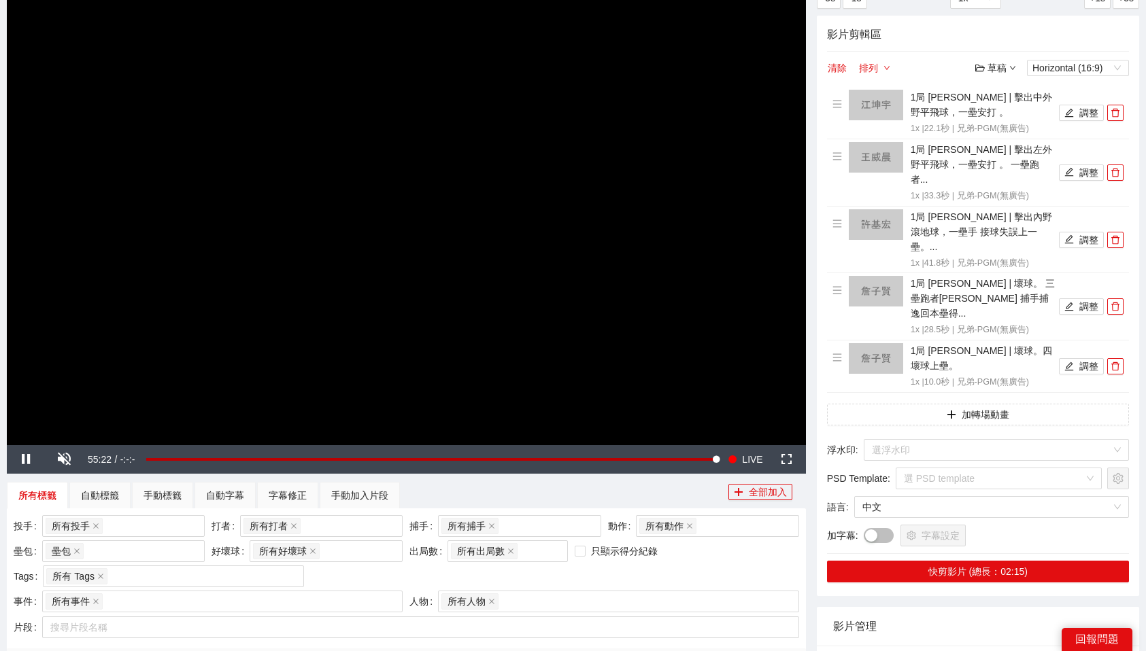
scroll to position [134, 0]
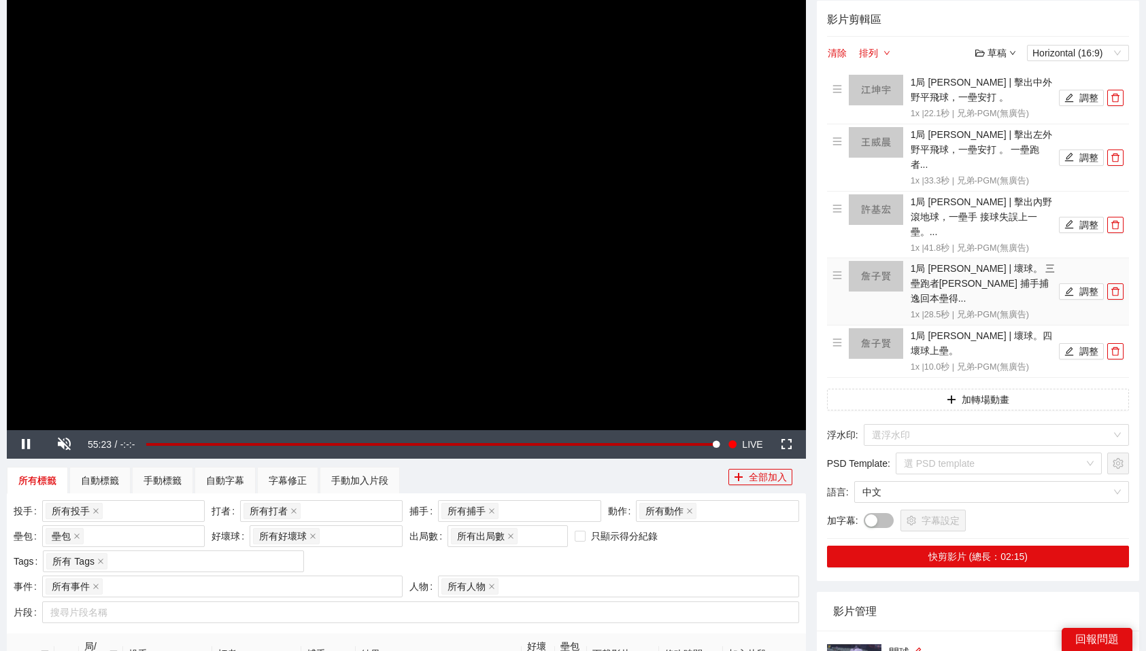
click at [887, 261] on img at bounding box center [875, 276] width 54 height 31
click at [1072, 288] on icon "edit" at bounding box center [1069, 292] width 9 height 9
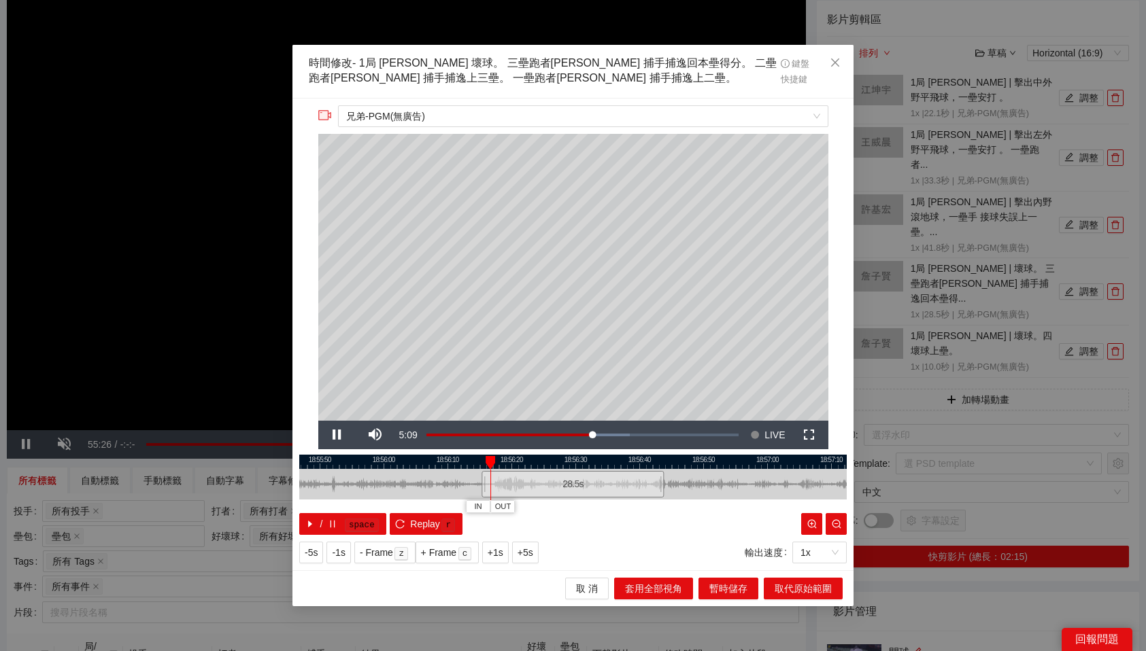
click at [335, 435] on span "Video Player" at bounding box center [337, 435] width 38 height 0
click at [831, 66] on icon "close" at bounding box center [834, 62] width 11 height 11
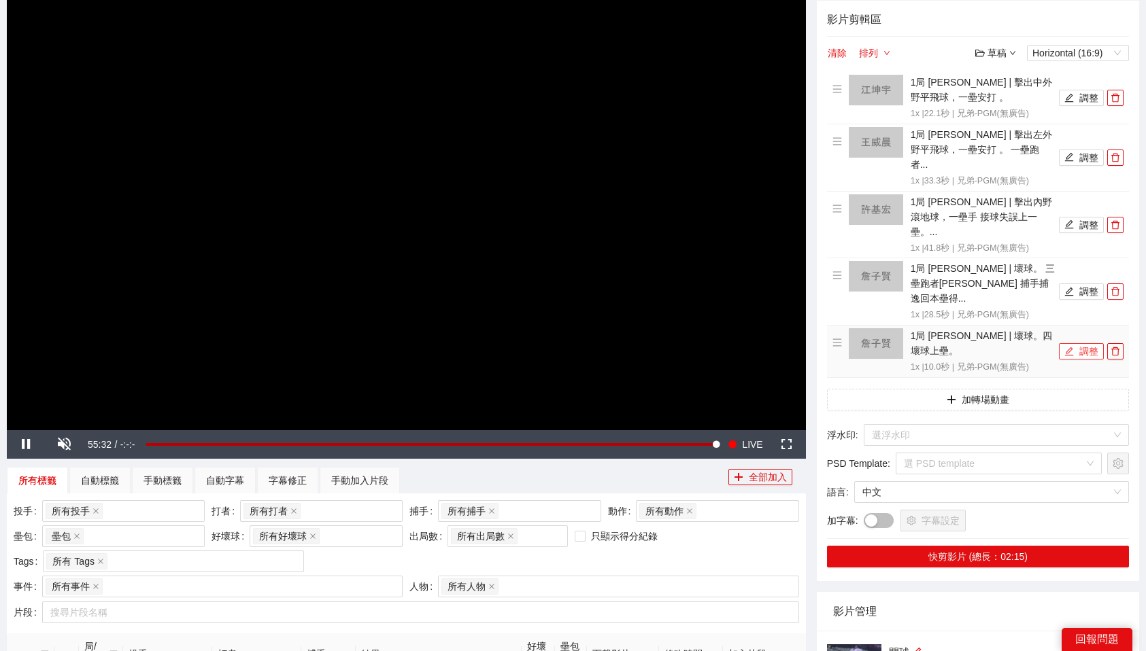
click at [1069, 347] on icon "edit" at bounding box center [1069, 352] width 10 height 10
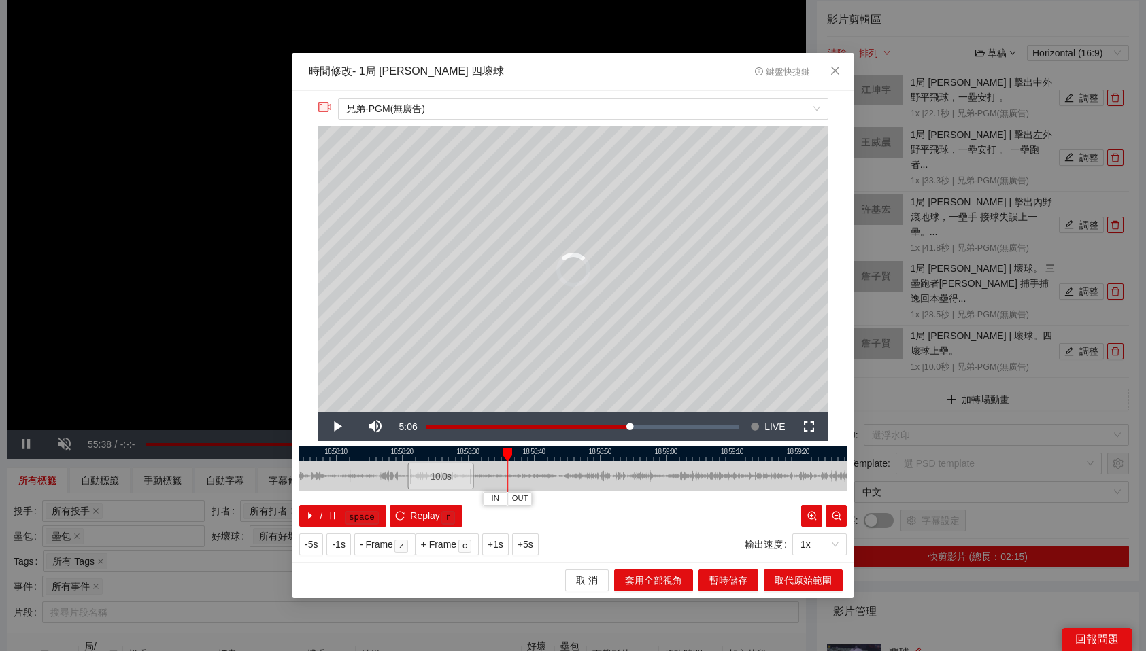
drag, startPoint x: 543, startPoint y: 477, endPoint x: 429, endPoint y: 486, distance: 113.9
click at [429, 486] on div "10.0 s" at bounding box center [441, 476] width 66 height 27
drag, startPoint x: 600, startPoint y: 481, endPoint x: 534, endPoint y: 487, distance: 66.2
click at [534, 487] on div "10.0 s" at bounding box center [529, 476] width 33 height 27
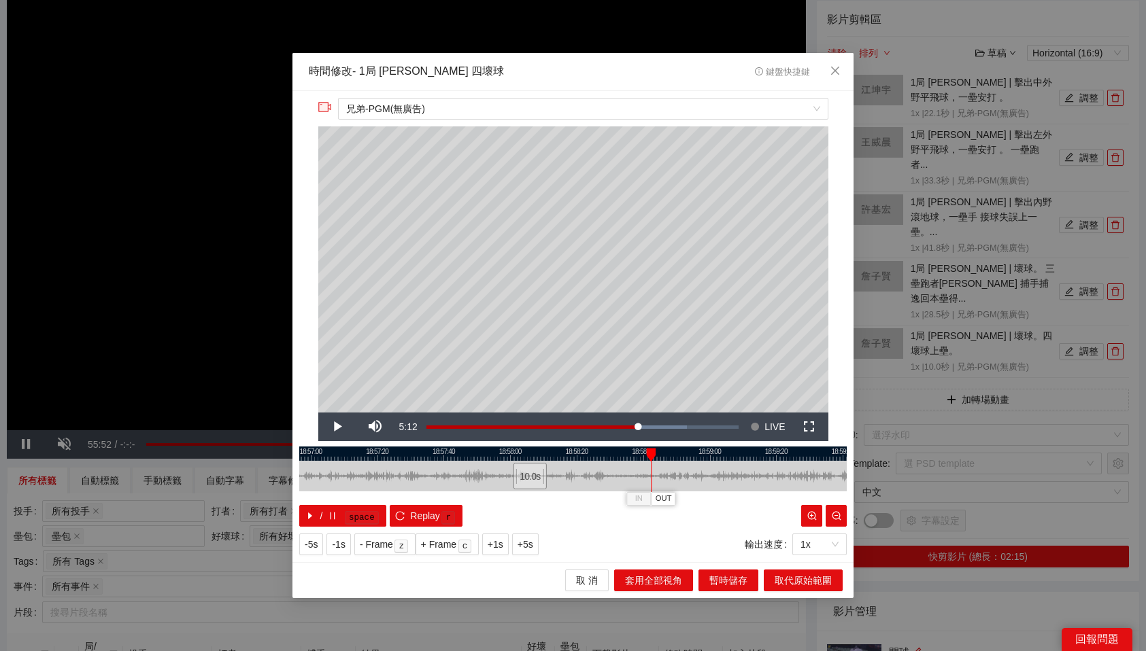
drag, startPoint x: 519, startPoint y: 457, endPoint x: 559, endPoint y: 459, distance: 40.2
click at [559, 459] on div "18:56:40 18:57:00 18:57:20 18:57:40 18:58:00 18:58:20 18:58:40 18:59:00 18:59:2…" at bounding box center [572, 487] width 547 height 80
click at [545, 455] on div at bounding box center [572, 454] width 547 height 14
click at [541, 445] on div "**********" at bounding box center [572, 327] width 561 height 472
click at [536, 451] on div at bounding box center [572, 454] width 547 height 14
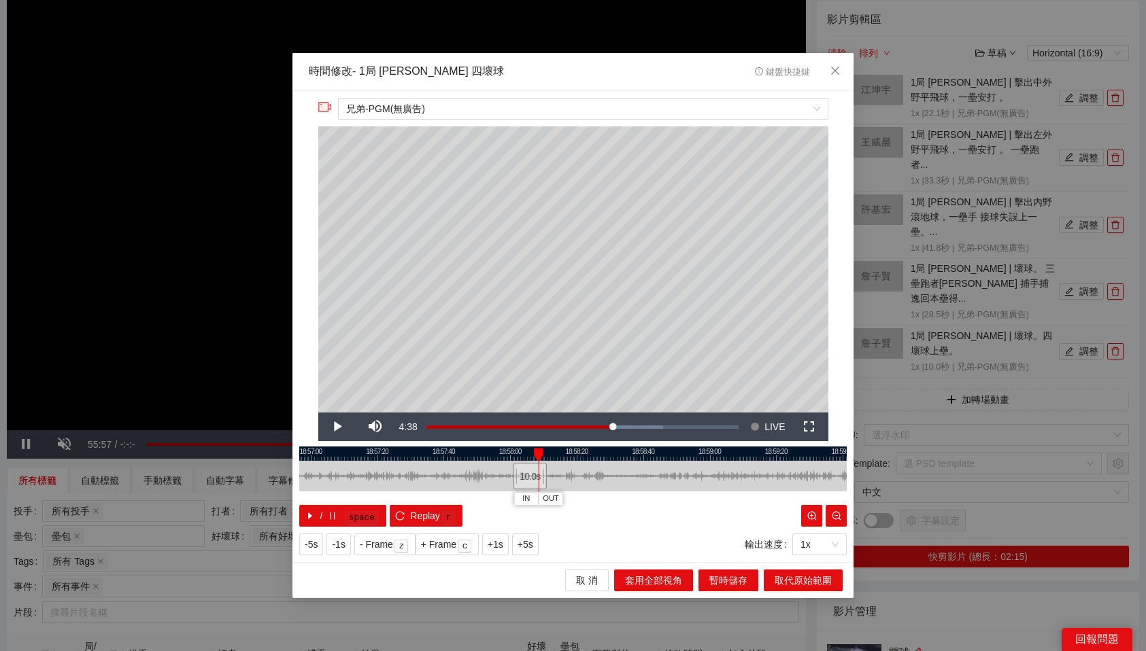
click at [522, 451] on div at bounding box center [572, 454] width 547 height 14
click at [476, 498] on span "OUT" at bounding box center [474, 499] width 16 height 12
click at [823, 577] on span "取代原始範圍" at bounding box center [802, 580] width 57 height 15
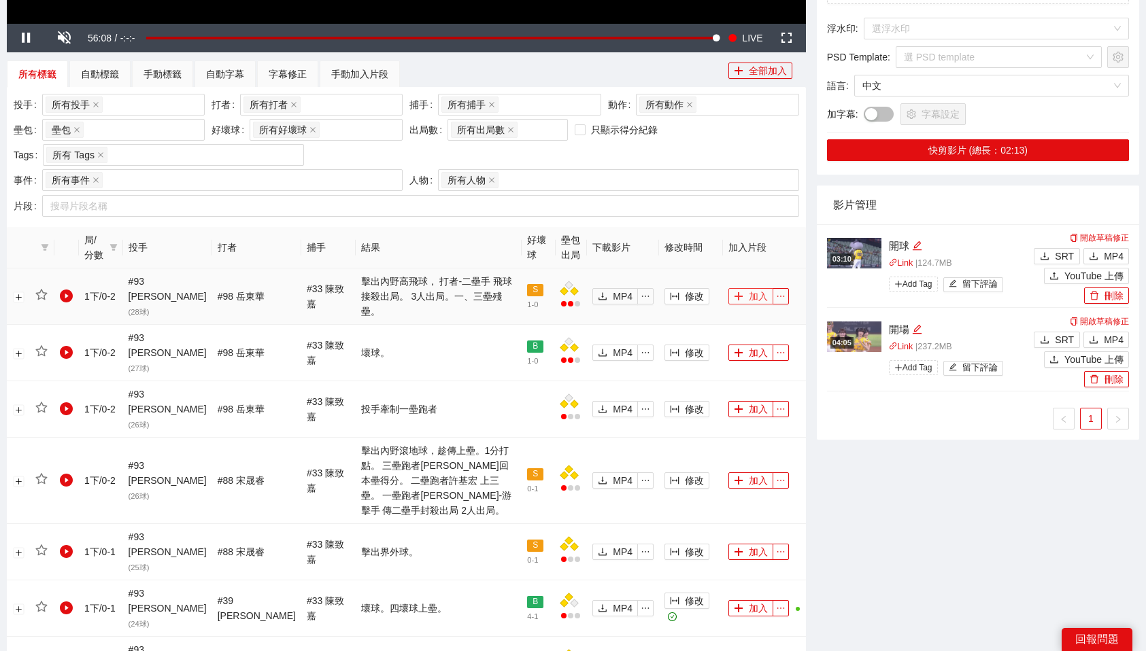
scroll to position [544, 0]
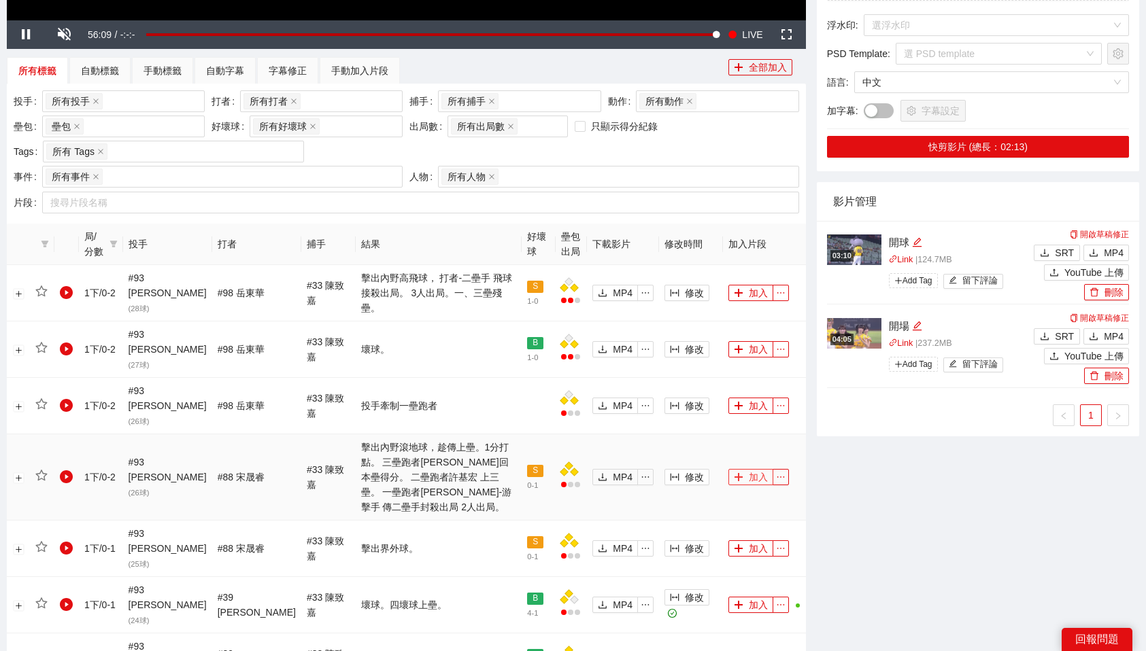
click at [748, 469] on button "加入" at bounding box center [750, 477] width 45 height 16
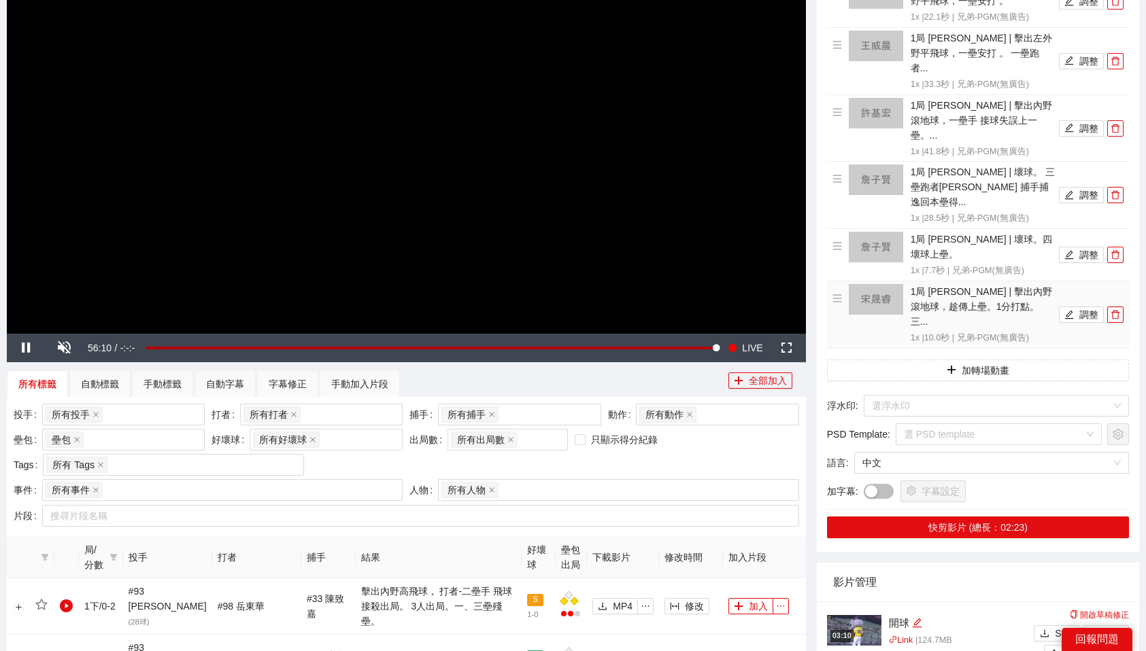
scroll to position [0, 0]
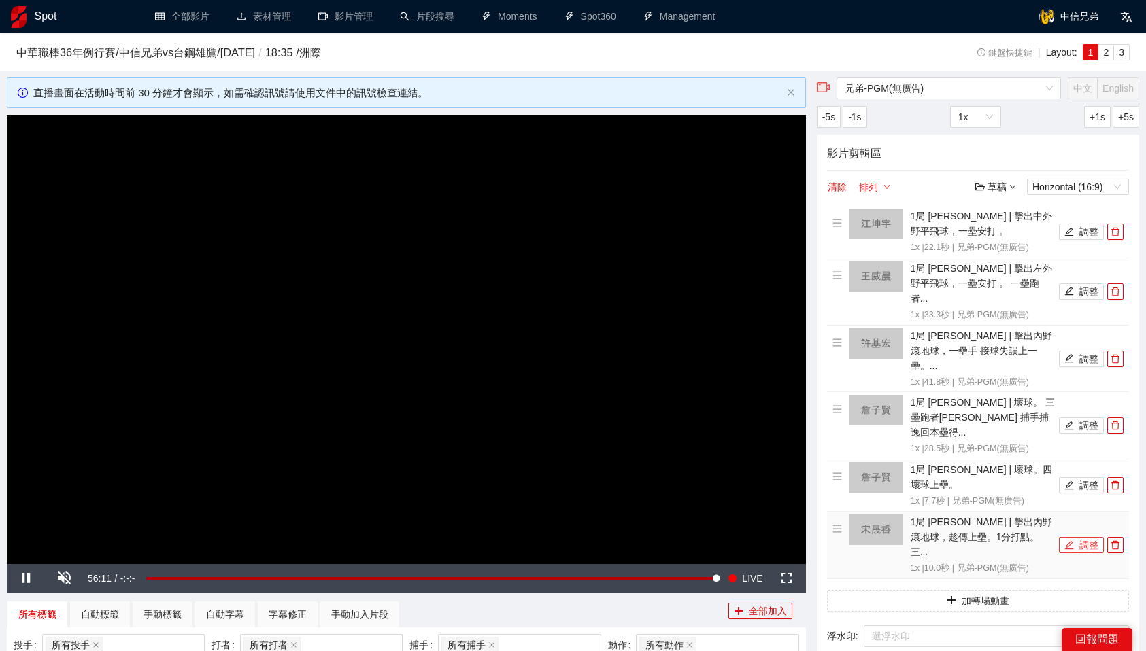
click at [1081, 537] on button "調整" at bounding box center [1081, 545] width 45 height 16
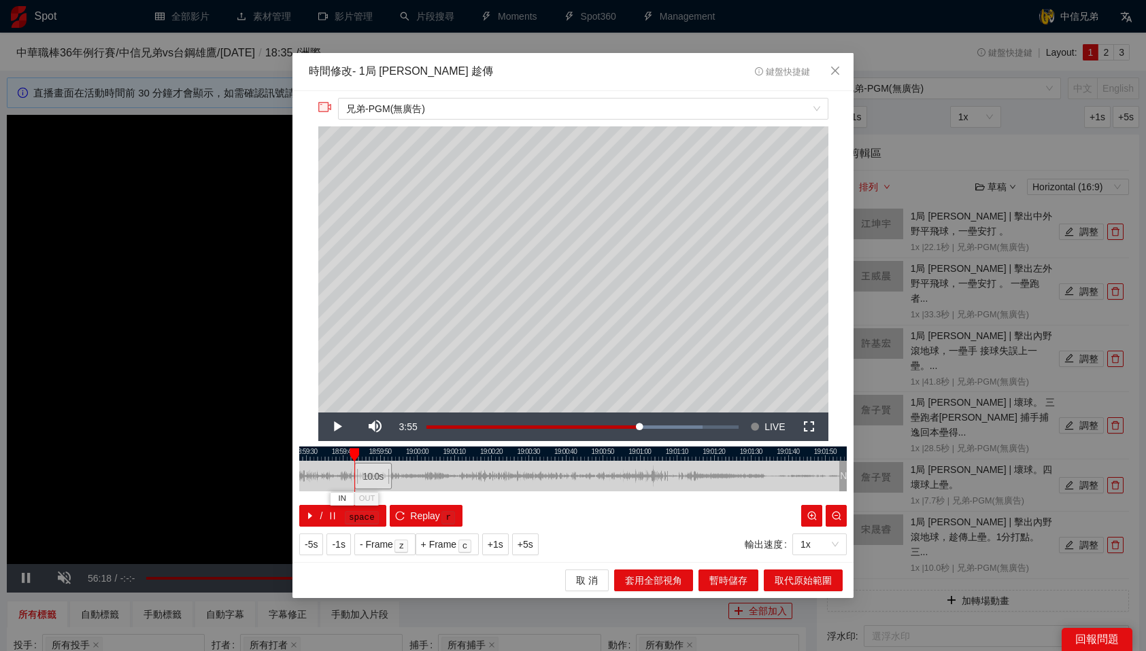
click at [375, 496] on div "18:59:20 18:59:30 18:59:40 18:59:50 19:00:00 19:00:10 19:00:20 19:00:30 19:00:4…" at bounding box center [572, 487] width 547 height 80
drag, startPoint x: 540, startPoint y: 469, endPoint x: 350, endPoint y: 475, distance: 189.8
click at [350, 475] on div "10.0 s" at bounding box center [347, 476] width 31 height 27
drag, startPoint x: 511, startPoint y: 473, endPoint x: 499, endPoint y: 475, distance: 12.3
click at [499, 475] on div "10.0 s" at bounding box center [507, 476] width 46 height 27
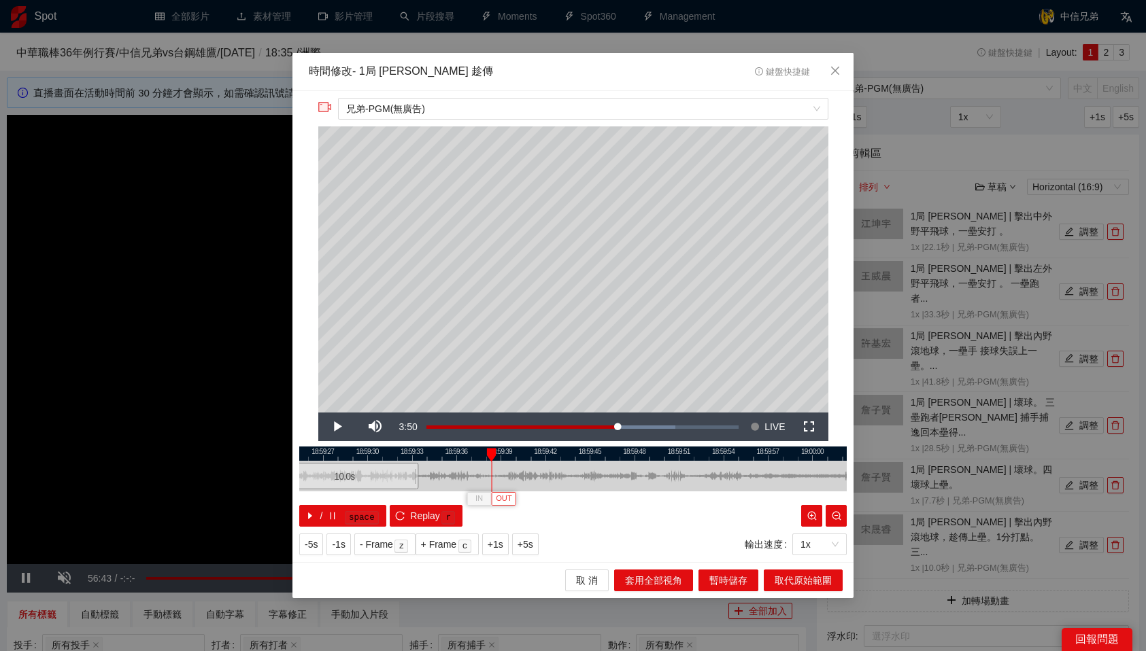
click at [502, 494] on span "OUT" at bounding box center [504, 499] width 16 height 12
click at [791, 576] on span "取代原始範圍" at bounding box center [802, 580] width 57 height 15
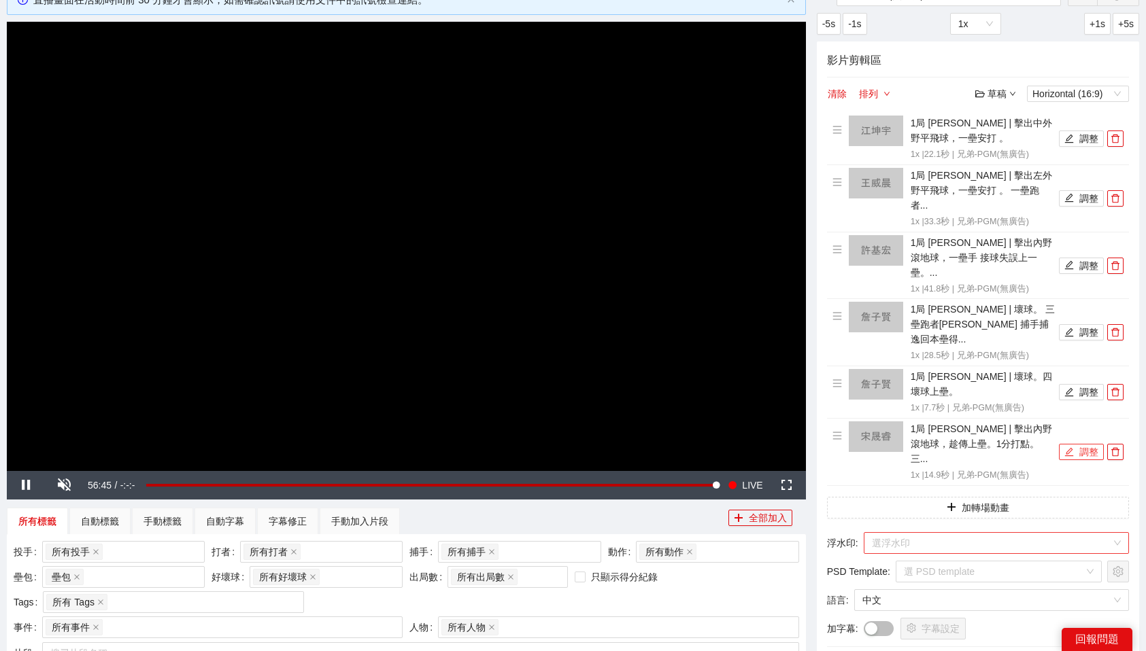
scroll to position [94, 0]
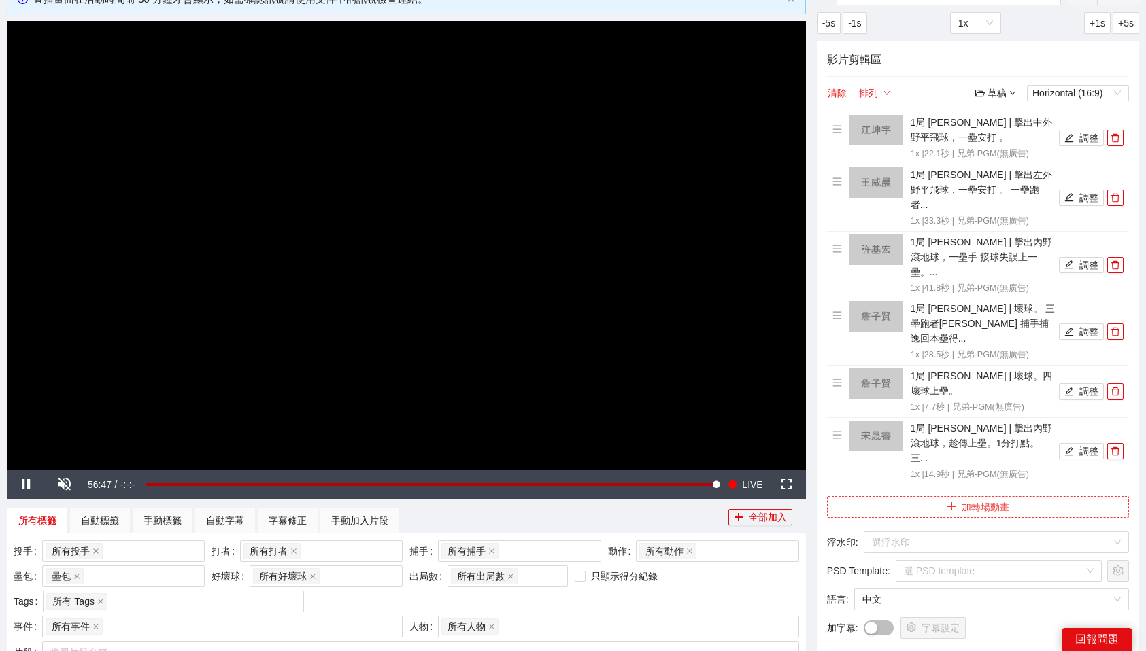
click at [966, 496] on button "加轉場動畫" at bounding box center [978, 507] width 302 height 22
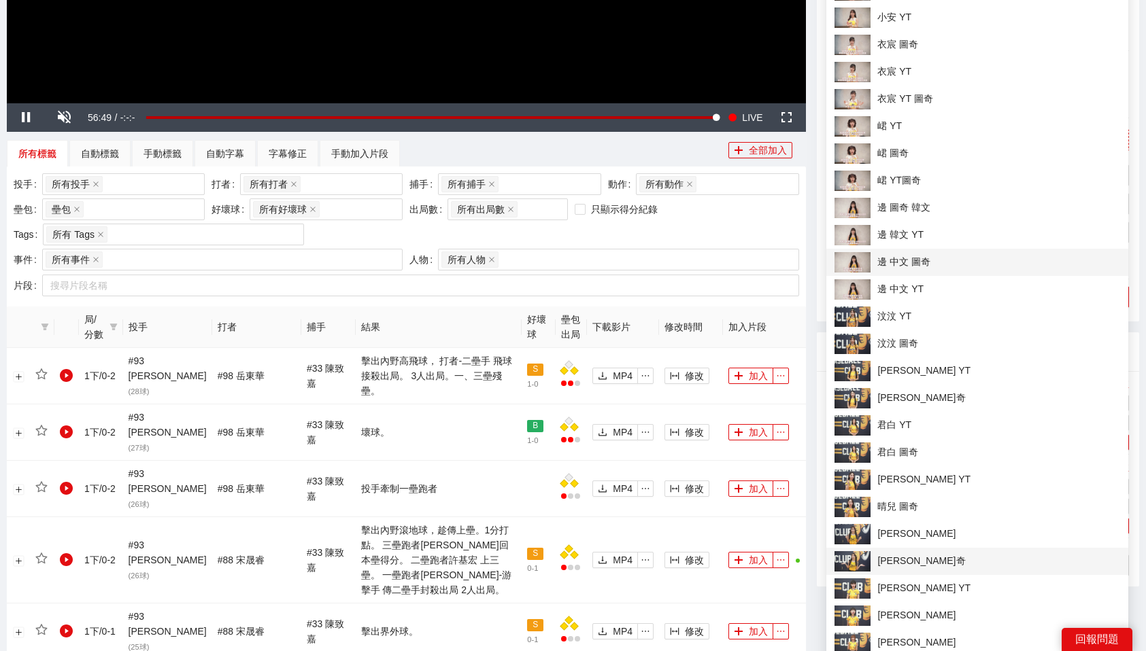
scroll to position [511, 0]
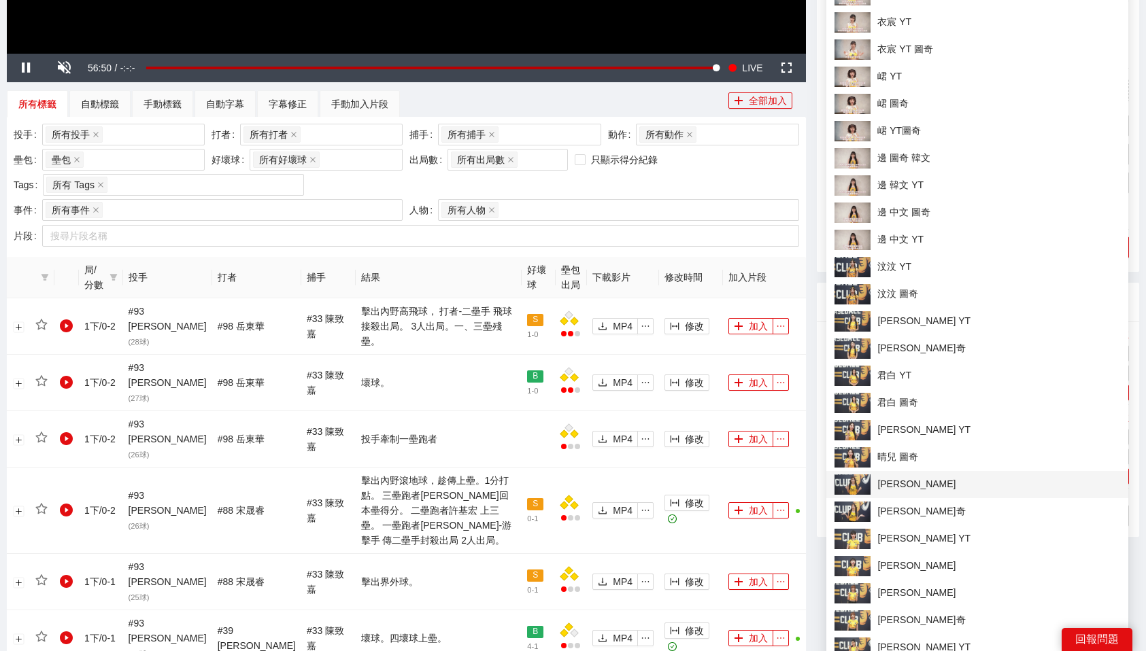
click at [925, 482] on span "[PERSON_NAME]" at bounding box center [977, 485] width 286 height 20
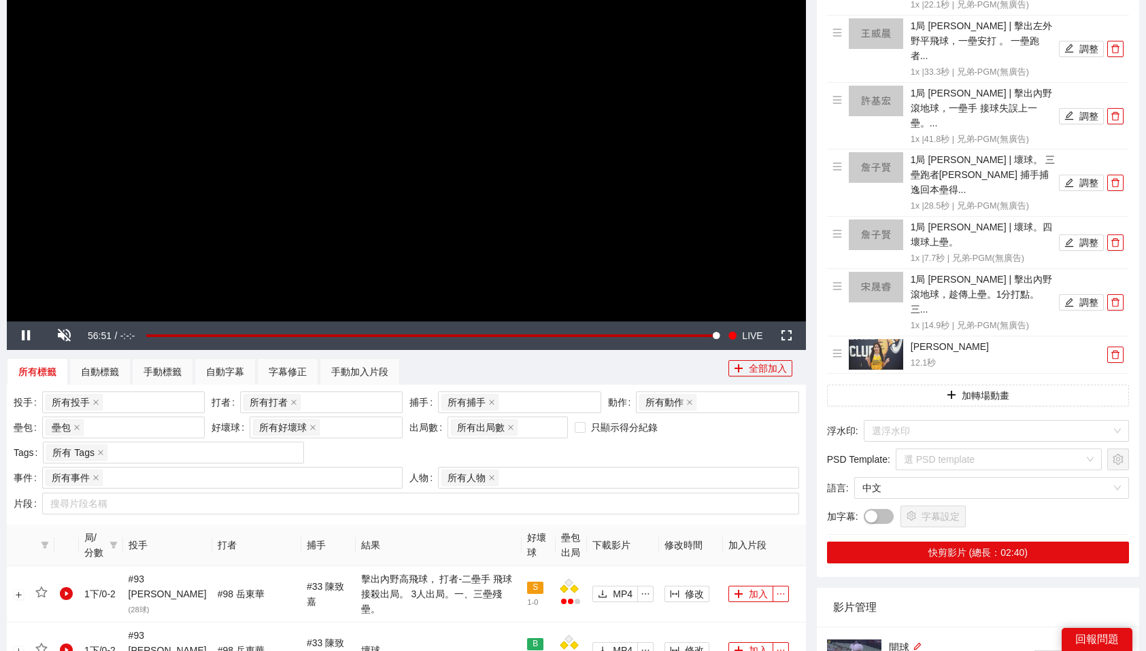
scroll to position [238, 0]
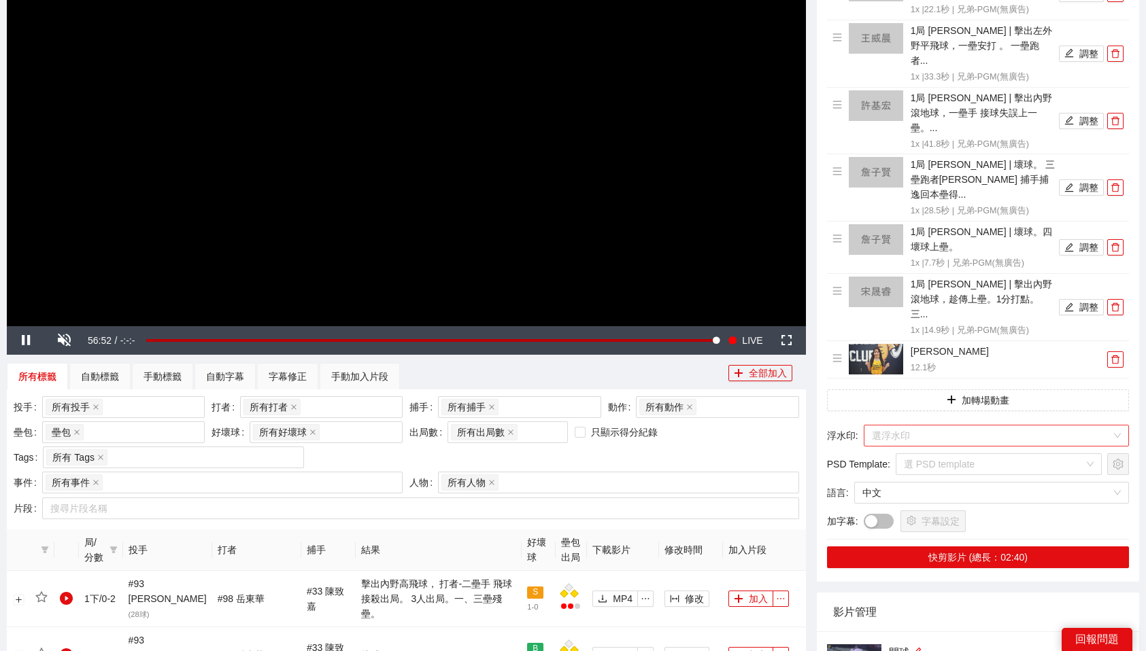
click at [960, 426] on input "search" at bounding box center [991, 436] width 239 height 20
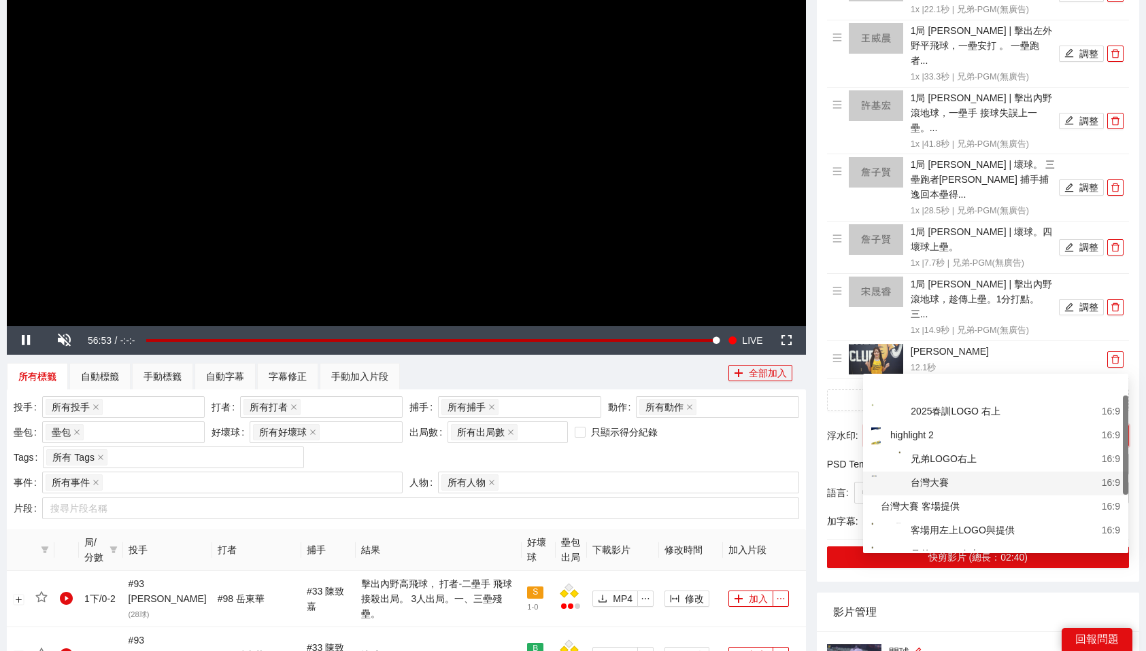
scroll to position [62, 0]
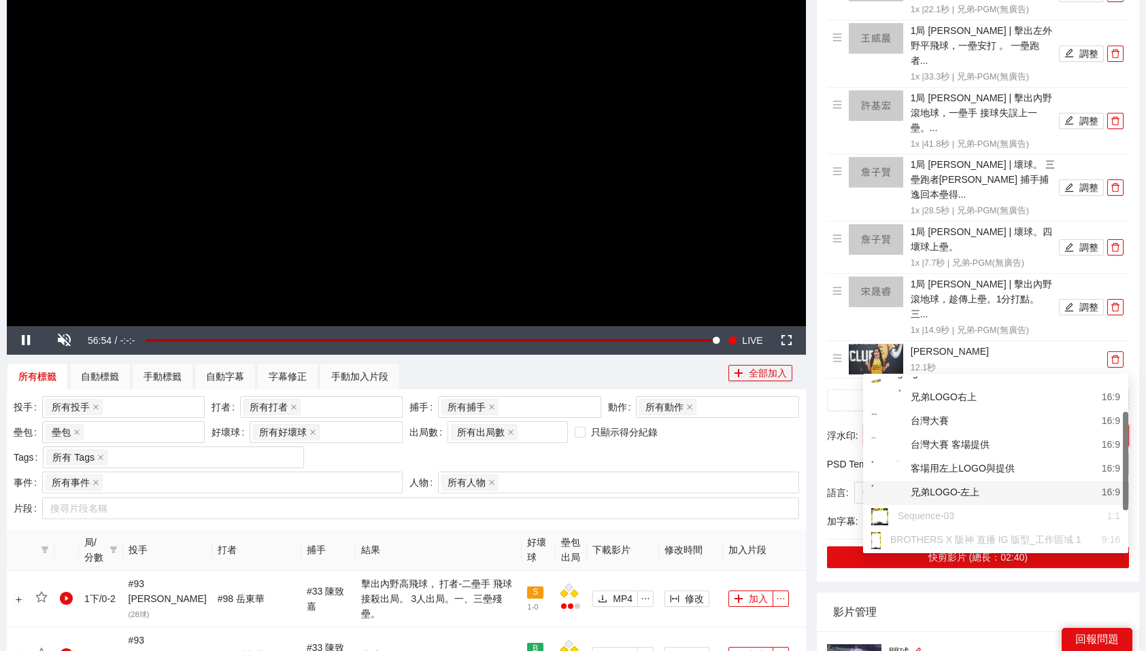
click at [993, 490] on div "兄弟LOGO-左上 16:9" at bounding box center [995, 493] width 249 height 17
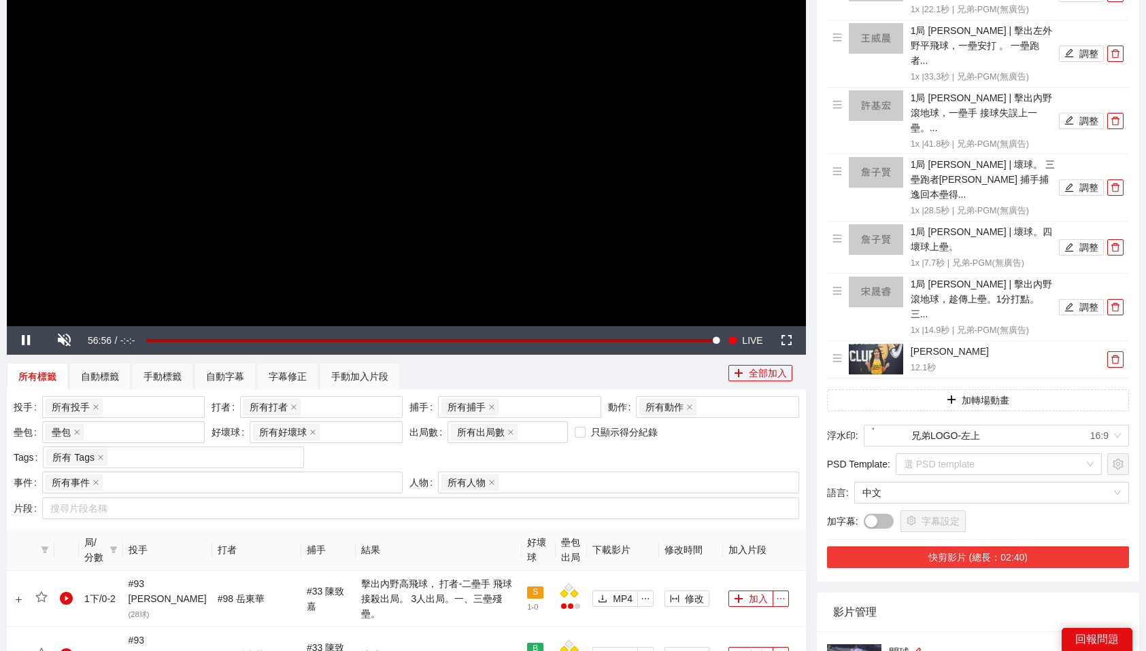
click at [1006, 547] on button "快剪影片 (總長：02:40)" at bounding box center [978, 558] width 302 height 22
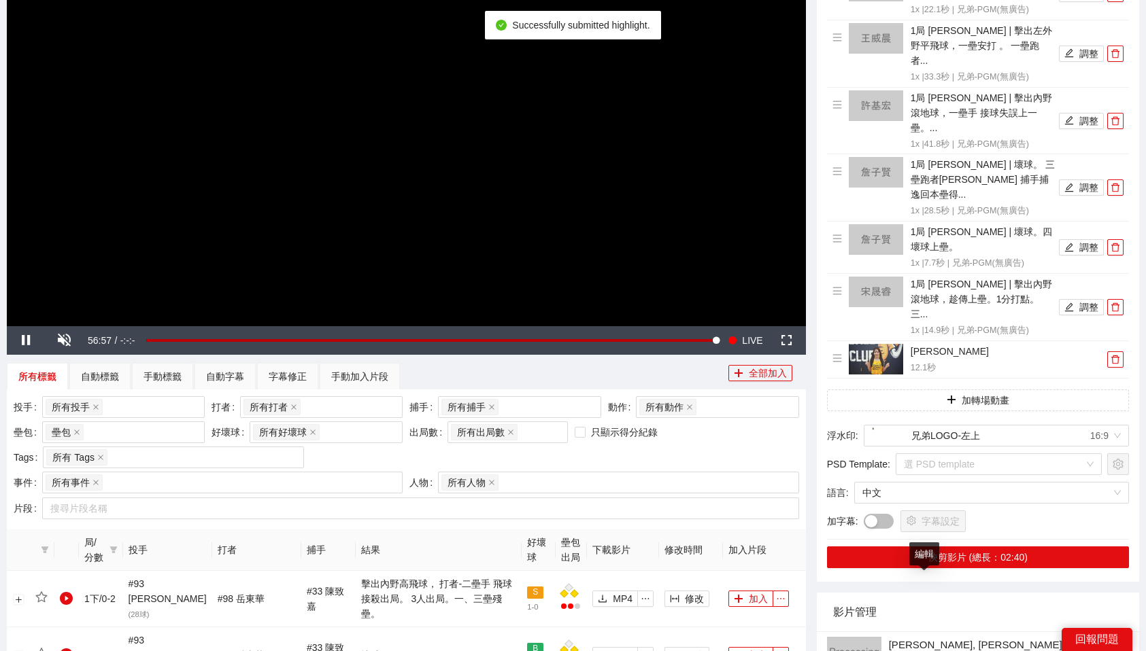
click at [948, 634] on textarea "**********" at bounding box center [976, 652] width 192 height 37
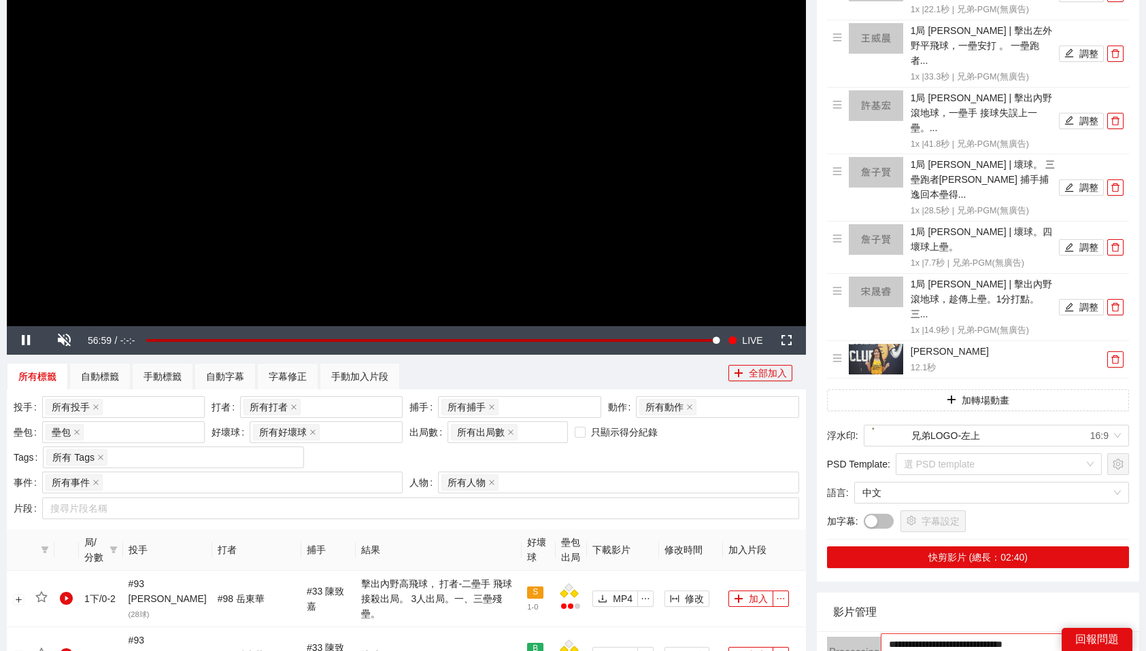
type textarea "*"
type textarea "**"
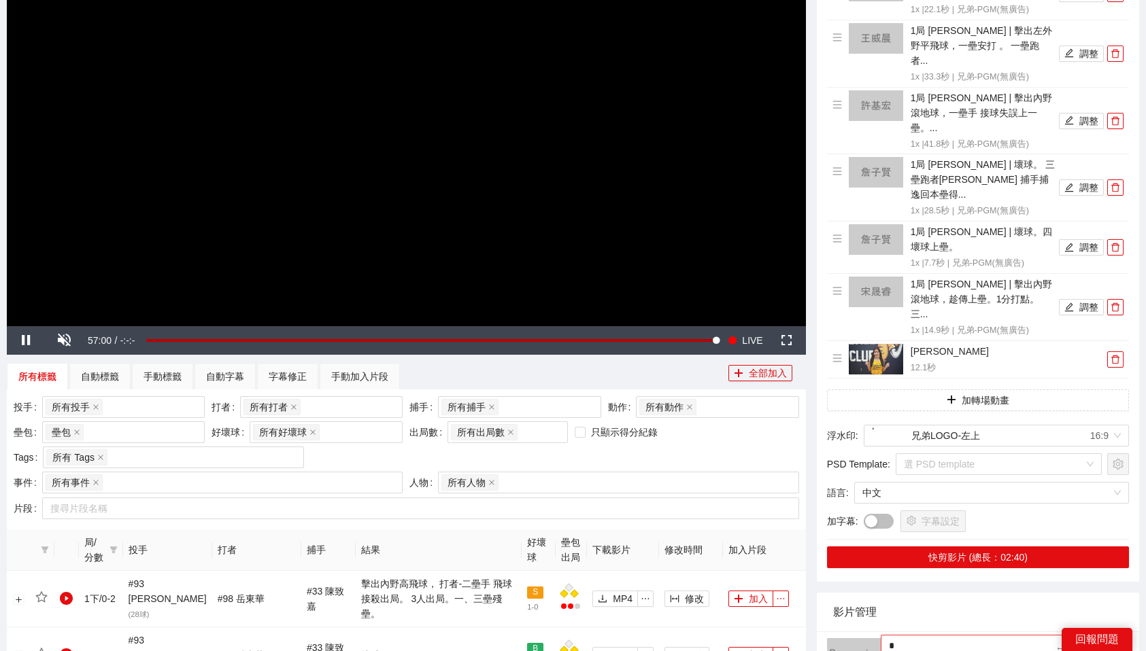
type textarea "**"
type textarea "***"
type textarea "**"
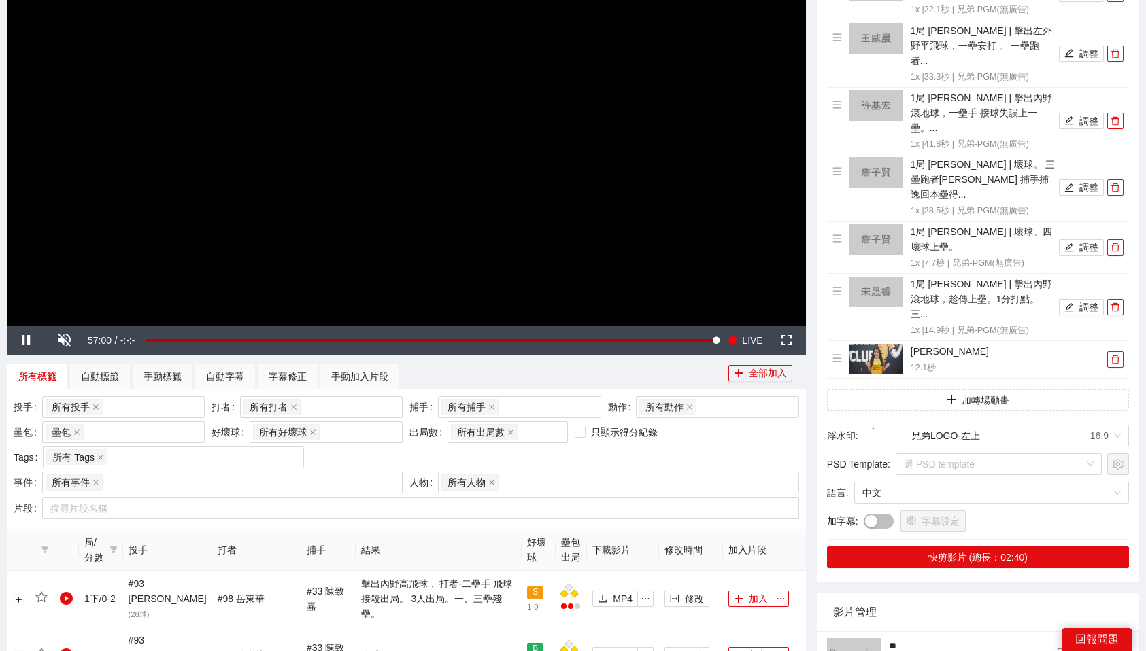
type textarea "***"
type textarea "****"
type textarea "*****"
type textarea "***"
type textarea "****"
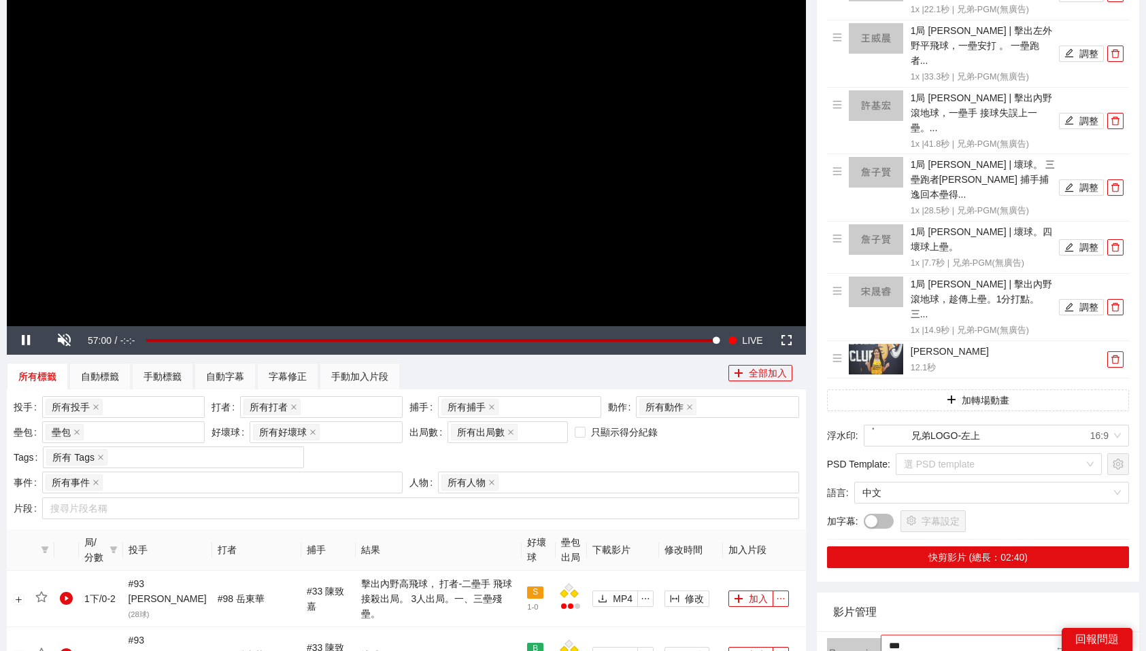
type textarea "****"
type textarea "*****"
type textarea "****"
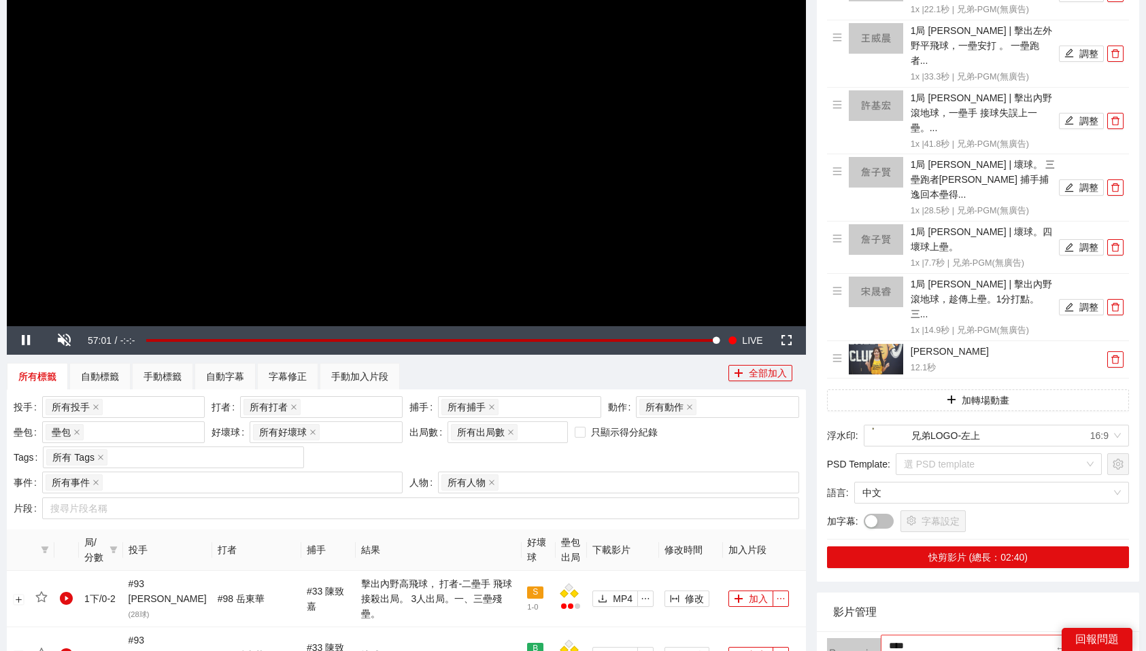
type textarea "***"
type textarea "**"
type textarea "***"
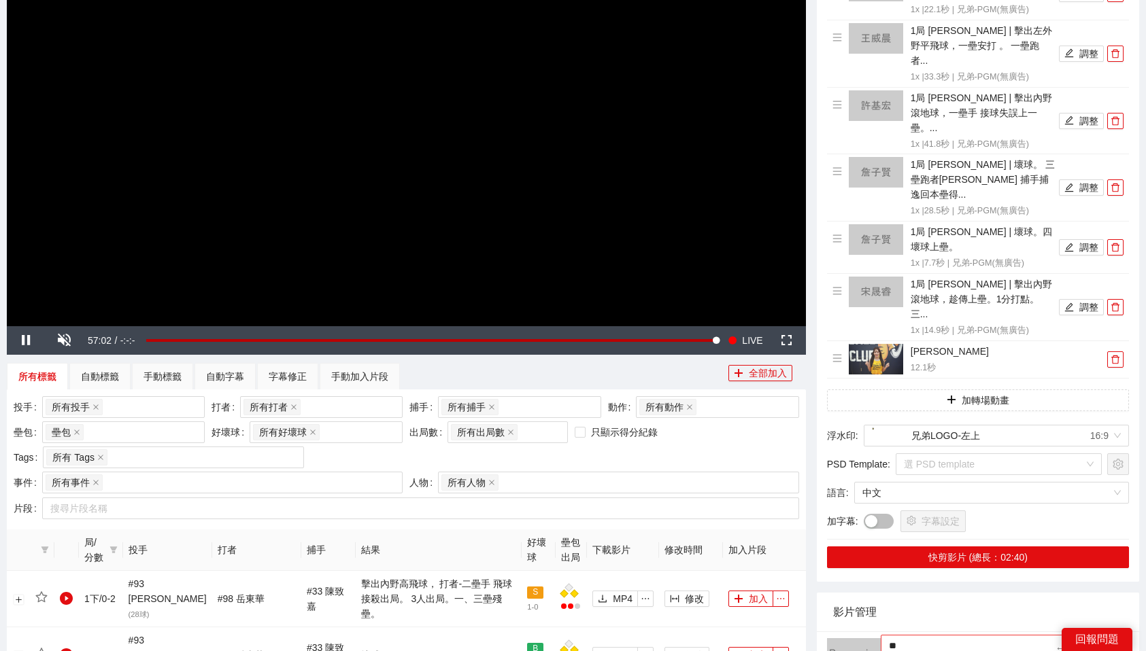
type textarea "***"
type textarea "****"
type textarea "*****"
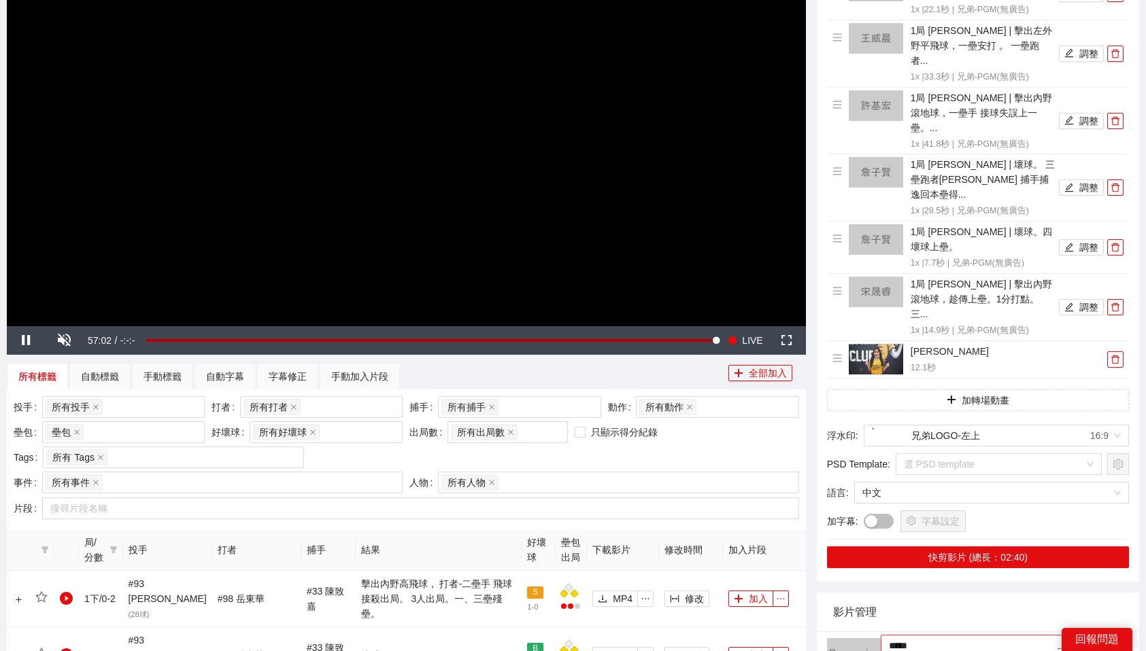
type textarea "***"
type textarea "****"
type textarea "*****"
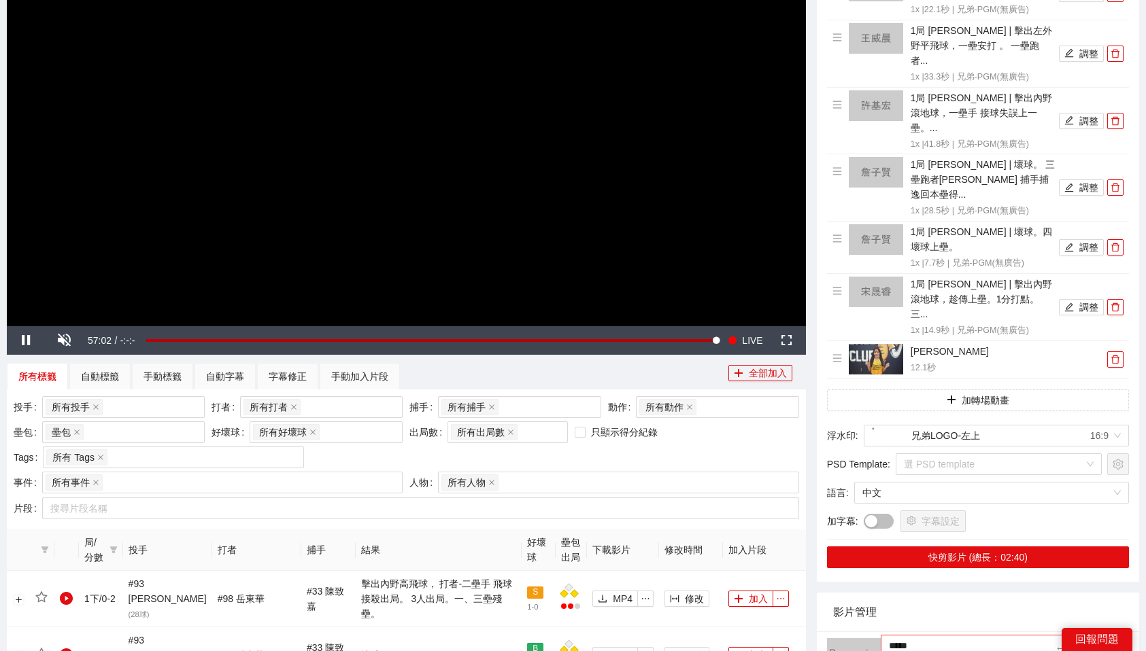
type textarea "****"
click at [1040, 593] on div "影片管理" at bounding box center [978, 612] width 290 height 39
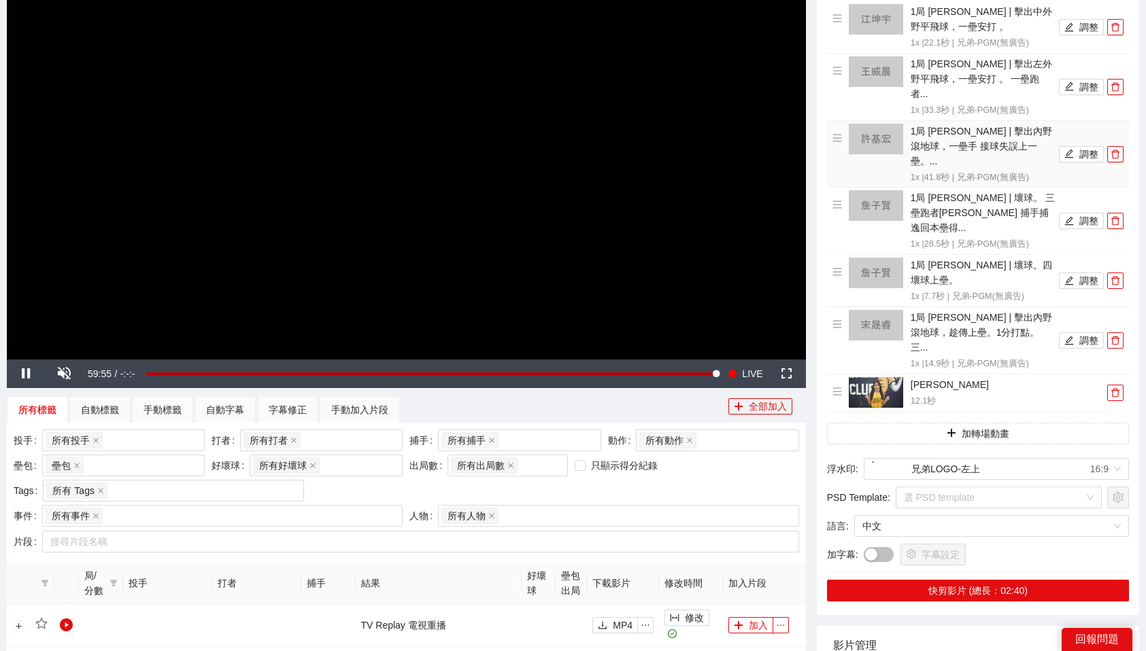
scroll to position [201, 0]
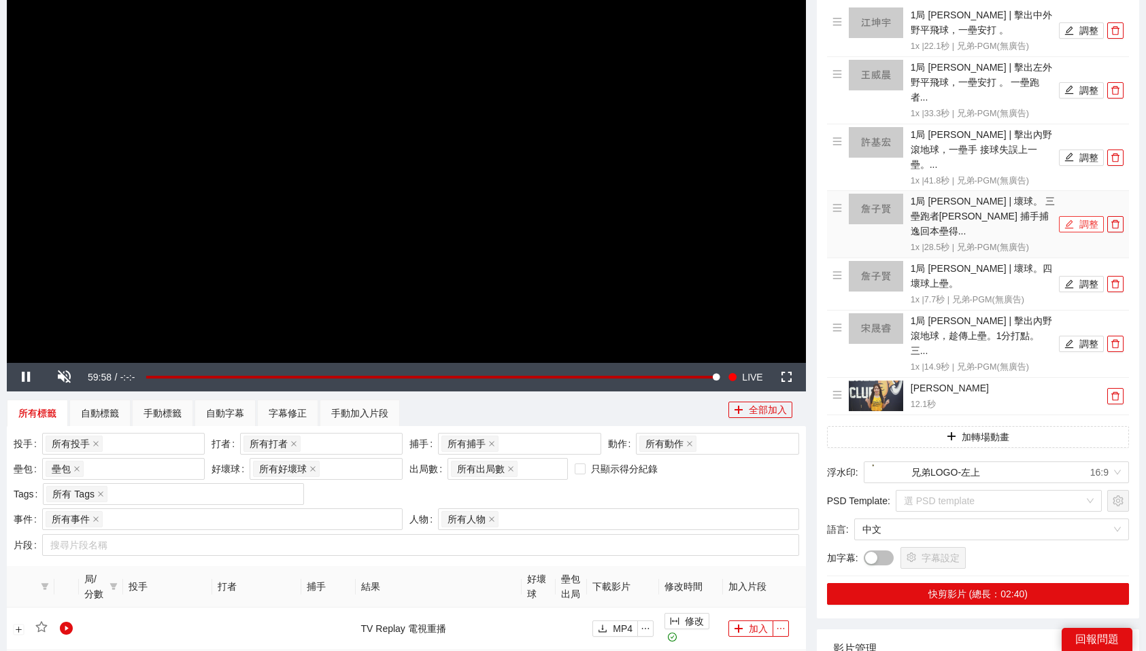
click at [1081, 216] on button "調整" at bounding box center [1081, 224] width 45 height 16
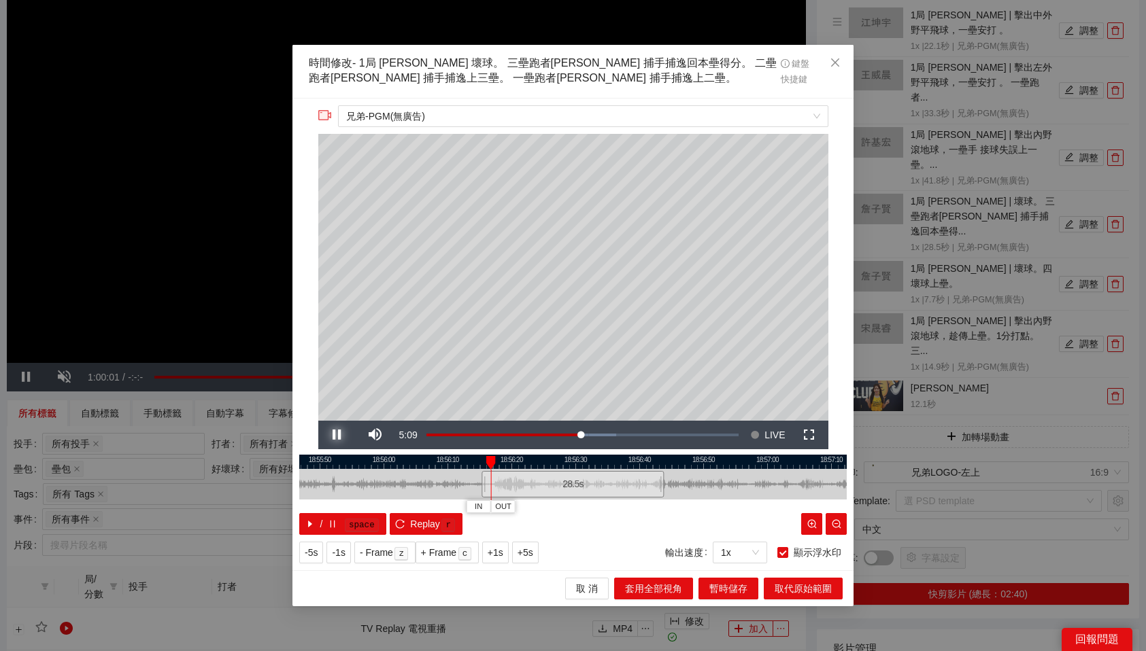
click at [335, 435] on span "Video Player" at bounding box center [337, 435] width 38 height 0
click at [834, 63] on icon "close" at bounding box center [835, 62] width 8 height 8
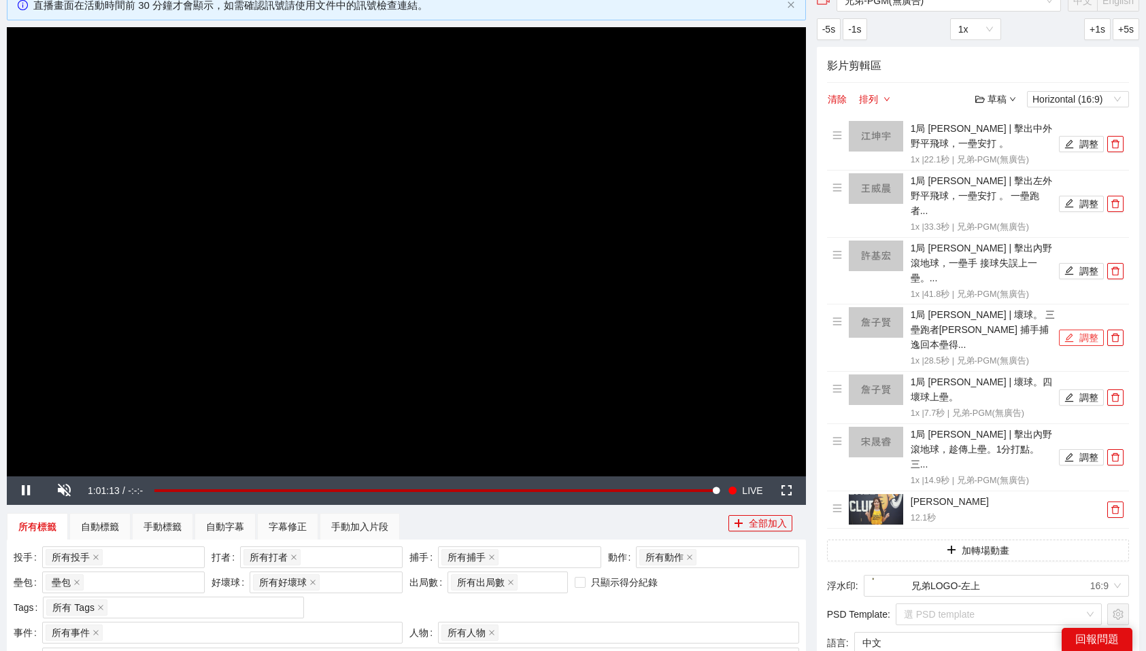
scroll to position [0, 0]
